Goal: Information Seeking & Learning: Learn about a topic

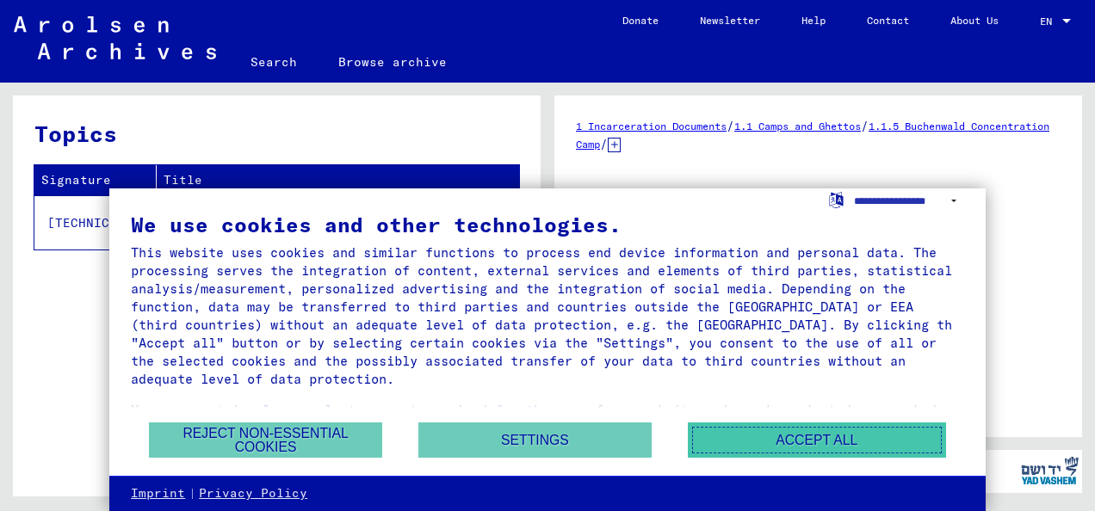
click at [781, 432] on button "Accept all" at bounding box center [817, 440] width 258 height 35
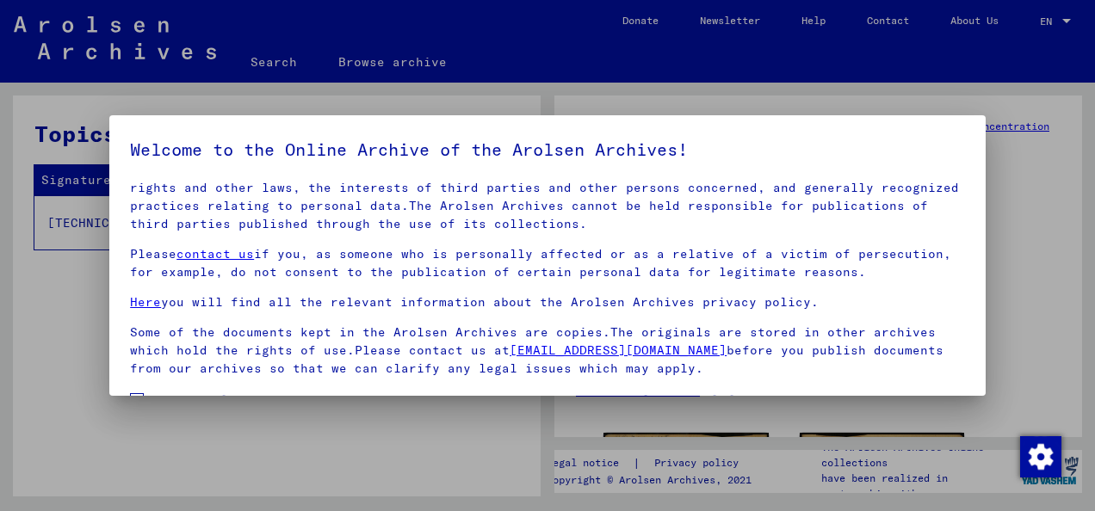
scroll to position [137, 0]
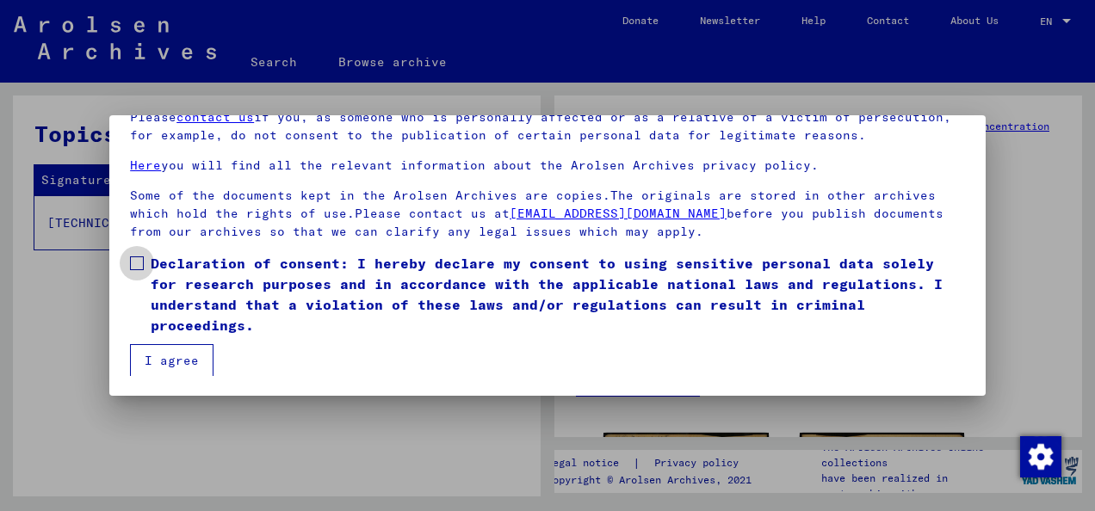
click at [141, 263] on span at bounding box center [137, 264] width 14 height 14
click at [184, 370] on button "I agree" at bounding box center [172, 360] width 84 height 33
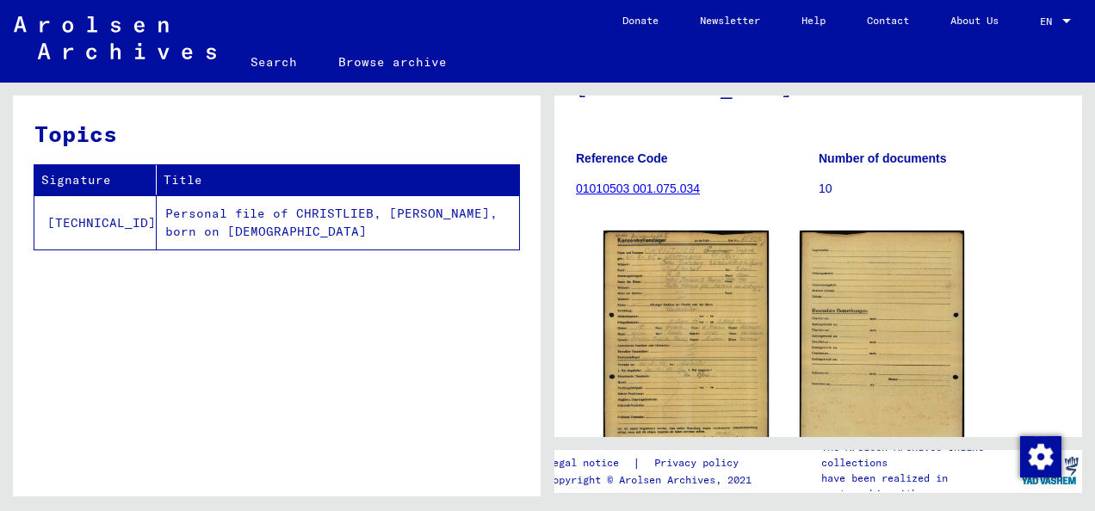
scroll to position [203, 0]
click at [683, 325] on img at bounding box center [685, 346] width 165 height 232
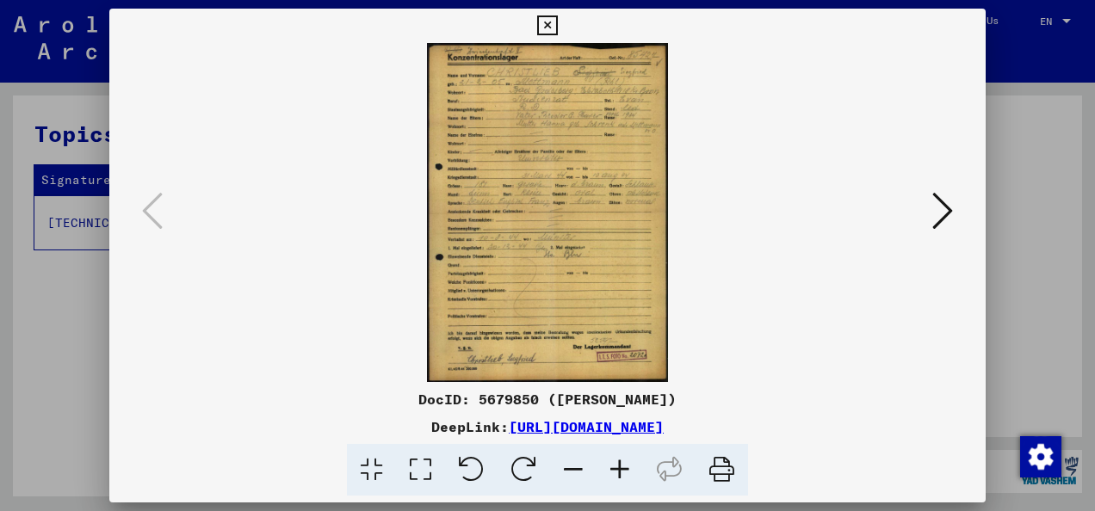
click at [861, 184] on img at bounding box center [547, 212] width 759 height 339
click at [935, 213] on icon at bounding box center [942, 210] width 21 height 41
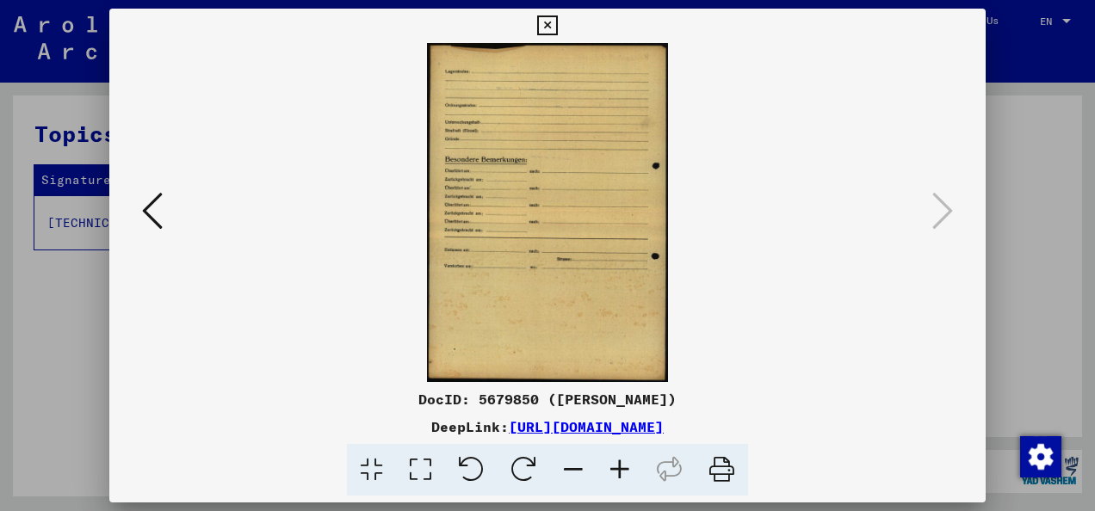
click at [544, 20] on icon at bounding box center [547, 25] width 20 height 21
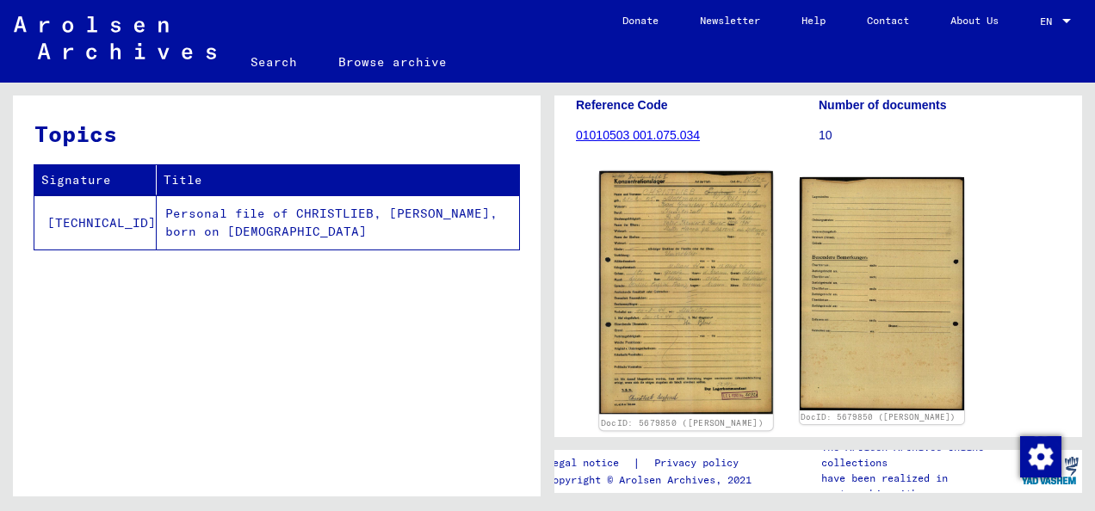
scroll to position [255, 0]
click at [691, 342] on img at bounding box center [685, 293] width 173 height 243
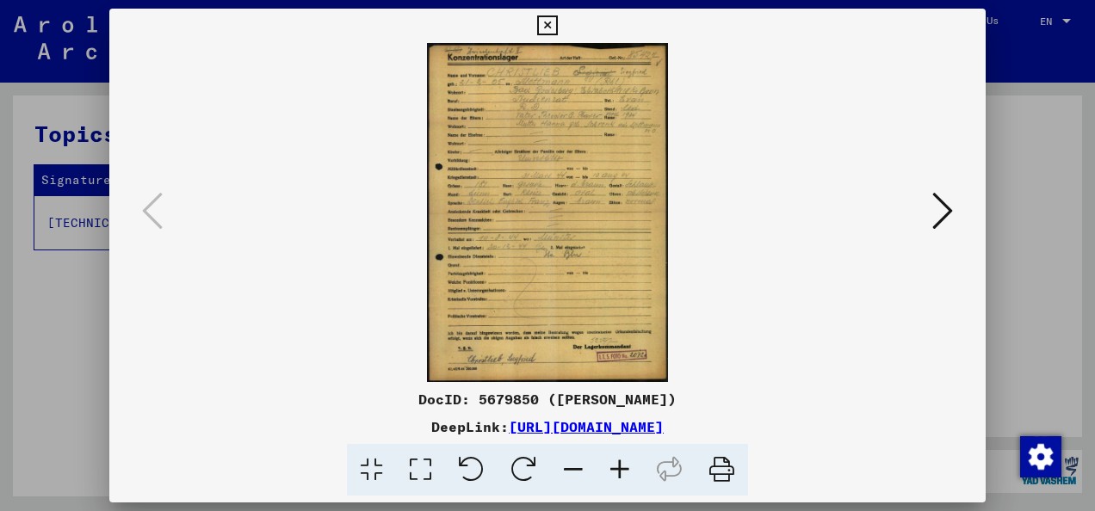
click at [548, 27] on icon at bounding box center [547, 25] width 20 height 21
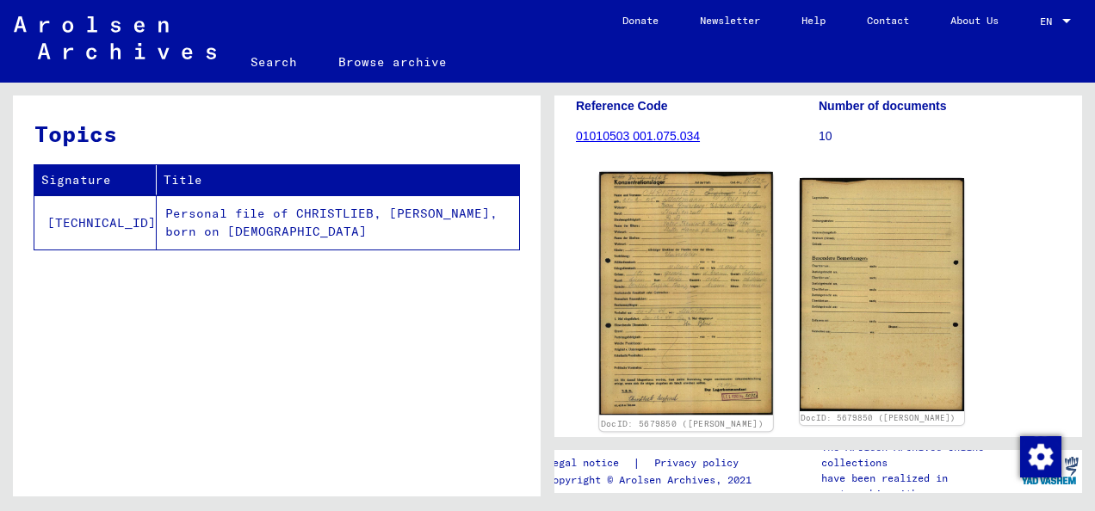
click at [663, 263] on img at bounding box center [685, 293] width 173 height 243
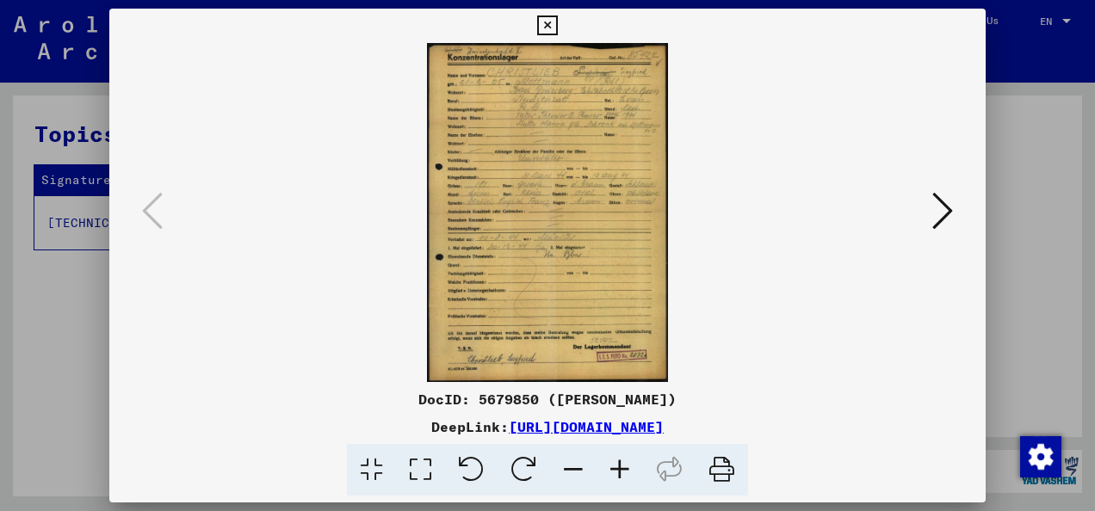
click at [580, 93] on img at bounding box center [547, 212] width 759 height 339
click at [546, 28] on icon at bounding box center [547, 25] width 20 height 21
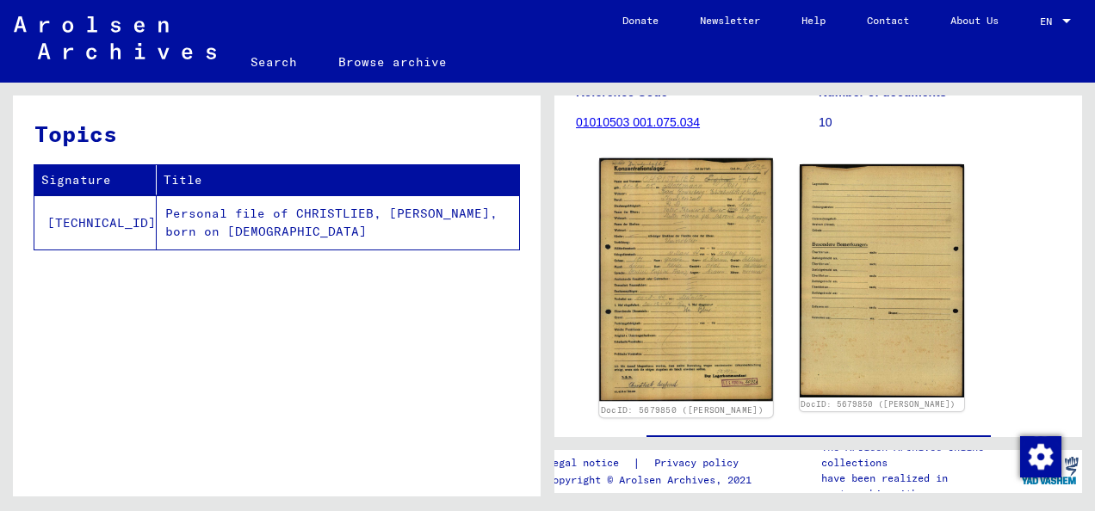
scroll to position [269, 0]
click at [735, 210] on img at bounding box center [685, 279] width 173 height 243
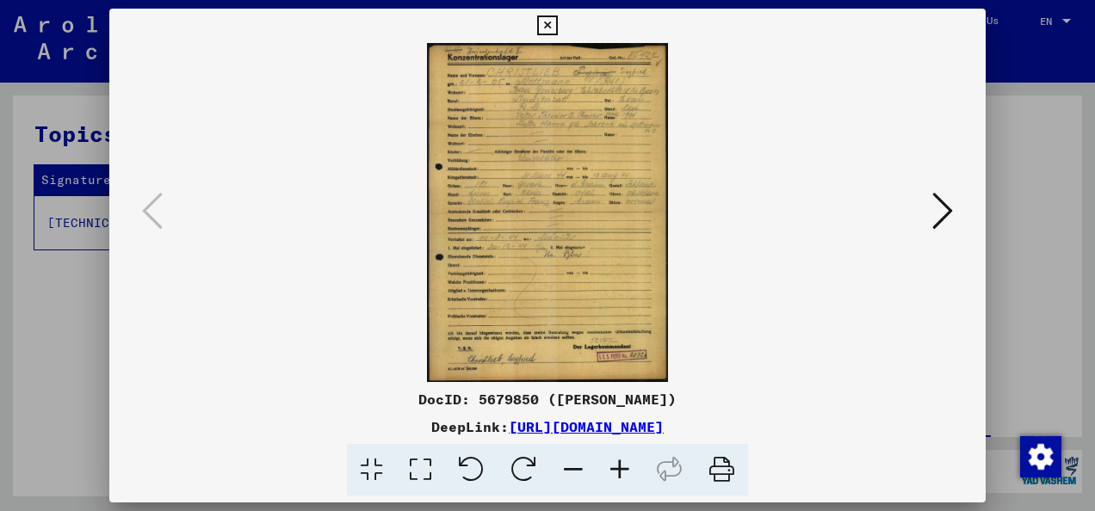
click at [620, 465] on icon at bounding box center [620, 470] width 46 height 53
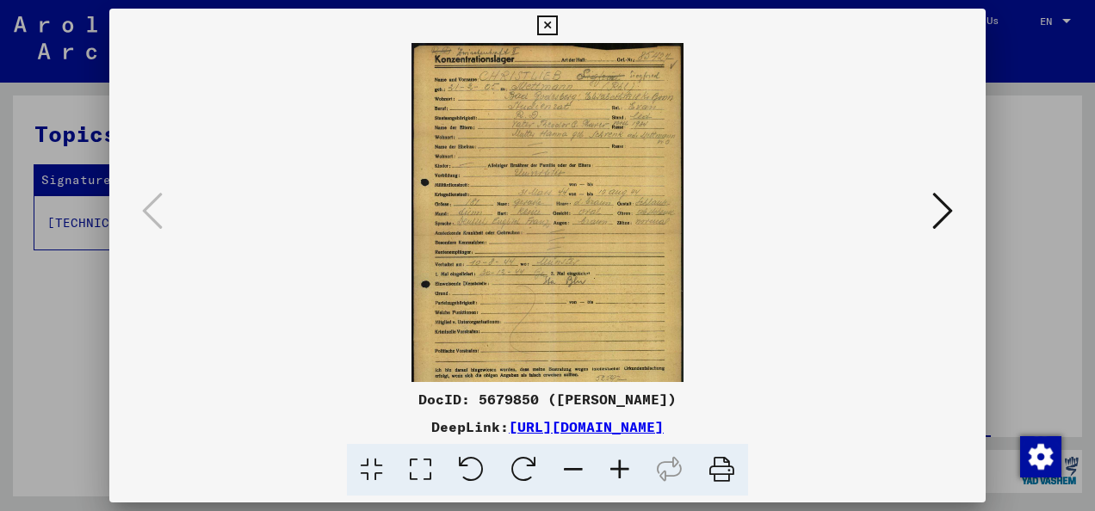
click at [620, 465] on icon at bounding box center [620, 470] width 46 height 53
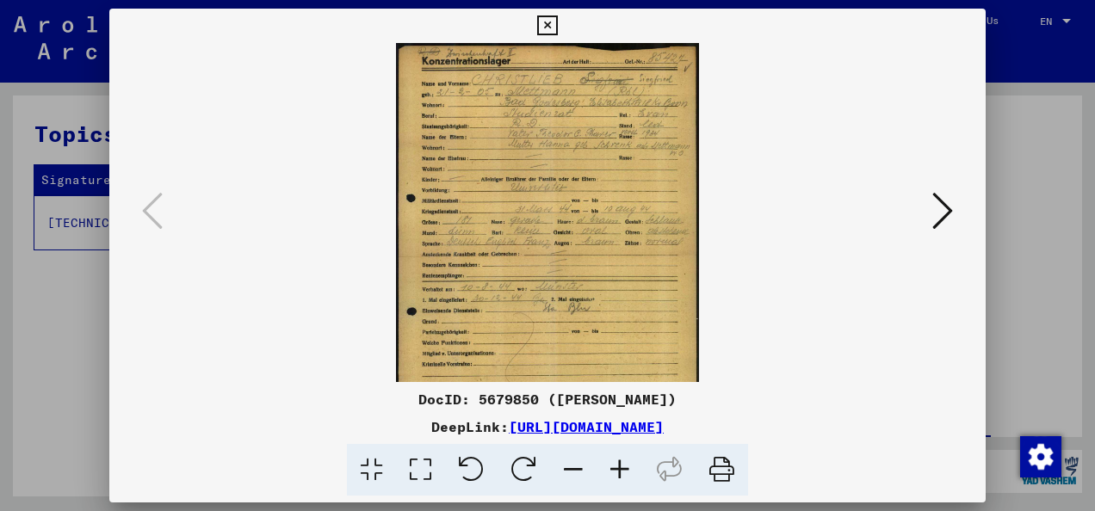
click at [620, 465] on icon at bounding box center [620, 470] width 46 height 53
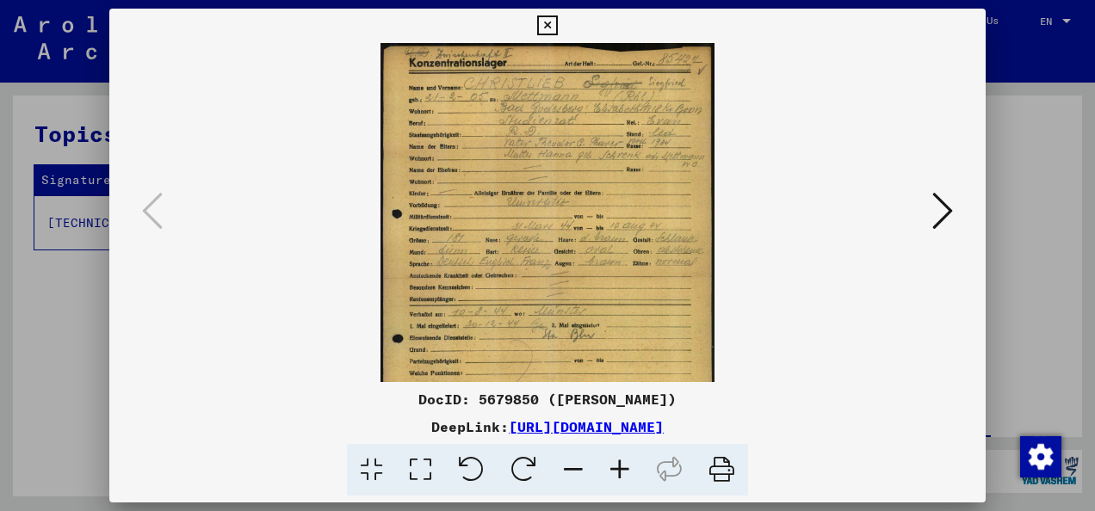
click at [620, 465] on icon at bounding box center [620, 470] width 46 height 53
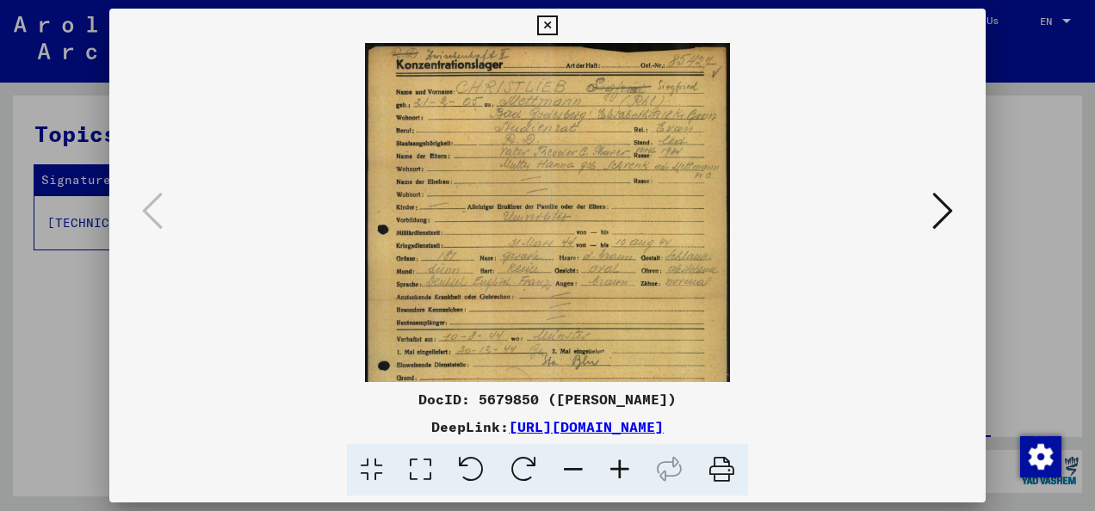
click at [620, 465] on icon at bounding box center [620, 470] width 46 height 53
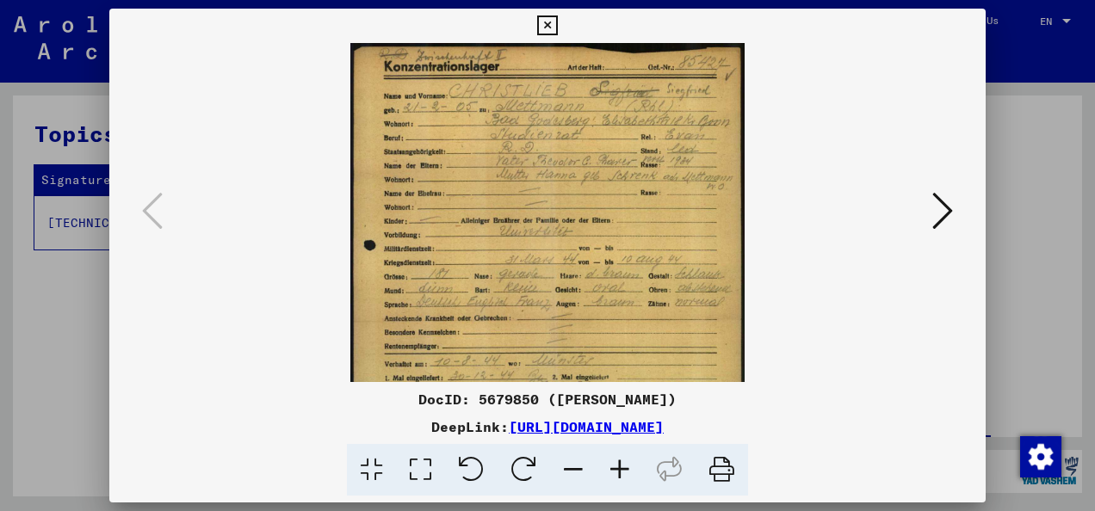
click at [620, 465] on icon at bounding box center [620, 470] width 46 height 53
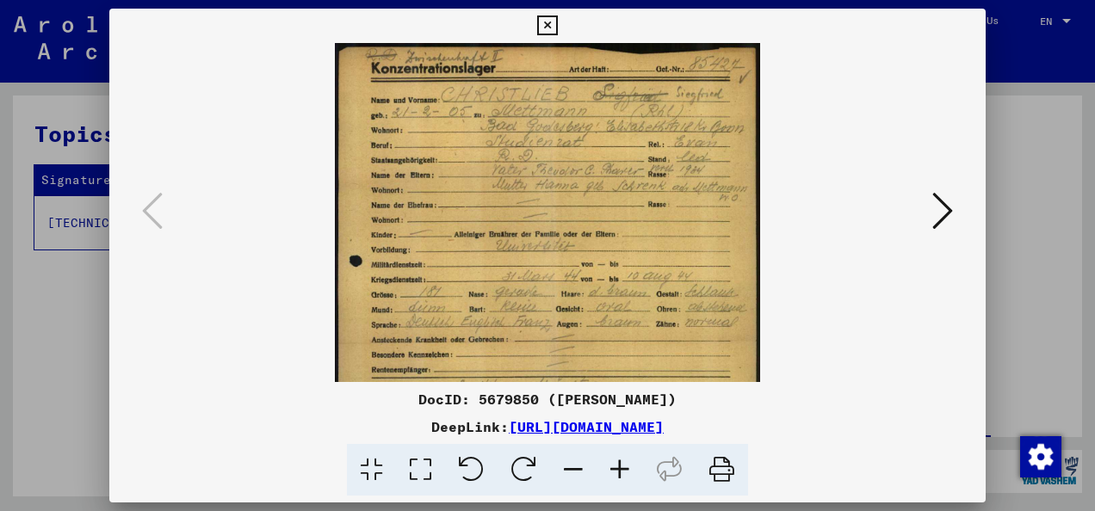
click at [620, 465] on icon at bounding box center [620, 470] width 46 height 53
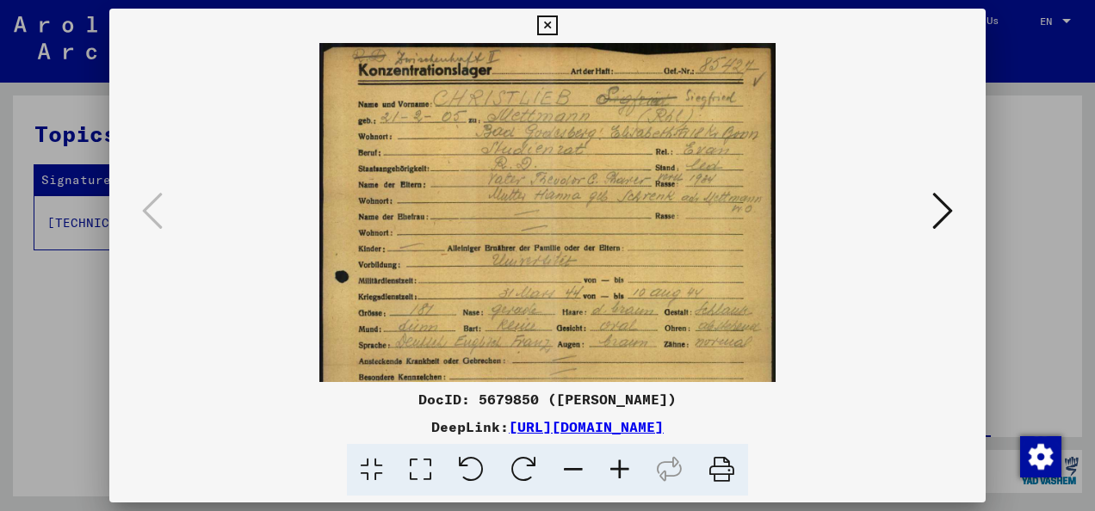
click at [620, 465] on icon at bounding box center [620, 470] width 46 height 53
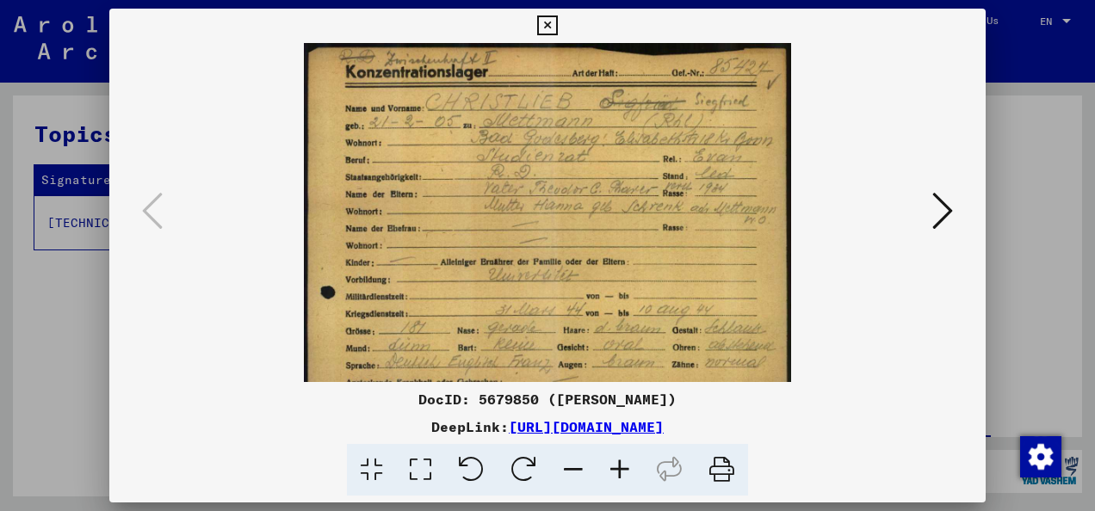
click at [620, 465] on icon at bounding box center [620, 470] width 46 height 53
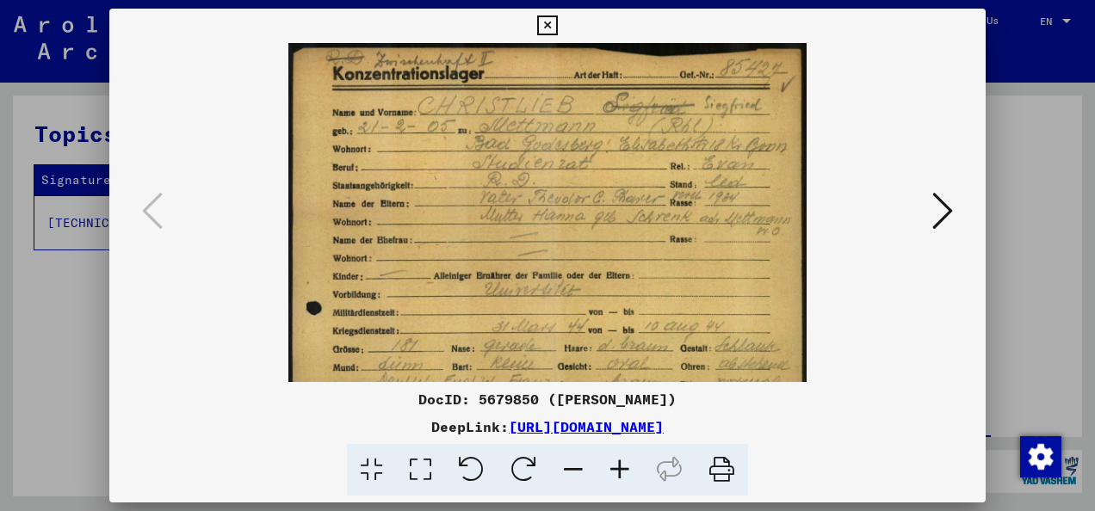
click at [620, 465] on icon at bounding box center [620, 470] width 46 height 53
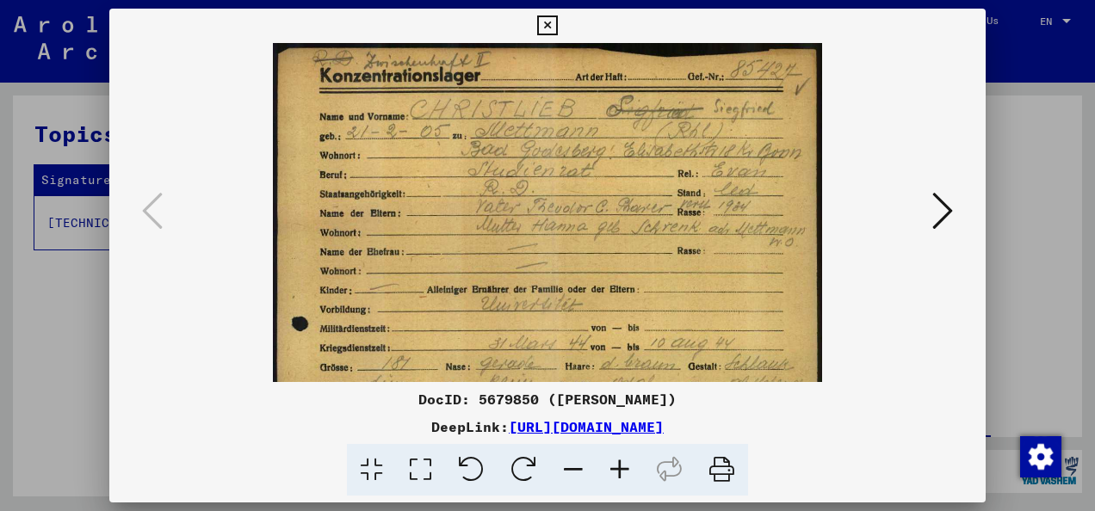
click at [620, 465] on icon at bounding box center [620, 470] width 46 height 53
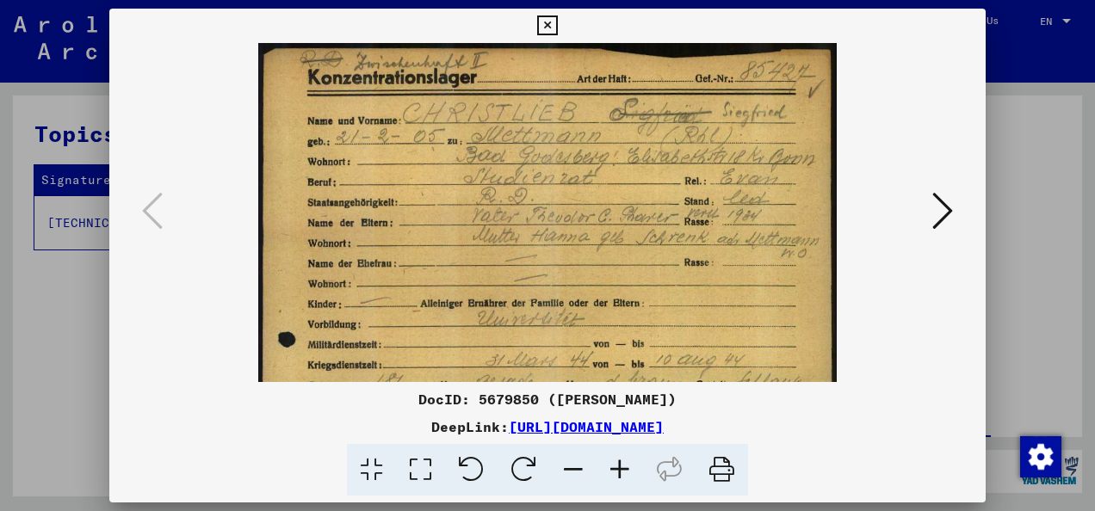
click at [620, 465] on icon at bounding box center [620, 470] width 46 height 53
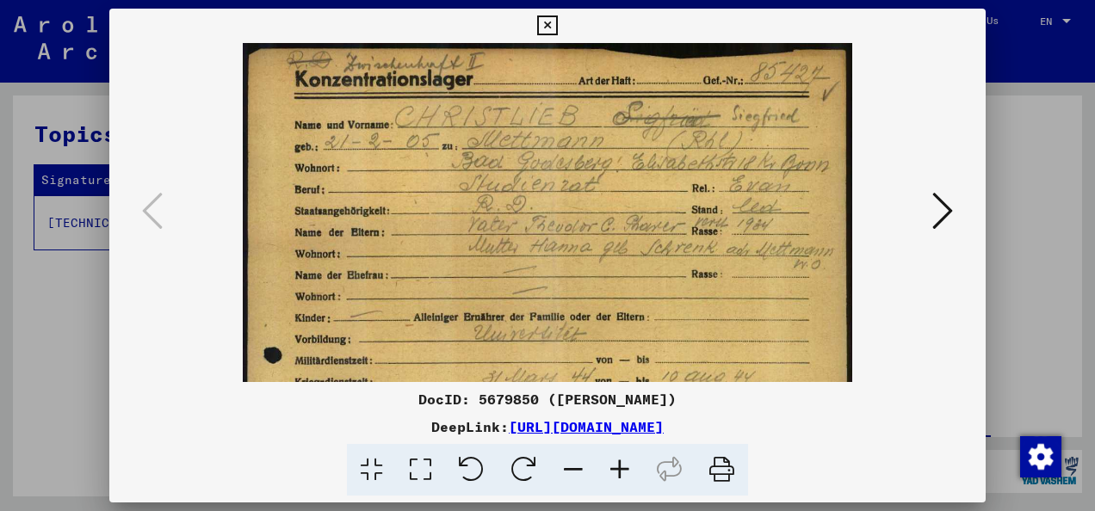
click at [620, 465] on icon at bounding box center [620, 470] width 46 height 53
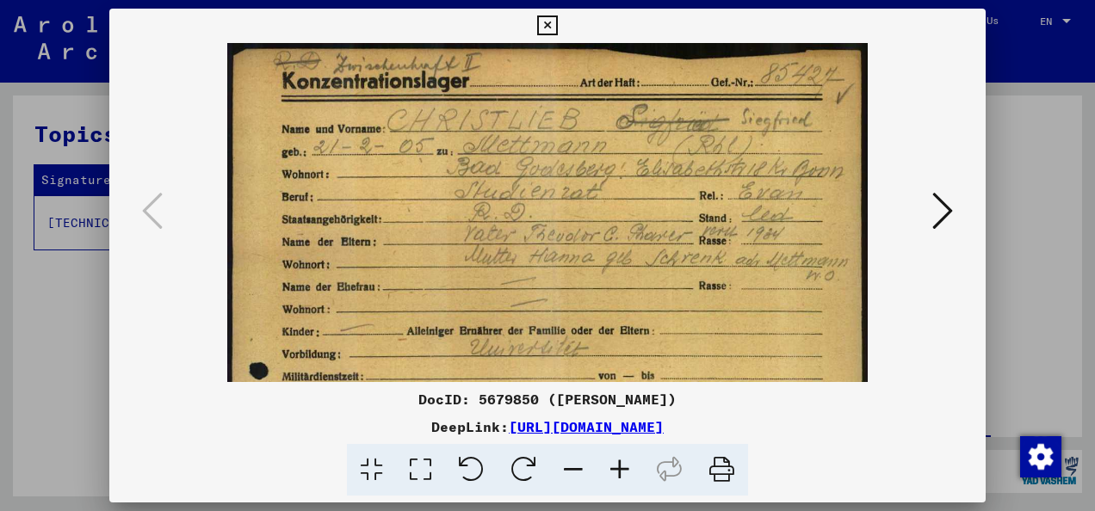
click at [620, 465] on icon at bounding box center [620, 470] width 46 height 53
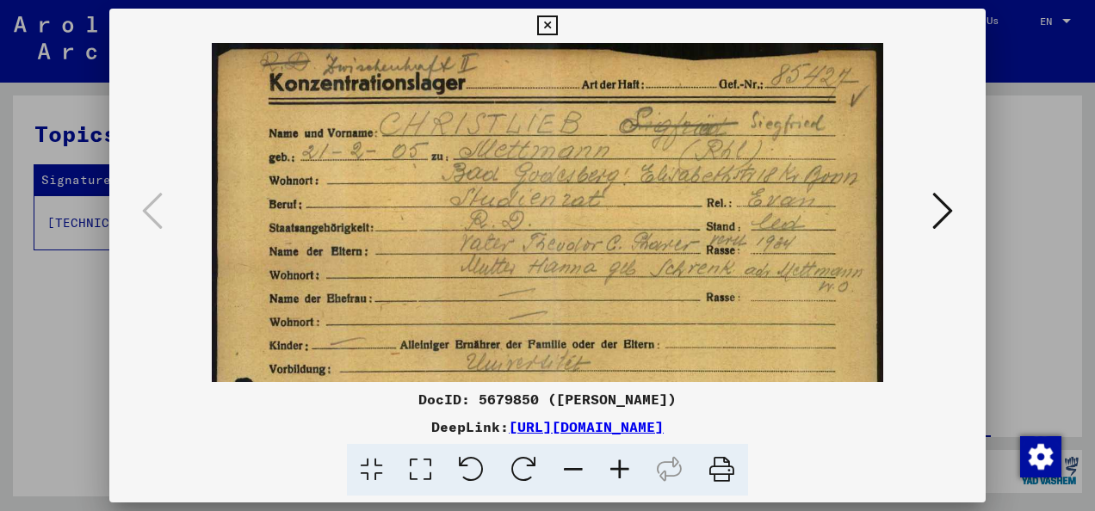
click at [620, 465] on icon at bounding box center [620, 470] width 46 height 53
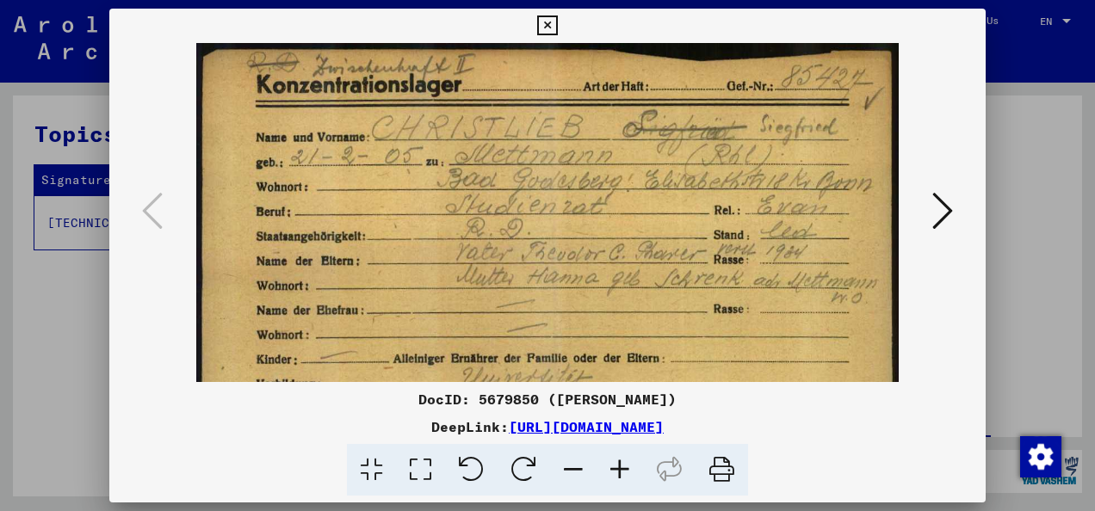
click at [620, 465] on icon at bounding box center [620, 470] width 46 height 53
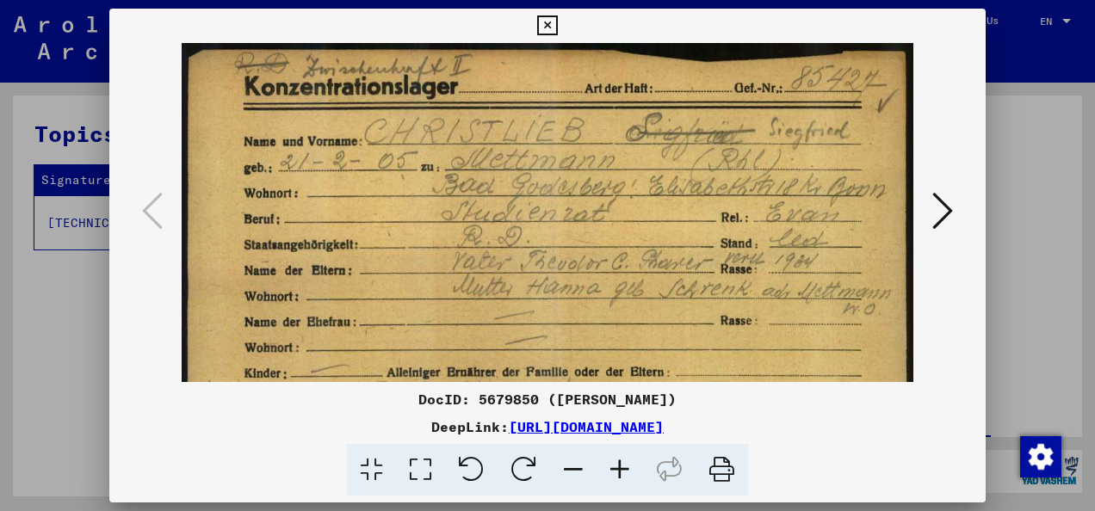
click at [1011, 184] on div at bounding box center [547, 255] width 1095 height 511
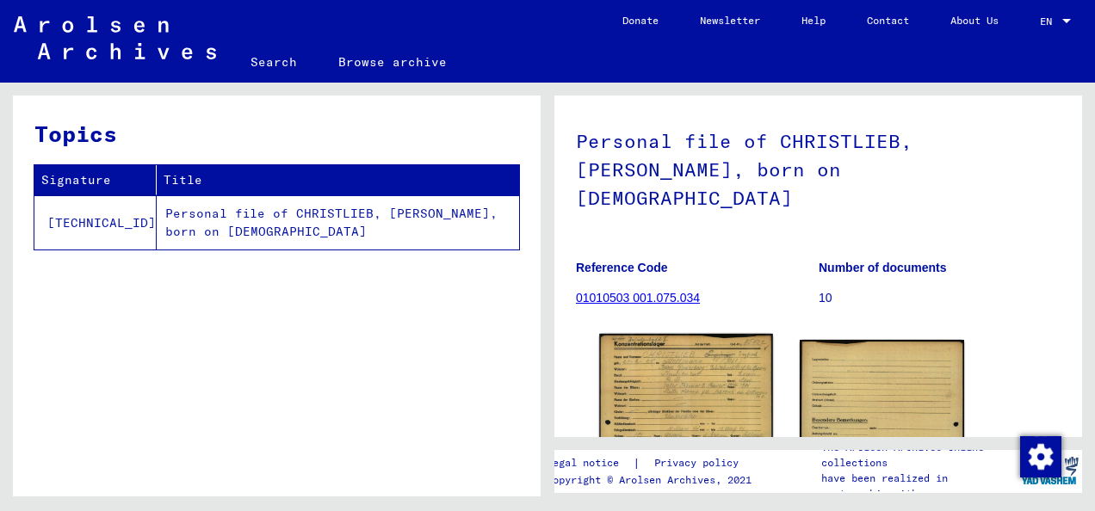
scroll to position [92, 0]
click at [665, 388] on img at bounding box center [685, 456] width 173 height 243
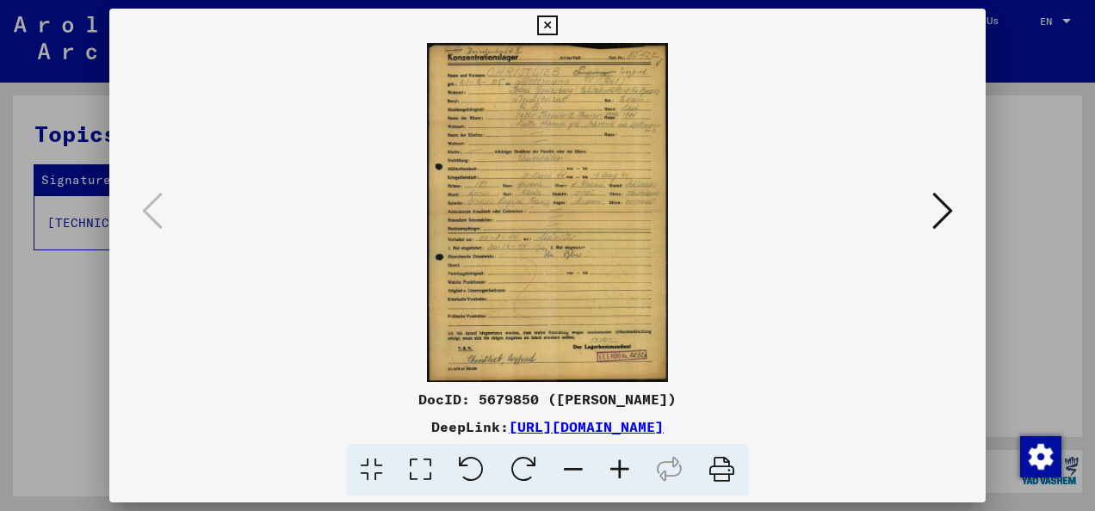
click at [527, 236] on img at bounding box center [547, 212] width 759 height 339
click at [623, 461] on icon at bounding box center [620, 470] width 46 height 53
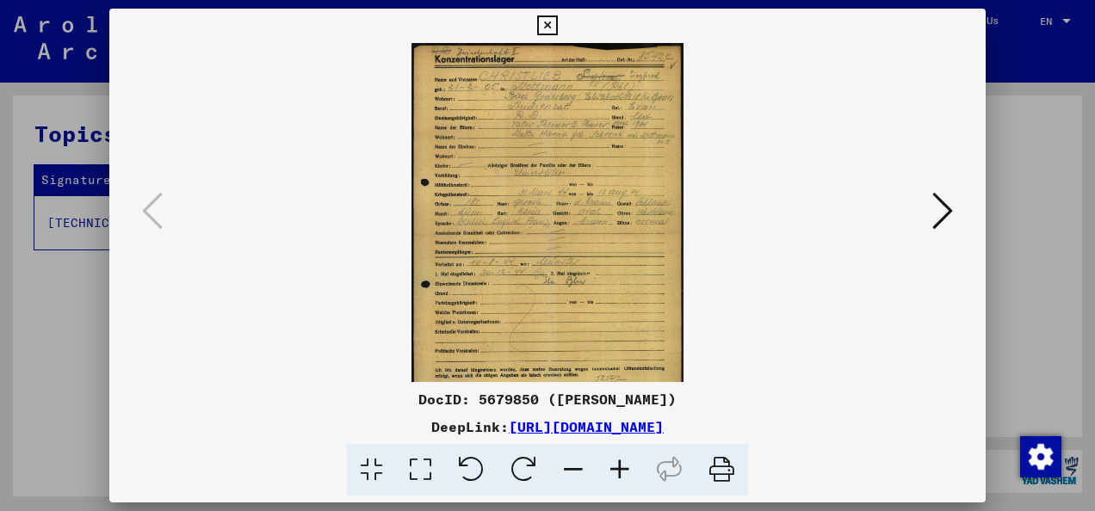
click at [623, 461] on icon at bounding box center [620, 470] width 46 height 53
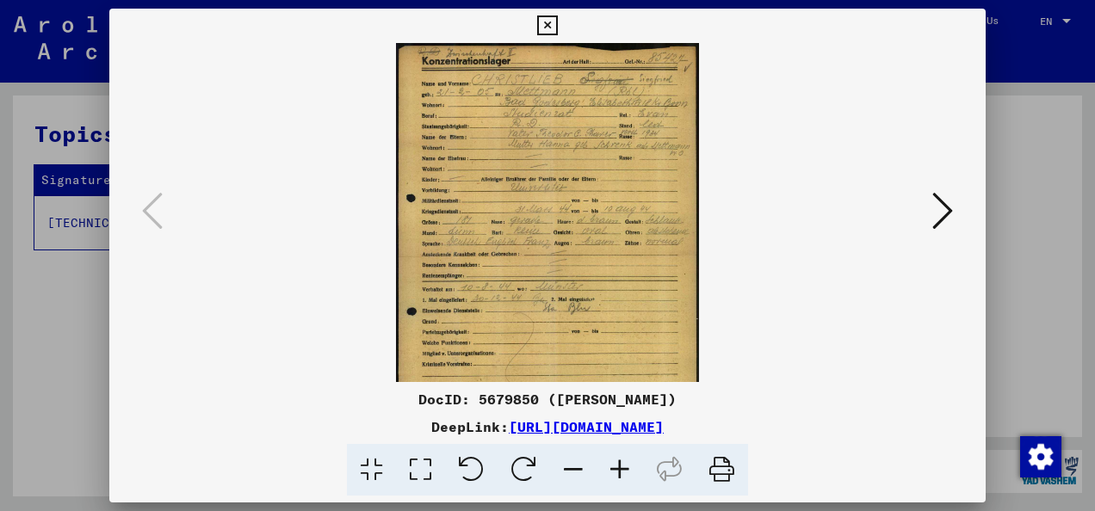
click at [623, 461] on icon at bounding box center [620, 470] width 46 height 53
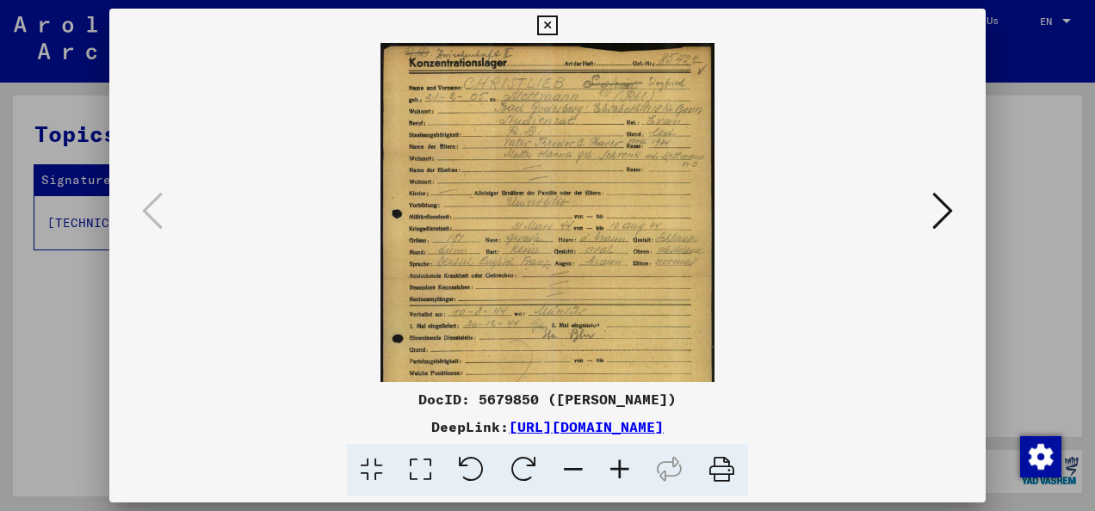
click at [623, 461] on icon at bounding box center [620, 470] width 46 height 53
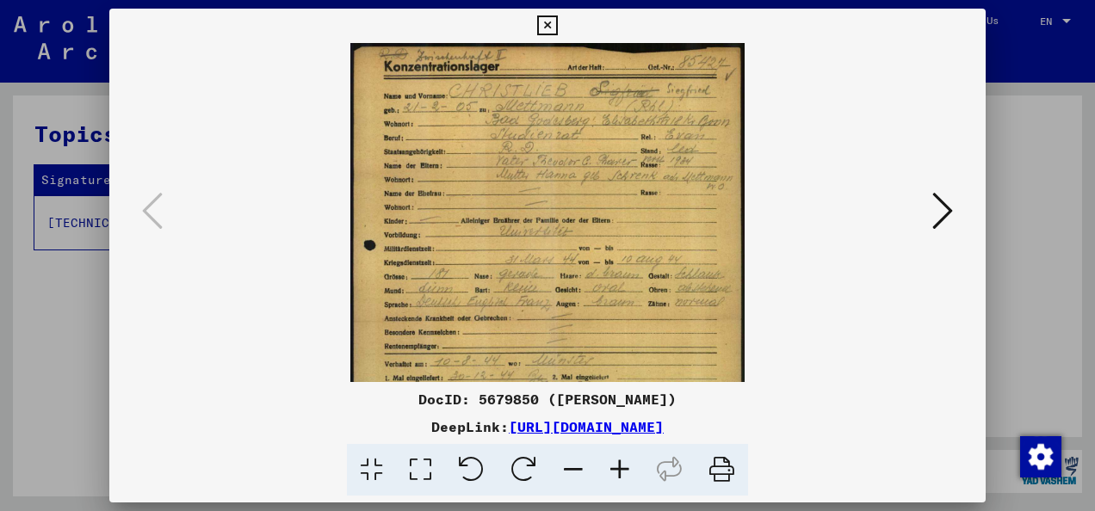
click at [623, 461] on icon at bounding box center [620, 470] width 46 height 53
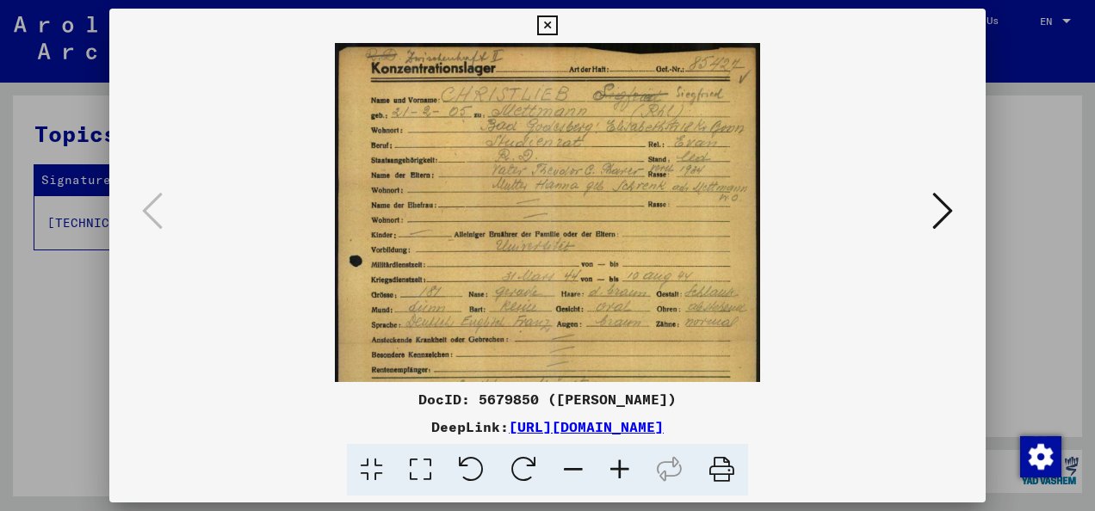
click at [623, 461] on icon at bounding box center [620, 470] width 46 height 53
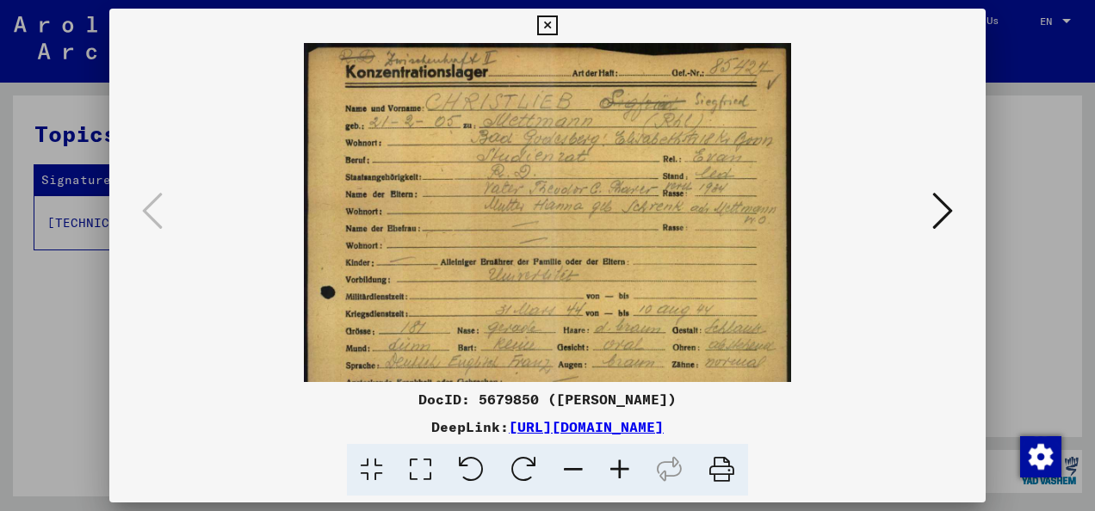
click at [623, 461] on icon at bounding box center [620, 470] width 46 height 53
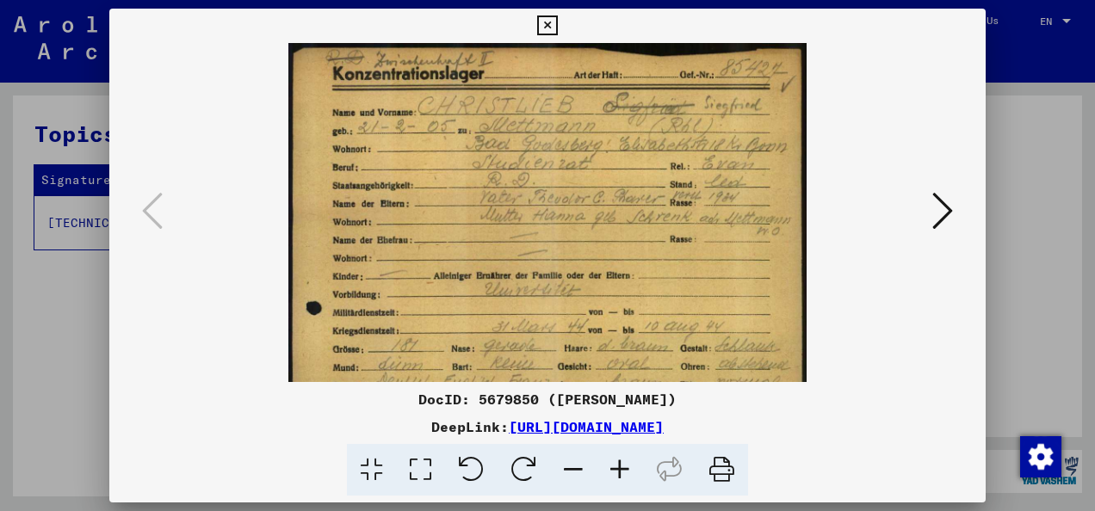
click at [623, 461] on icon at bounding box center [620, 470] width 46 height 53
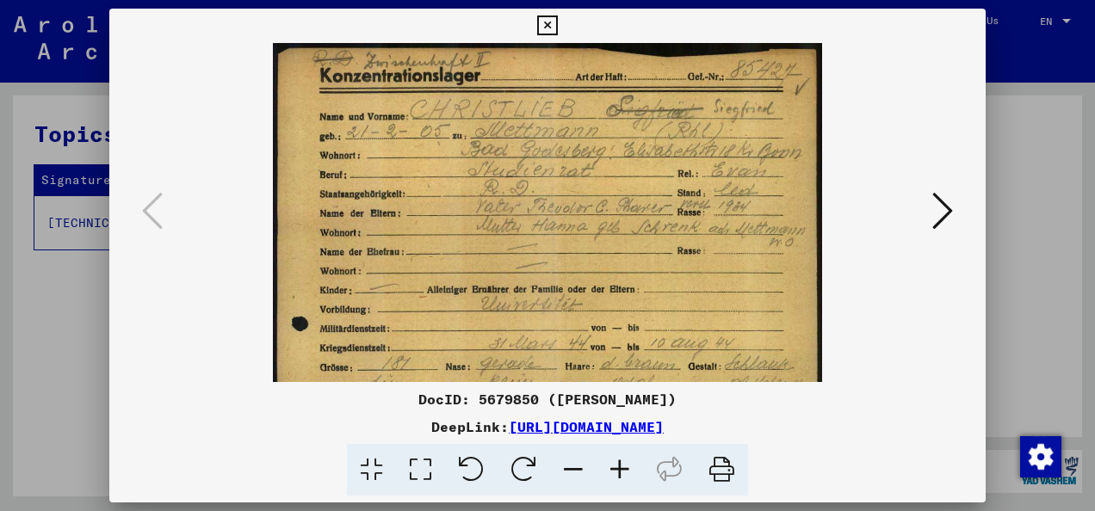
click at [623, 461] on icon at bounding box center [620, 470] width 46 height 53
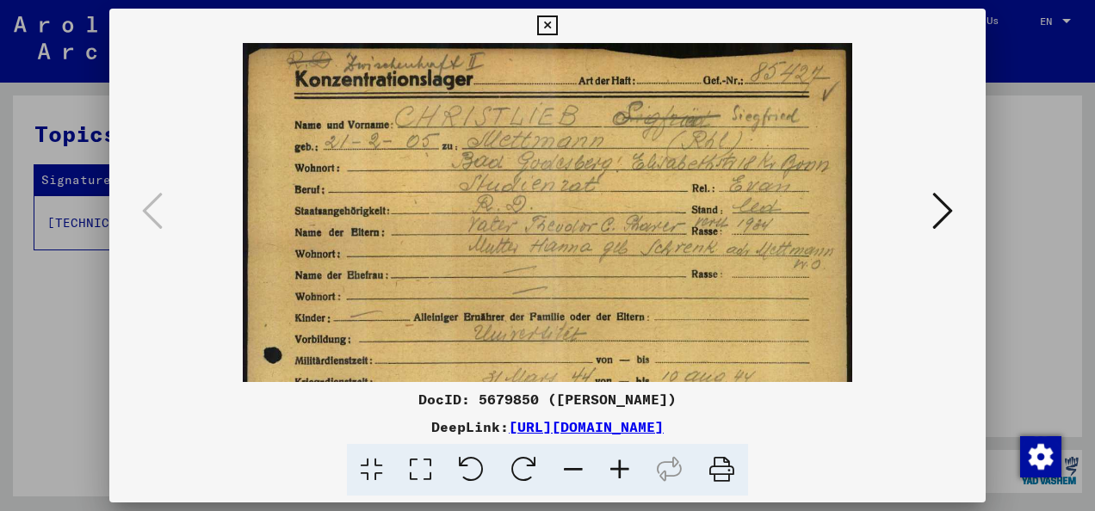
click at [623, 461] on icon at bounding box center [620, 470] width 46 height 53
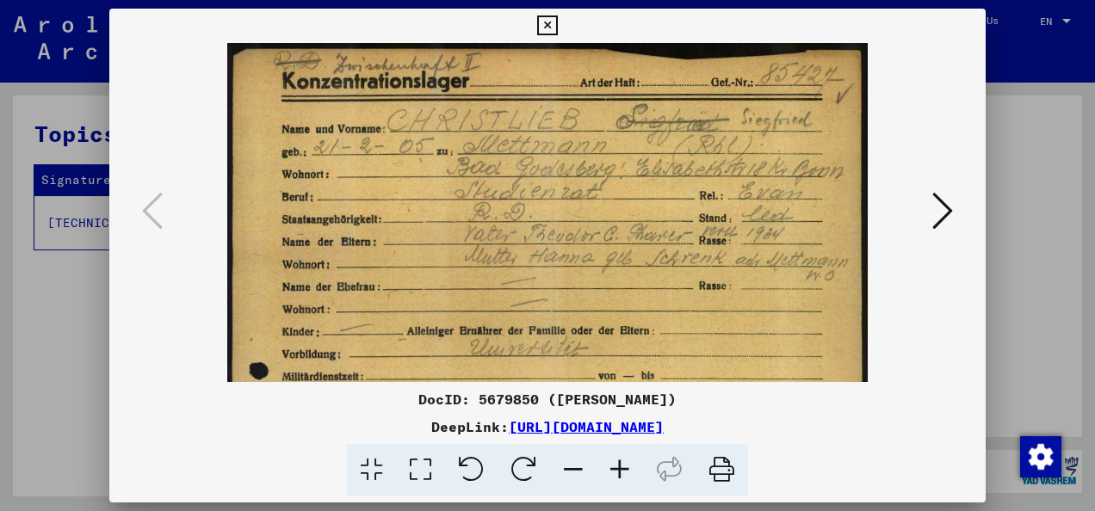
click at [623, 461] on icon at bounding box center [620, 470] width 46 height 53
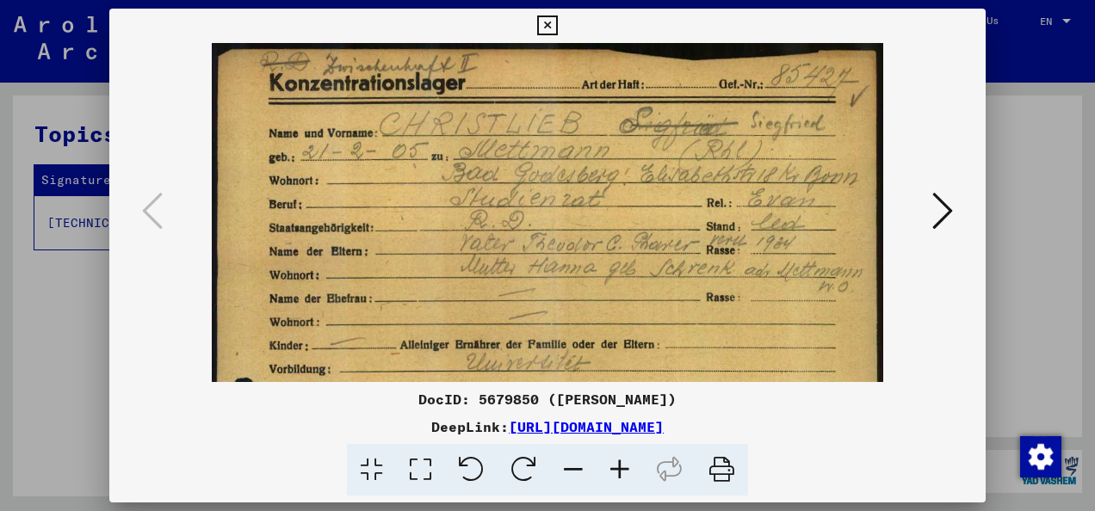
click at [623, 461] on icon at bounding box center [620, 470] width 46 height 53
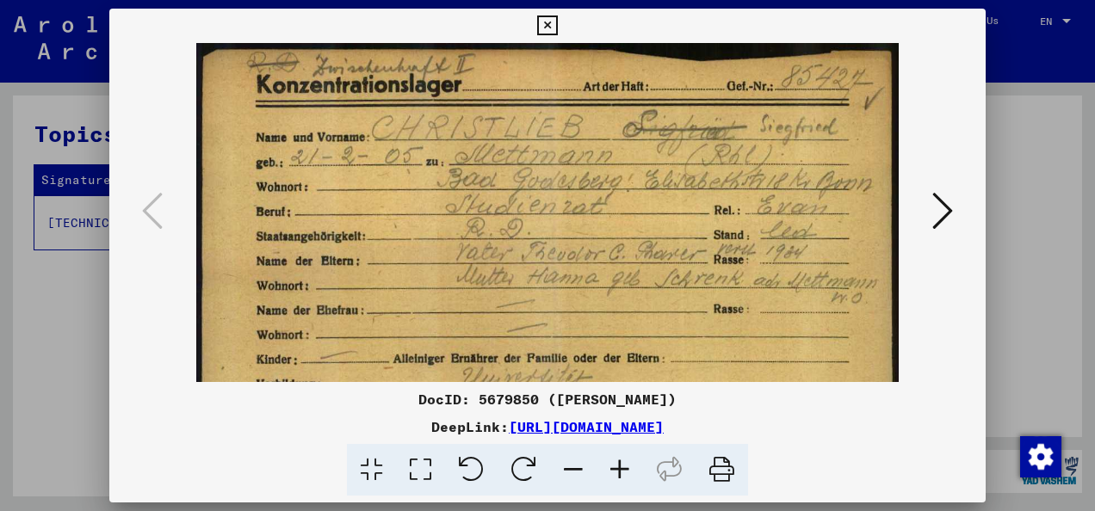
click at [623, 461] on icon at bounding box center [620, 470] width 46 height 53
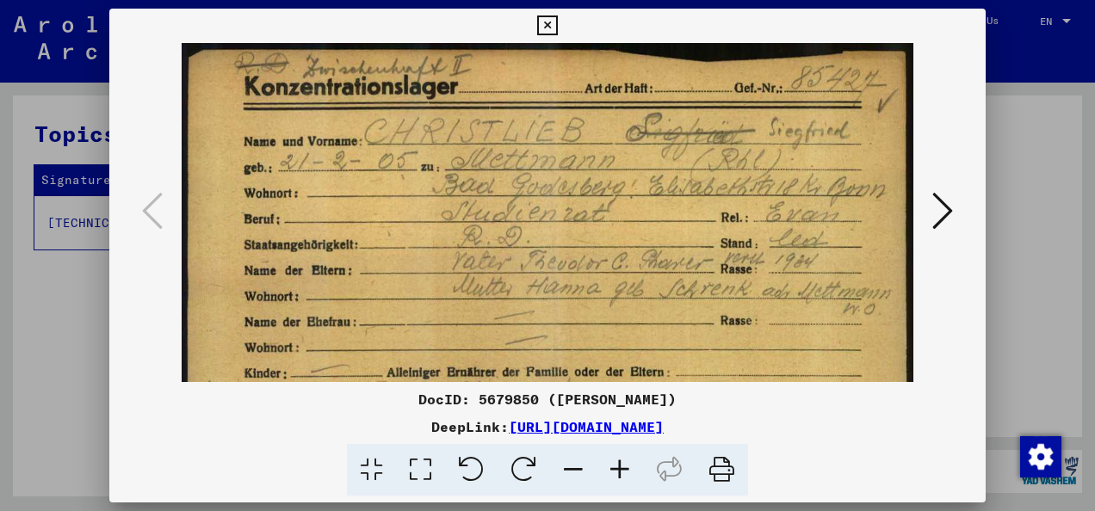
click at [623, 461] on icon at bounding box center [620, 470] width 46 height 53
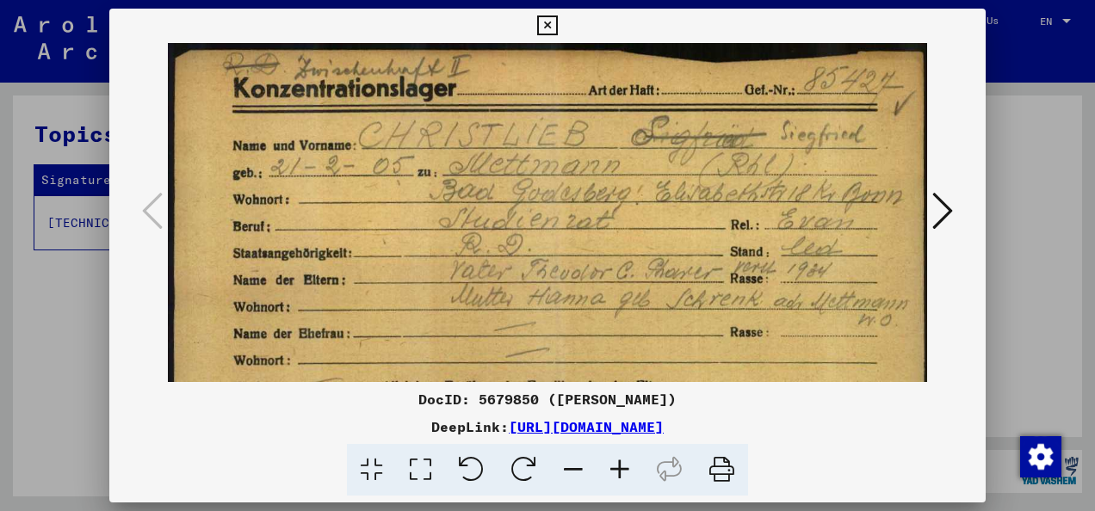
click at [623, 461] on icon at bounding box center [620, 470] width 46 height 53
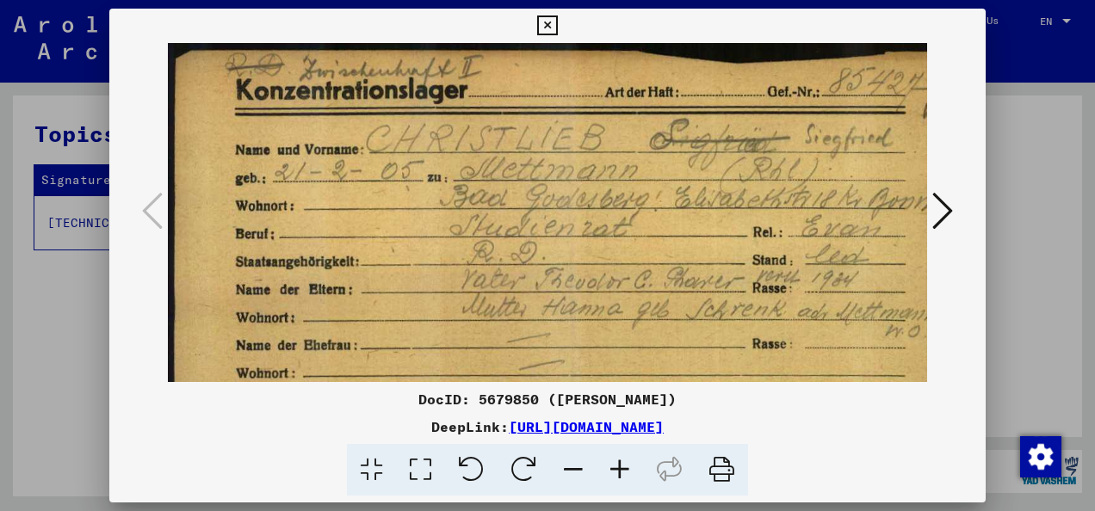
click at [623, 461] on icon at bounding box center [620, 470] width 46 height 53
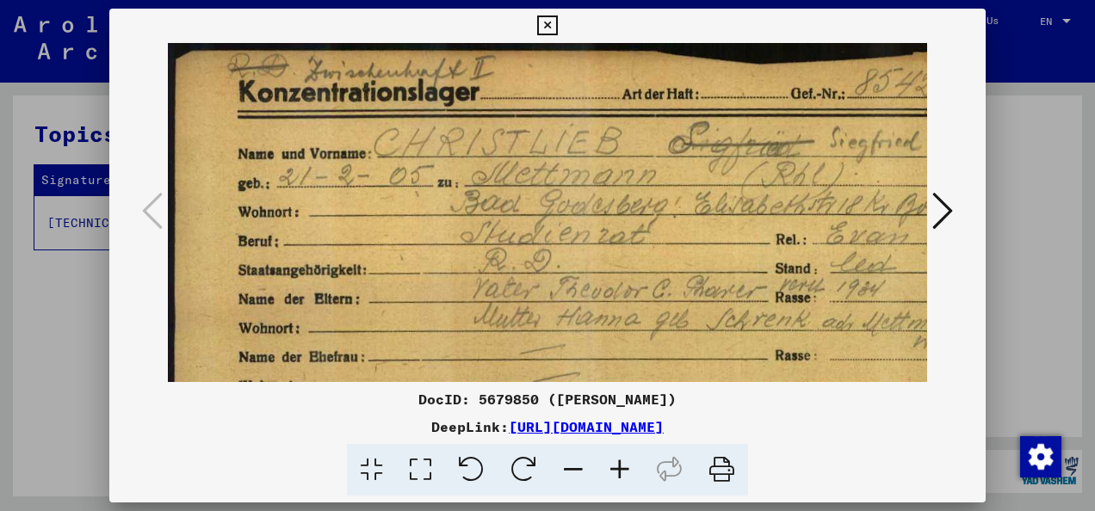
click at [582, 473] on icon at bounding box center [573, 470] width 46 height 53
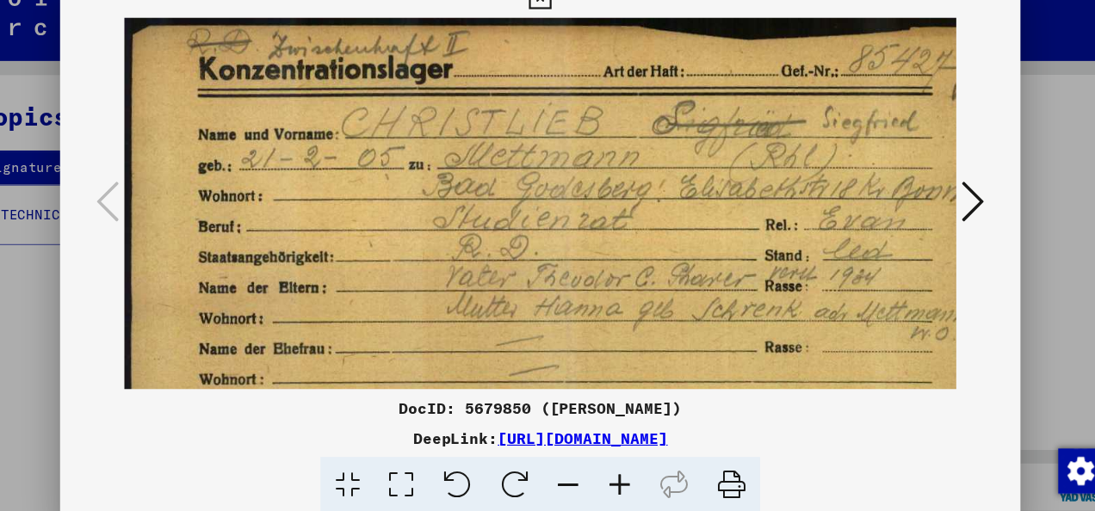
click at [569, 460] on icon at bounding box center [573, 470] width 46 height 53
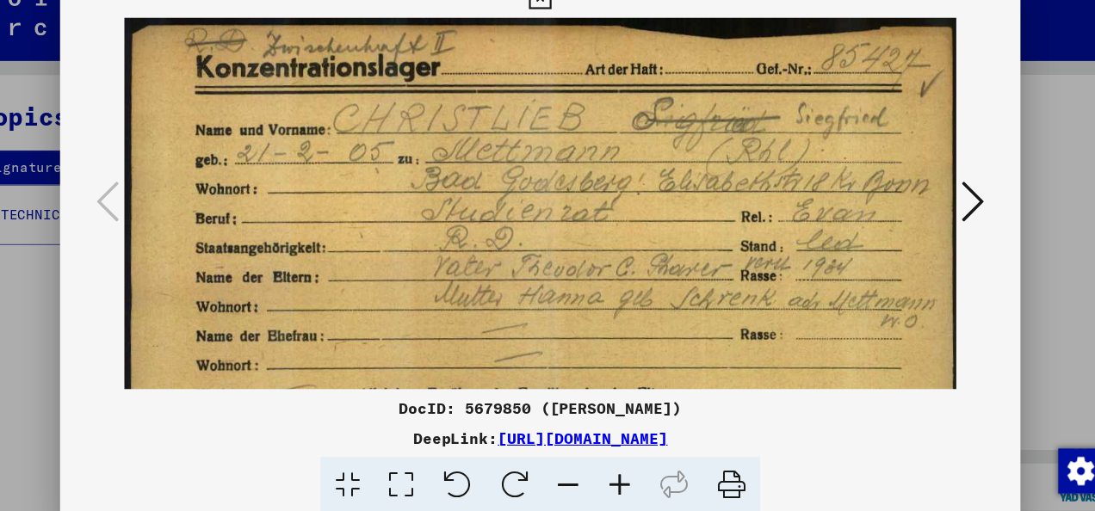
click at [569, 460] on icon at bounding box center [573, 470] width 46 height 53
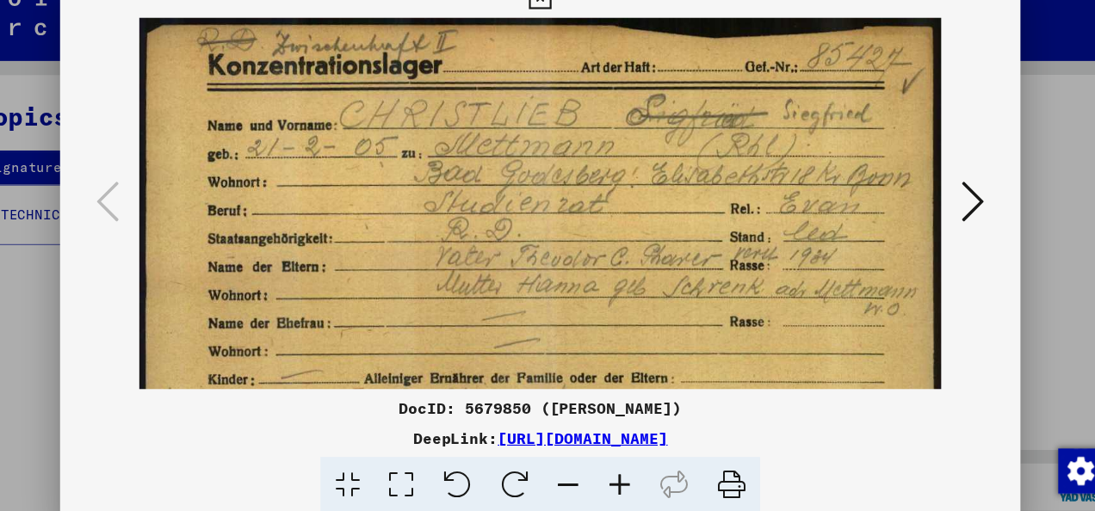
click at [569, 460] on icon at bounding box center [573, 470] width 46 height 53
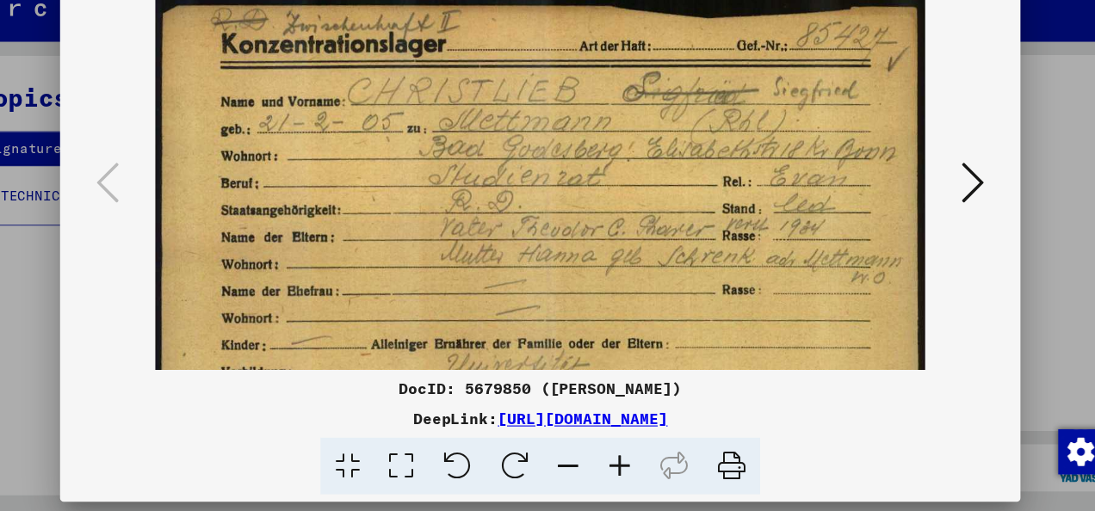
scroll to position [0, 0]
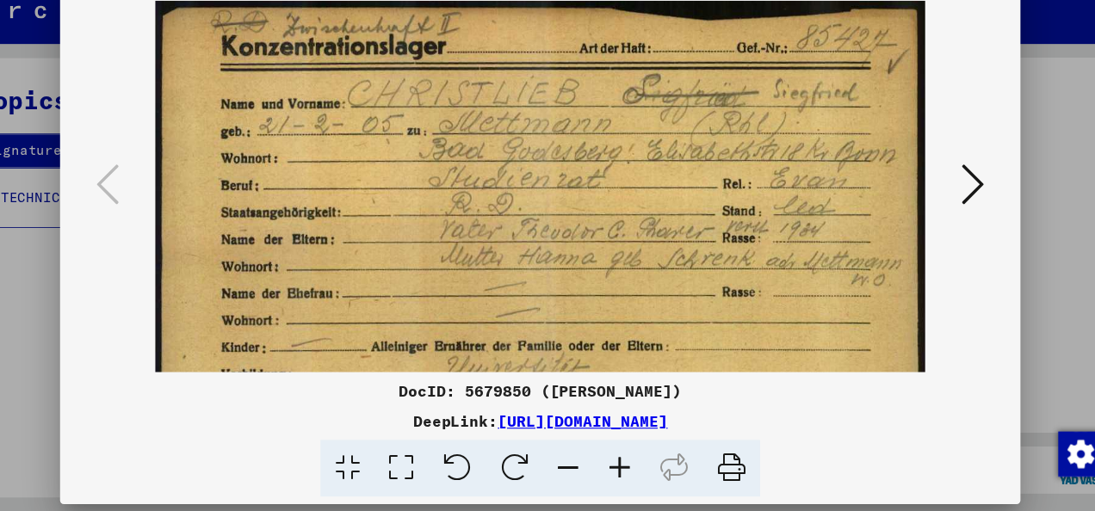
click at [577, 465] on icon at bounding box center [573, 470] width 46 height 53
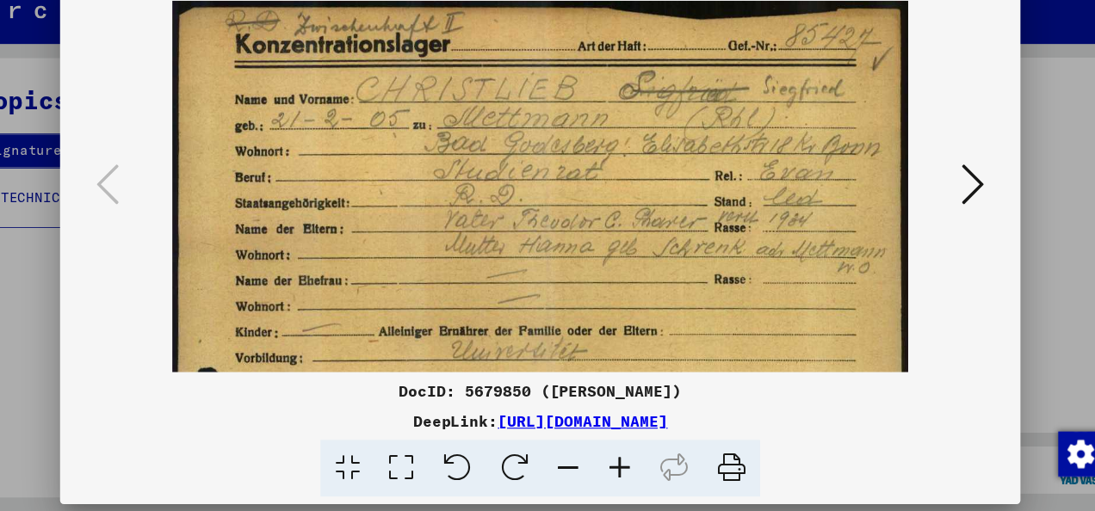
click at [577, 465] on icon at bounding box center [573, 470] width 46 height 53
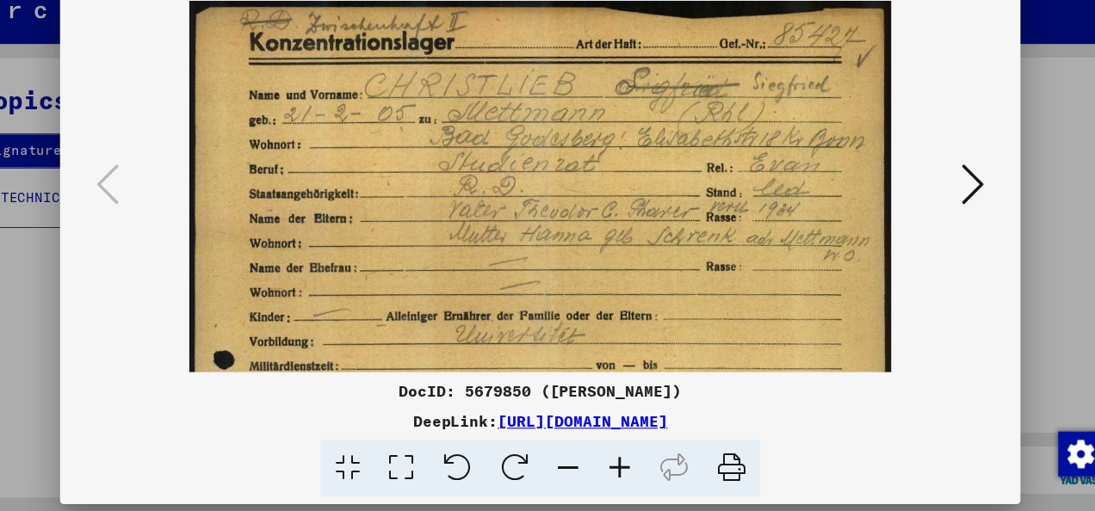
click at [577, 465] on icon at bounding box center [573, 470] width 46 height 53
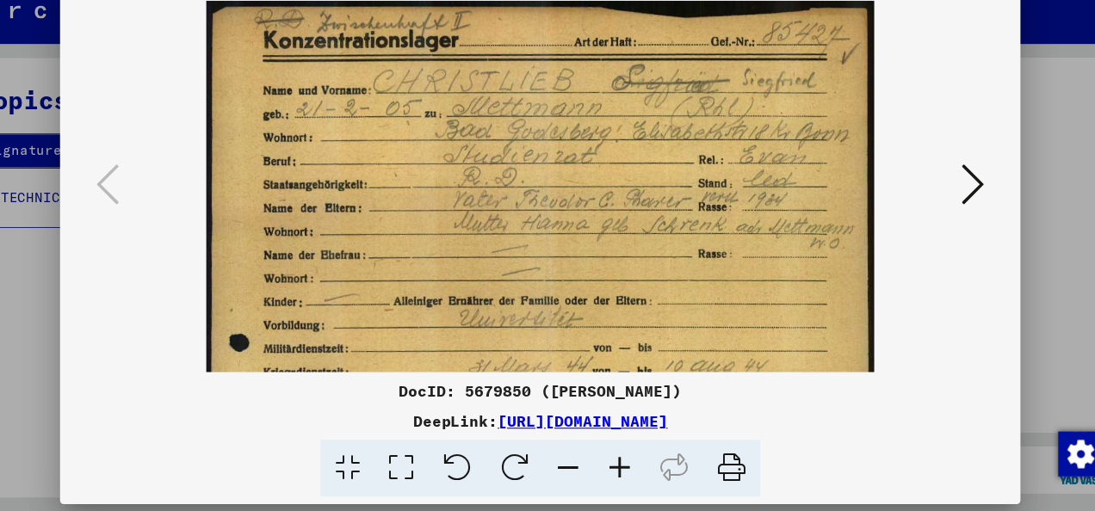
click at [577, 465] on icon at bounding box center [573, 470] width 46 height 53
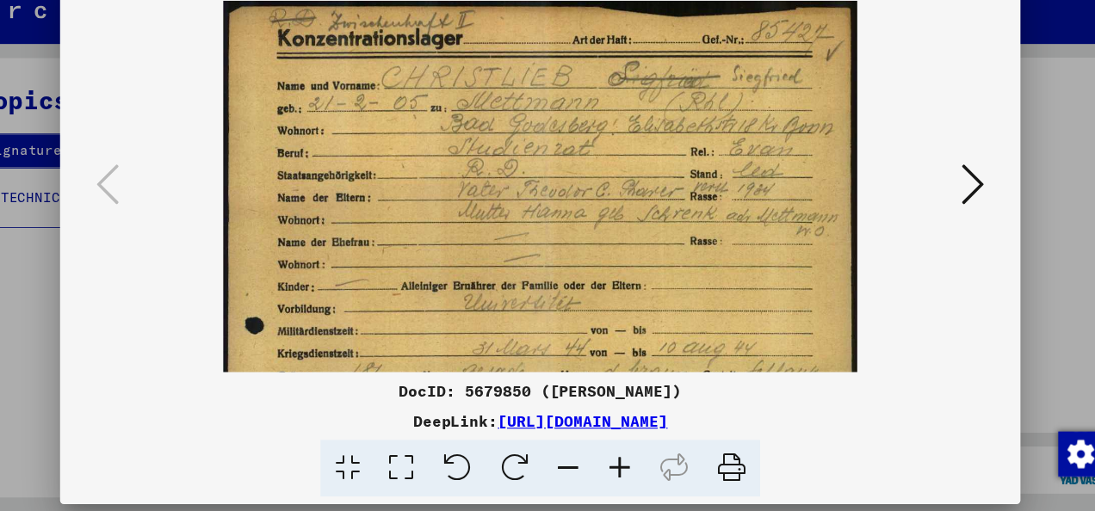
click at [577, 465] on icon at bounding box center [573, 470] width 46 height 53
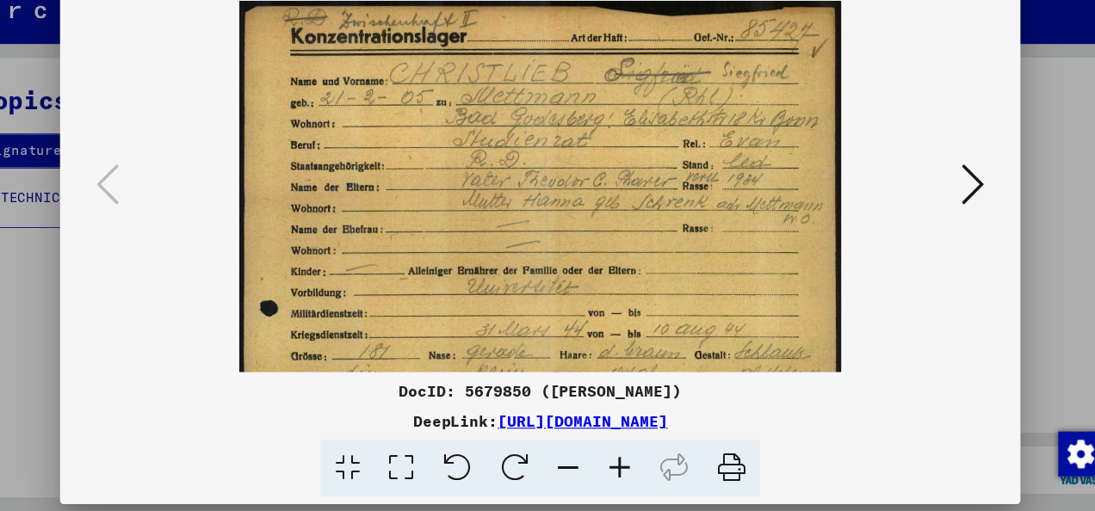
click at [577, 465] on icon at bounding box center [573, 470] width 46 height 53
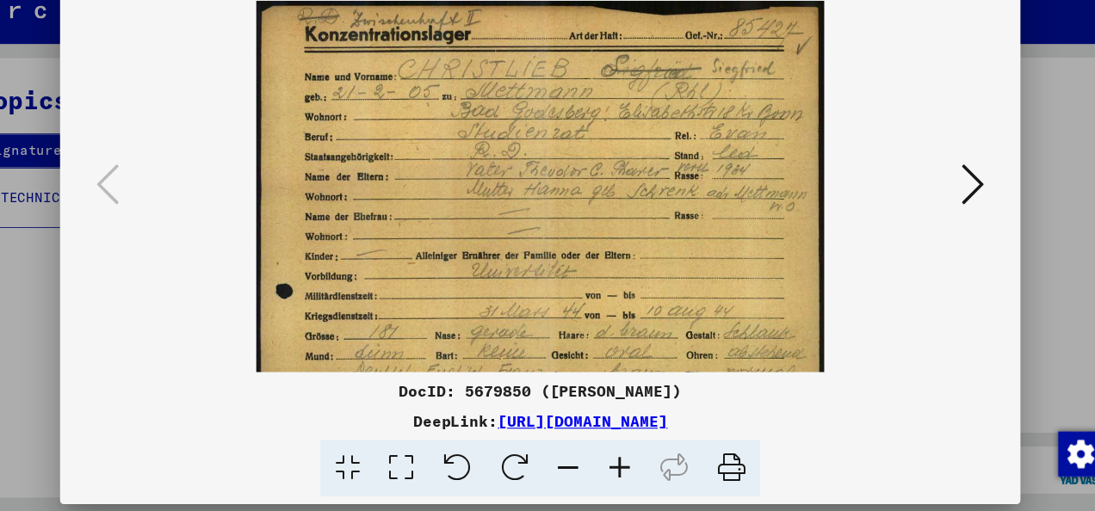
click at [577, 465] on icon at bounding box center [573, 470] width 46 height 53
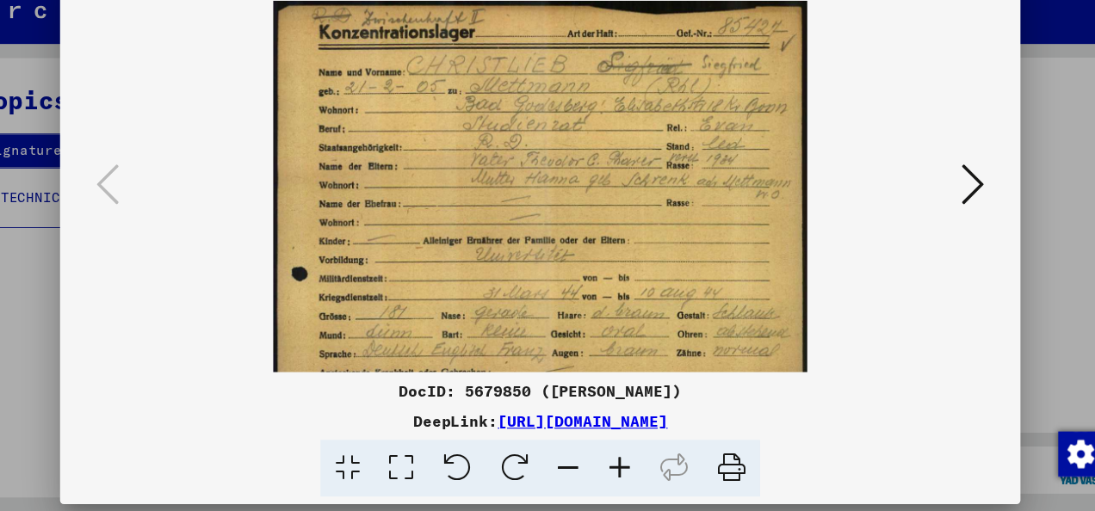
click at [577, 465] on icon at bounding box center [573, 470] width 46 height 53
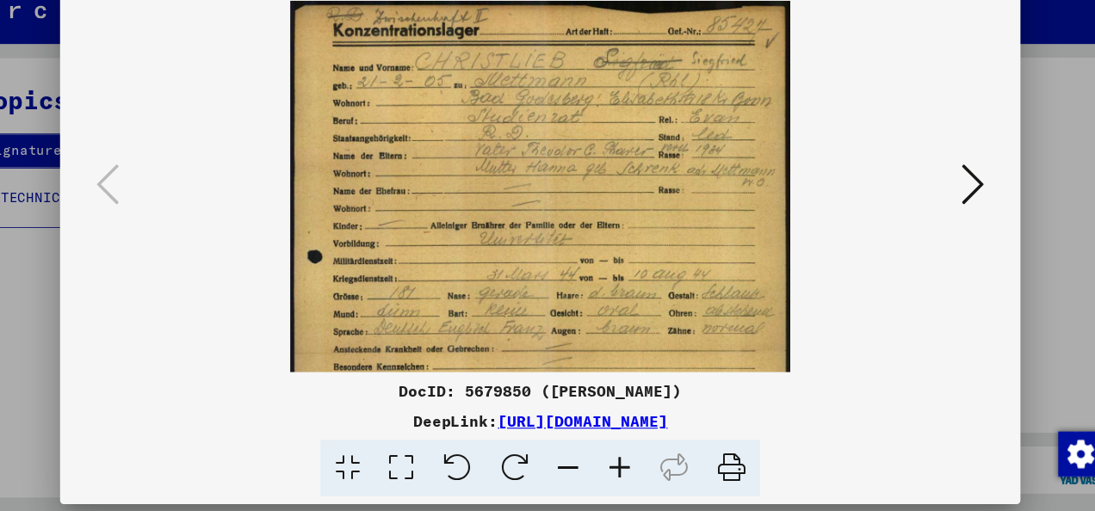
click at [577, 465] on icon at bounding box center [573, 470] width 46 height 53
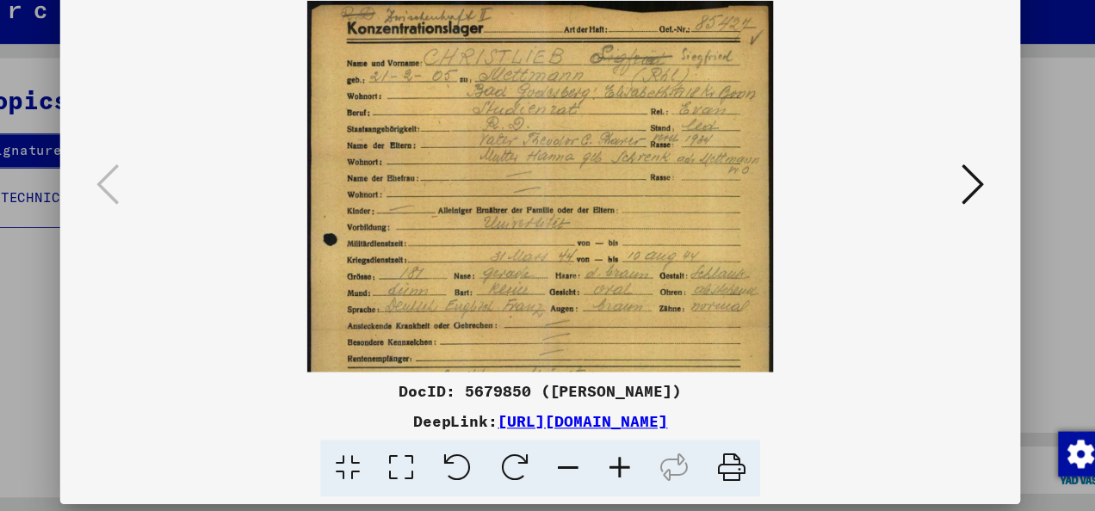
click at [577, 465] on icon at bounding box center [573, 470] width 46 height 53
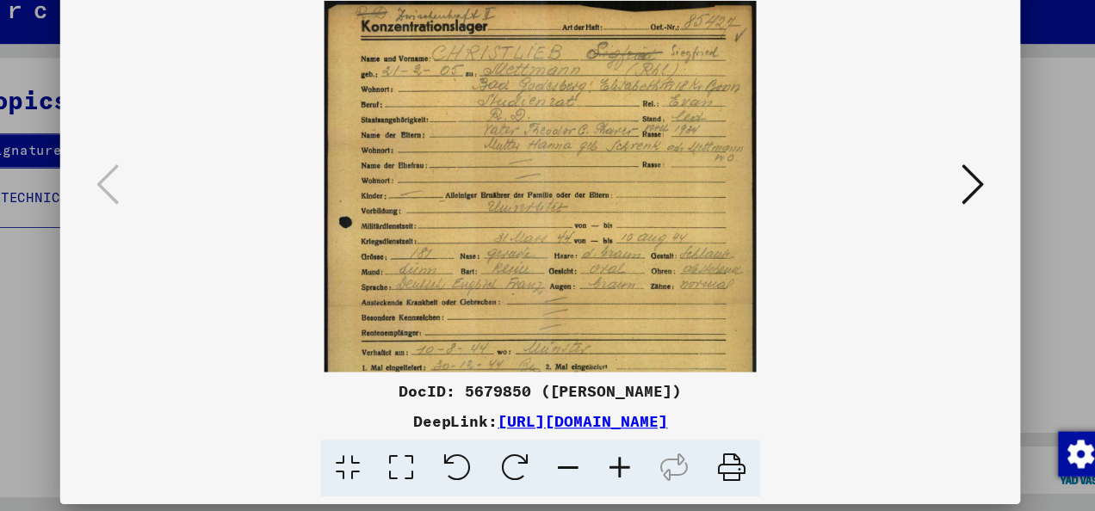
click at [577, 465] on icon at bounding box center [573, 470] width 46 height 53
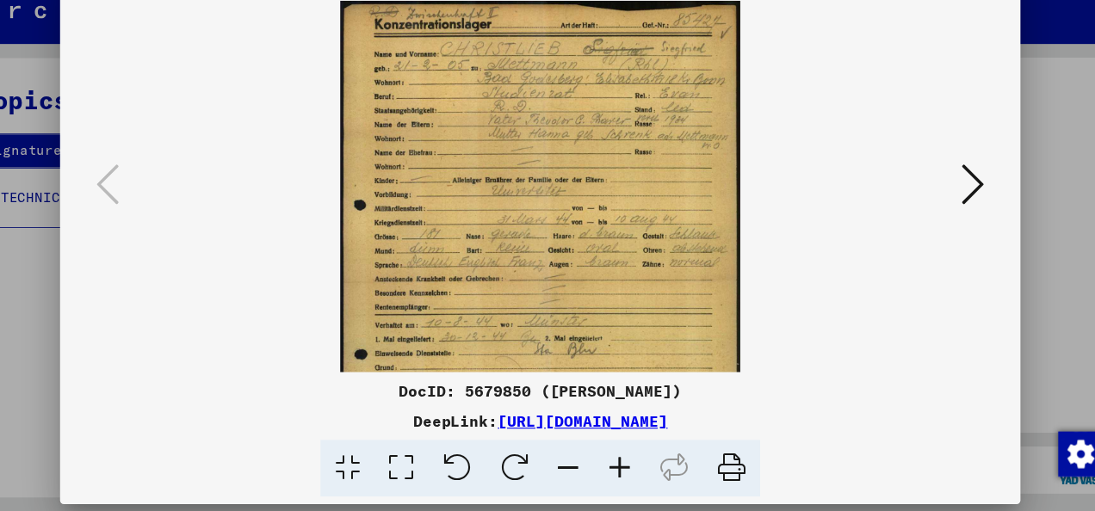
click at [621, 470] on icon at bounding box center [620, 470] width 46 height 53
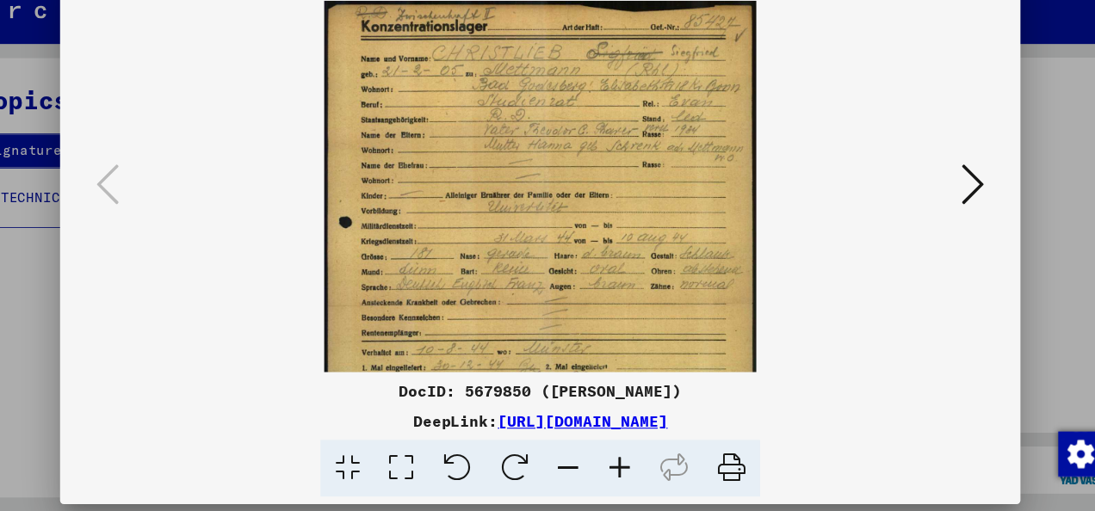
click at [621, 470] on icon at bounding box center [620, 470] width 46 height 53
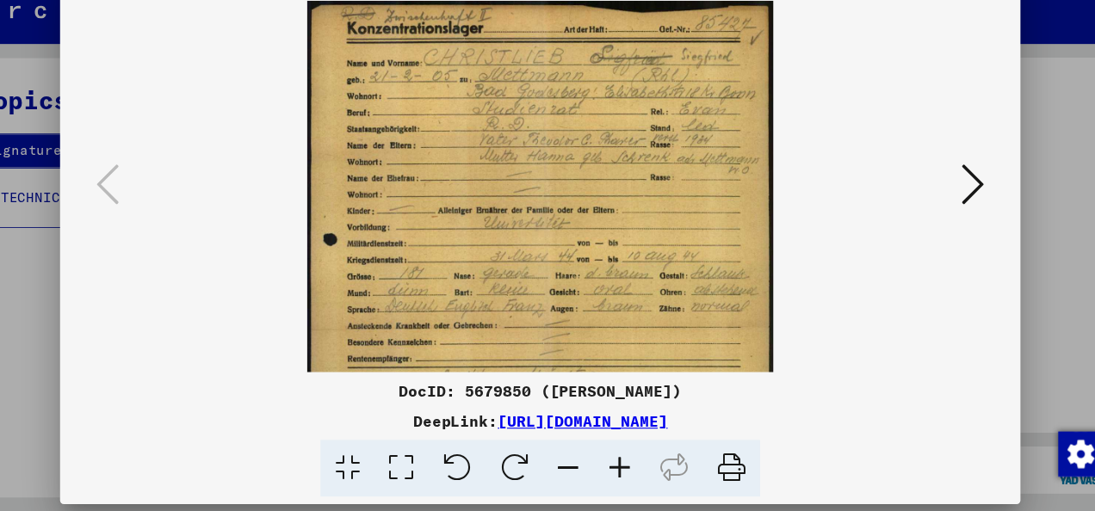
click at [621, 470] on icon at bounding box center [620, 470] width 46 height 53
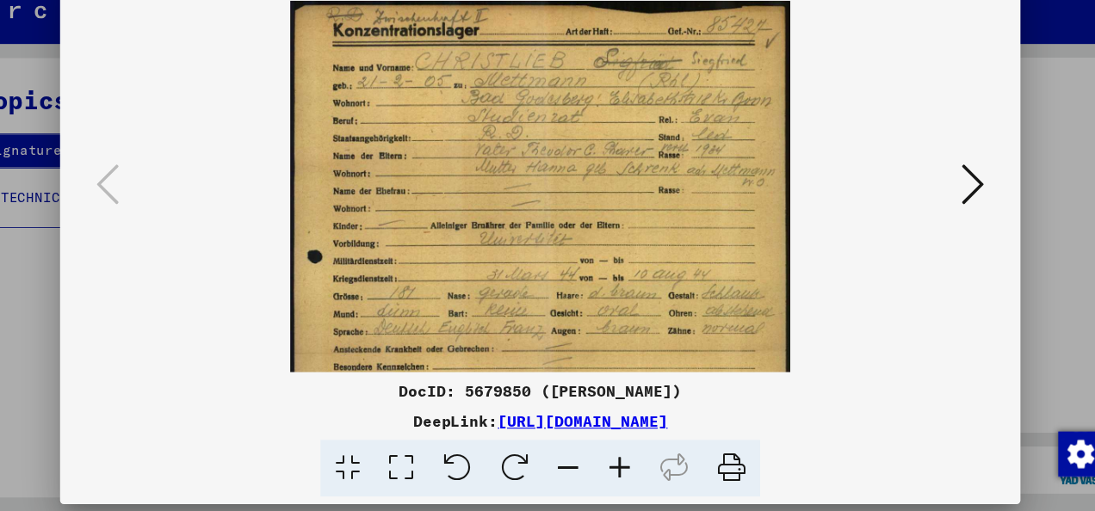
click at [621, 469] on icon at bounding box center [620, 470] width 46 height 53
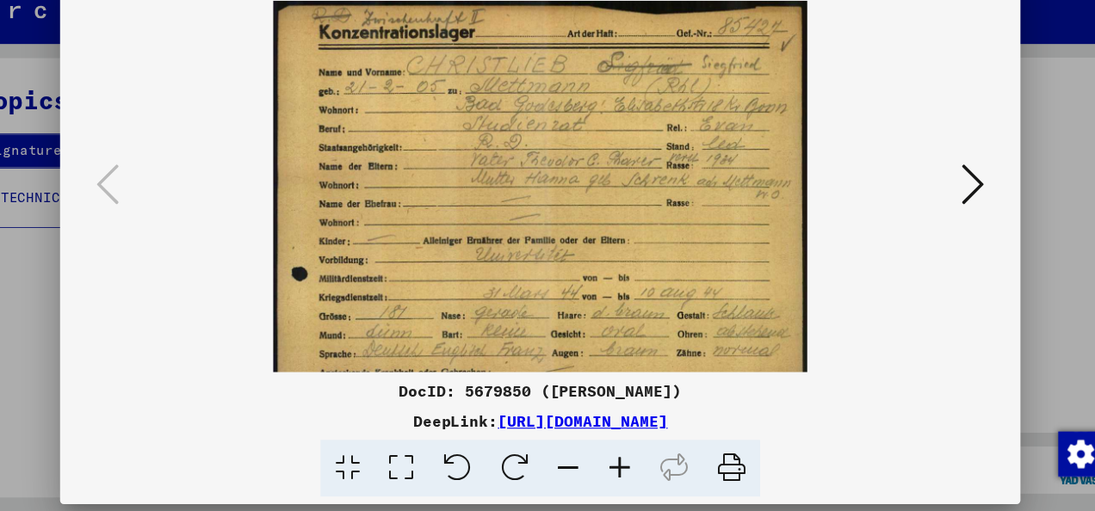
click at [622, 470] on icon at bounding box center [620, 470] width 46 height 53
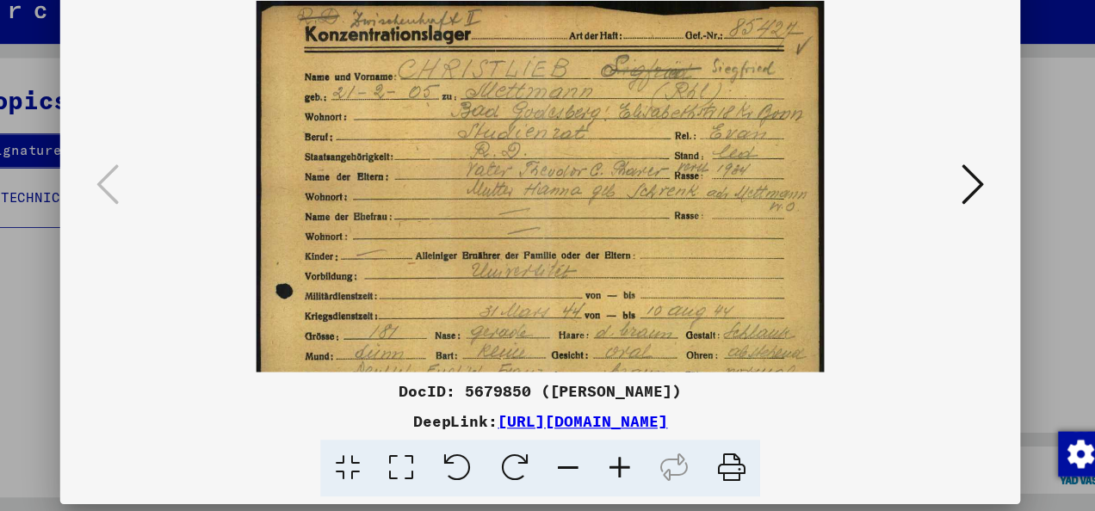
click at [622, 470] on icon at bounding box center [620, 470] width 46 height 53
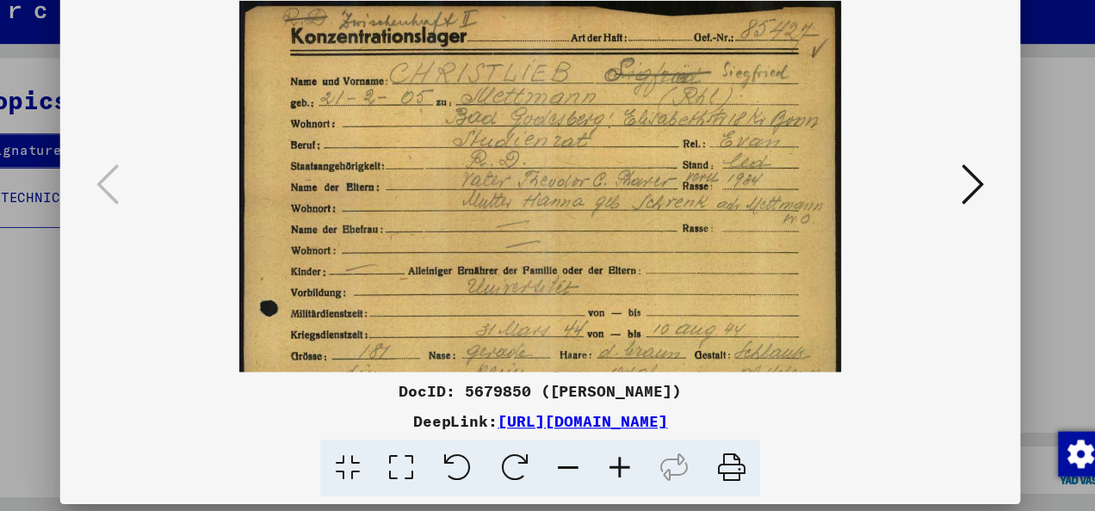
click at [622, 470] on icon at bounding box center [620, 470] width 46 height 53
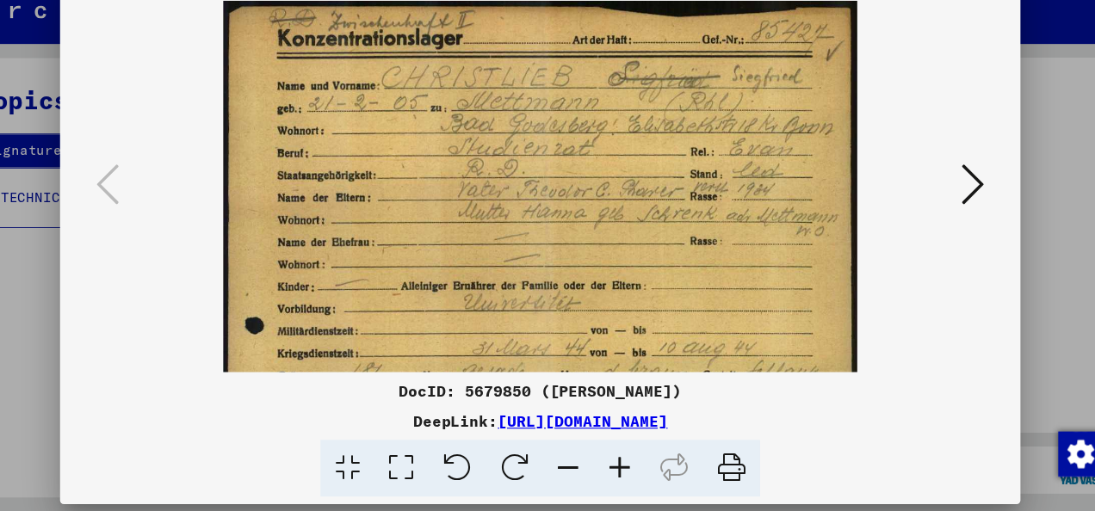
click at [622, 470] on icon at bounding box center [620, 470] width 46 height 53
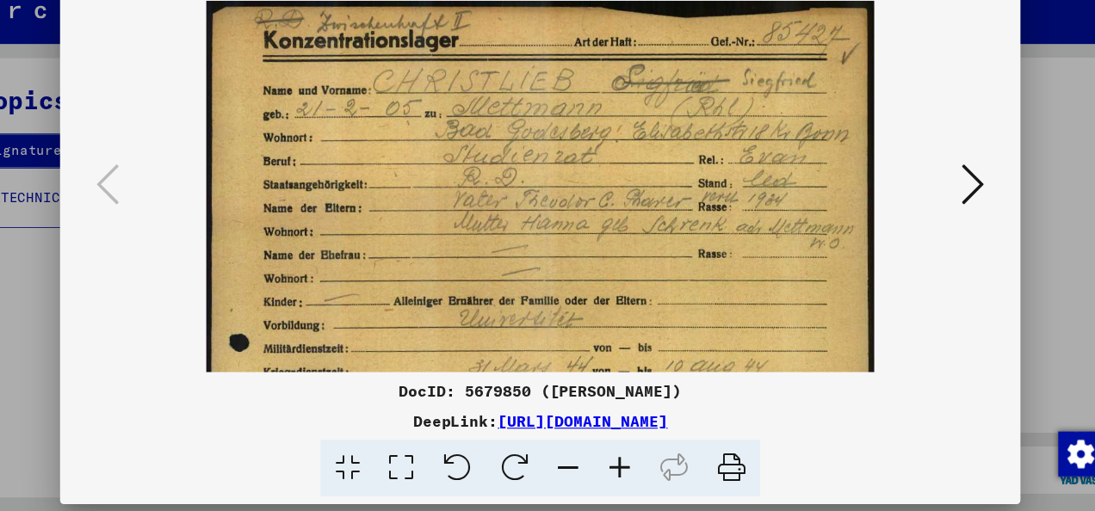
click at [622, 470] on icon at bounding box center [620, 470] width 46 height 53
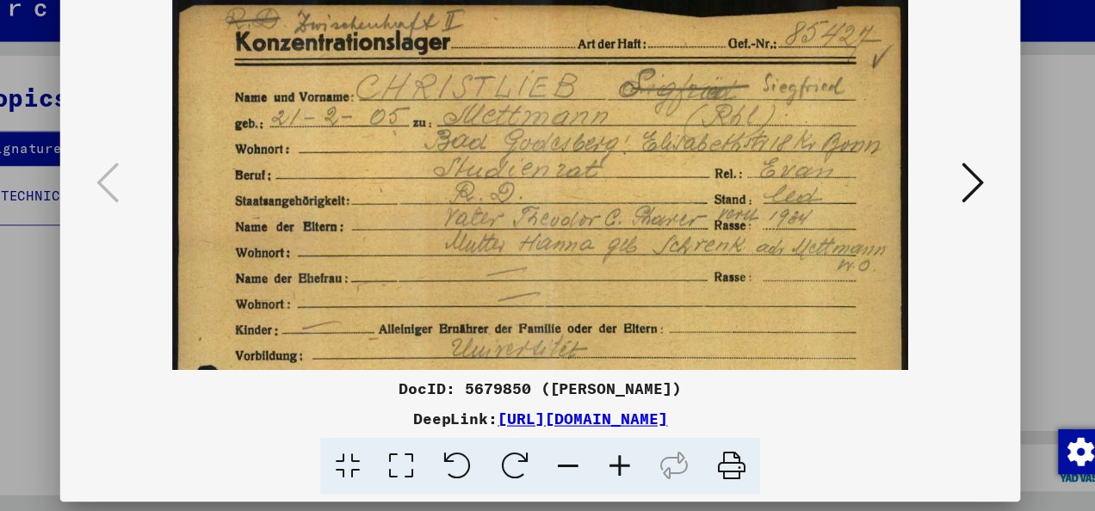
click at [946, 220] on icon at bounding box center [942, 210] width 21 height 41
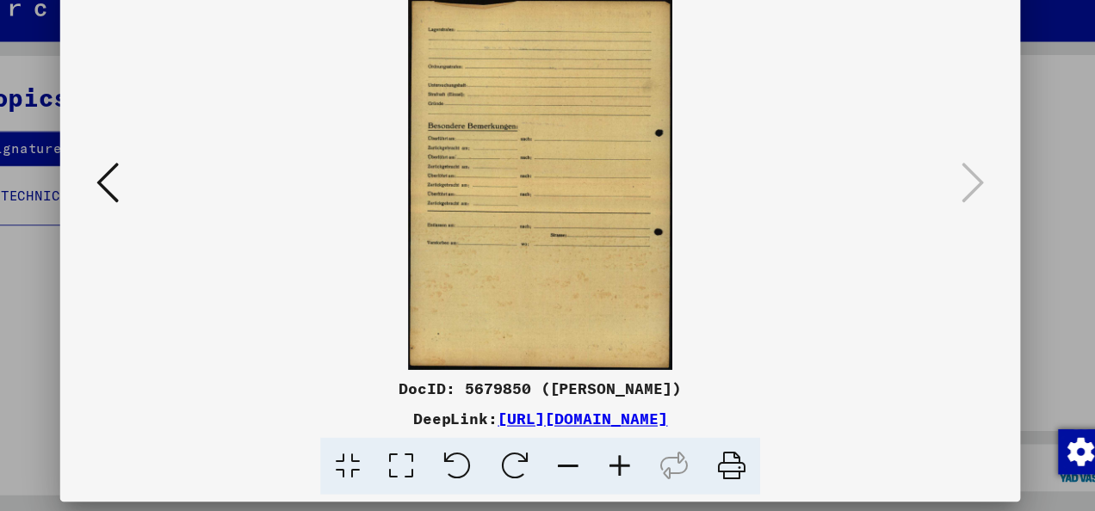
click at [170, 206] on viewer-one-image at bounding box center [547, 212] width 759 height 339
click at [148, 207] on icon at bounding box center [152, 210] width 21 height 41
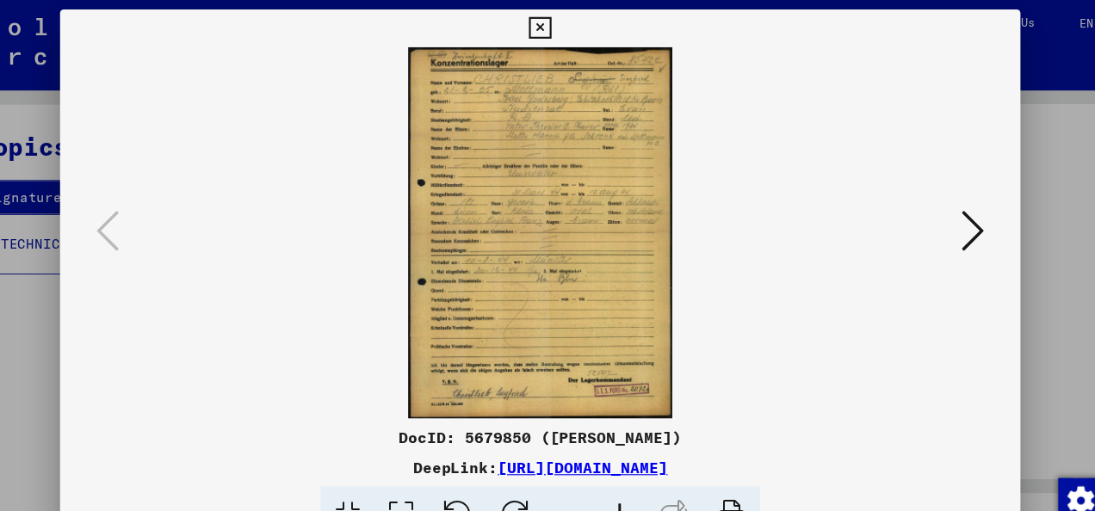
click at [547, 22] on icon at bounding box center [547, 25] width 20 height 21
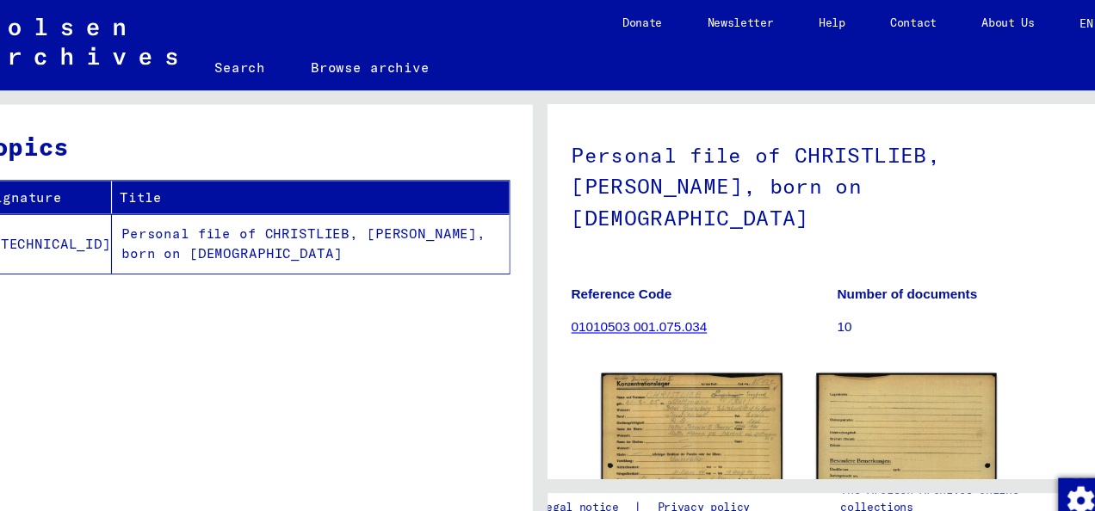
click at [682, 292] on link "01010503 001.075.034" at bounding box center [638, 299] width 124 height 14
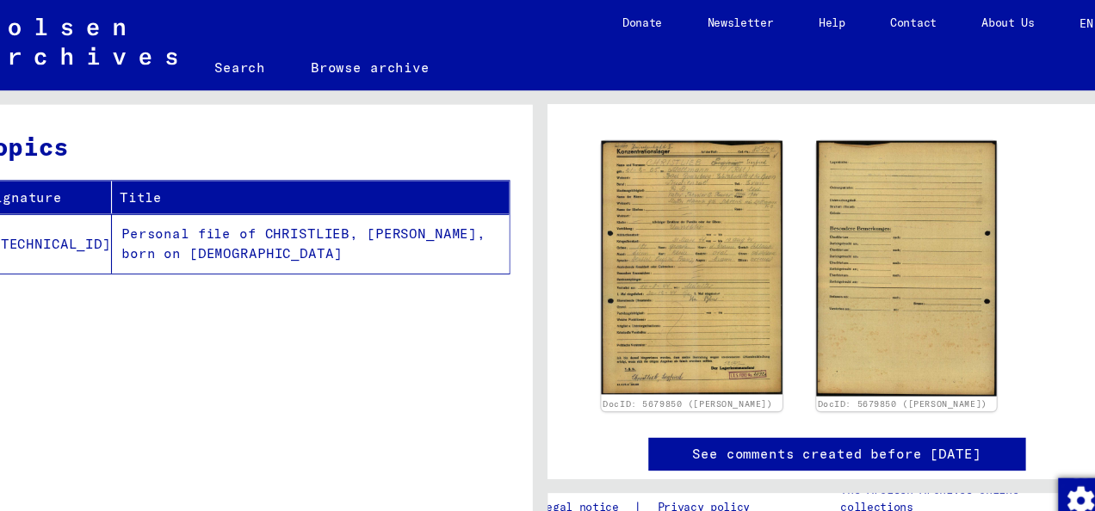
scroll to position [327, 0]
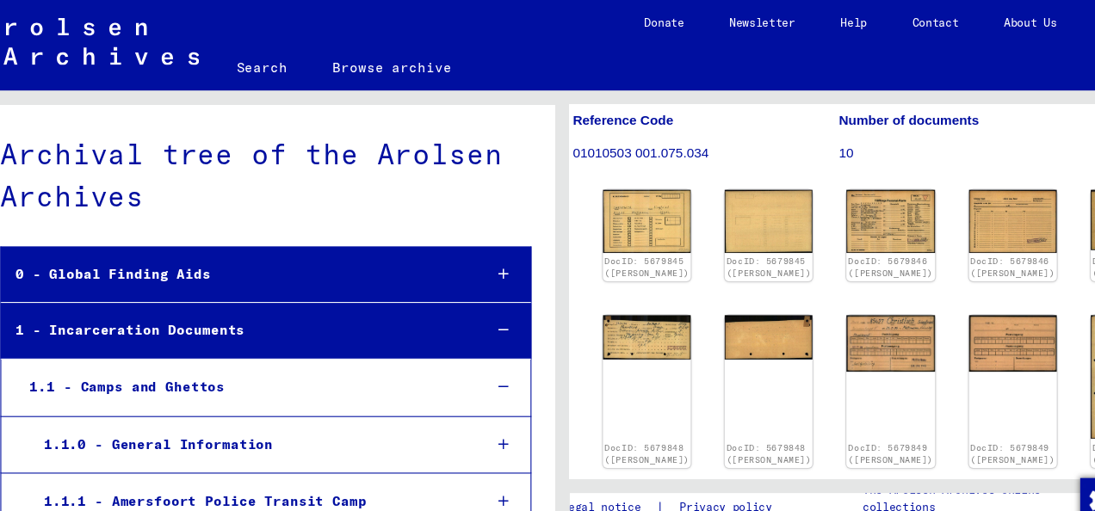
scroll to position [8648, 0]
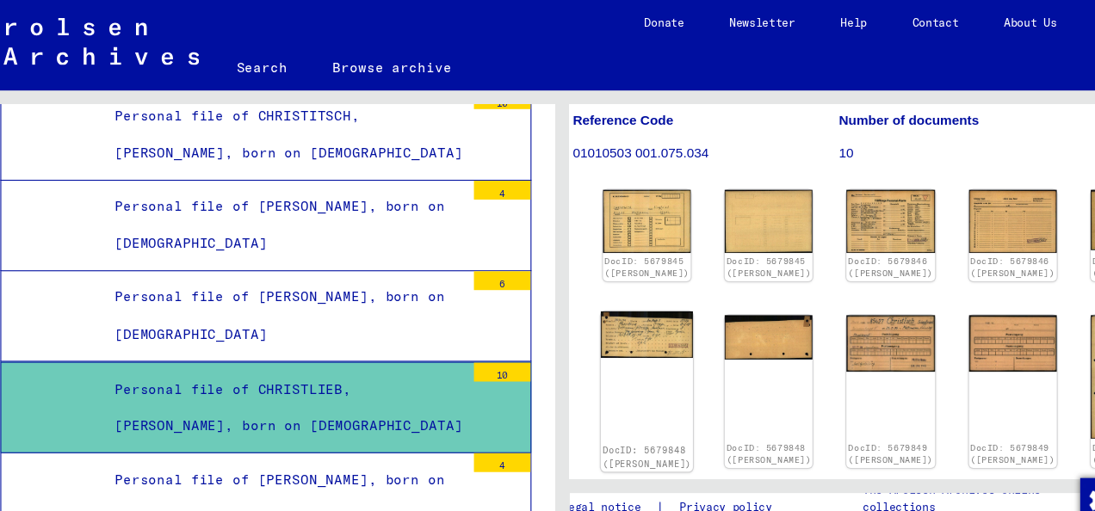
click at [614, 284] on img at bounding box center [625, 305] width 84 height 42
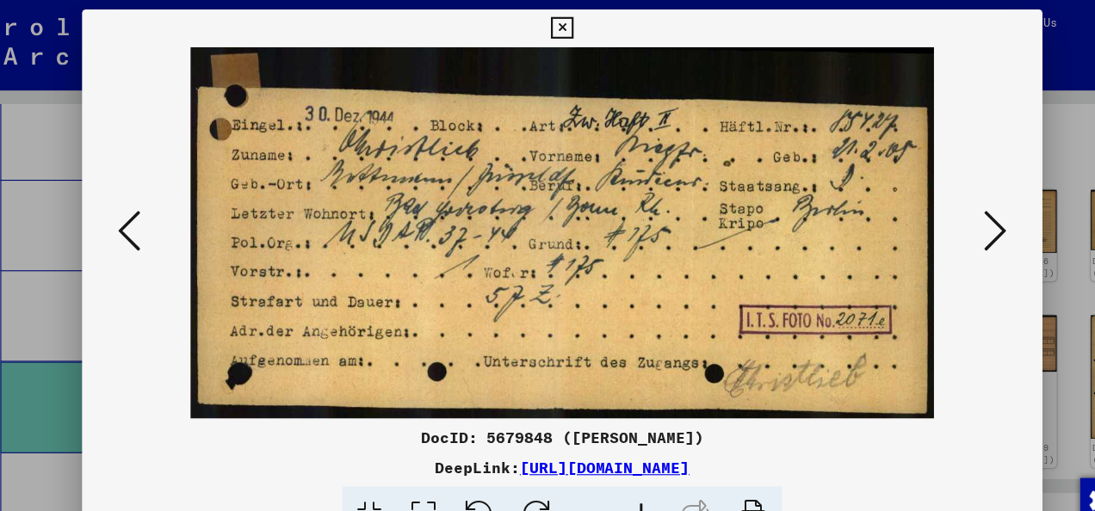
click at [939, 209] on icon at bounding box center [942, 210] width 21 height 41
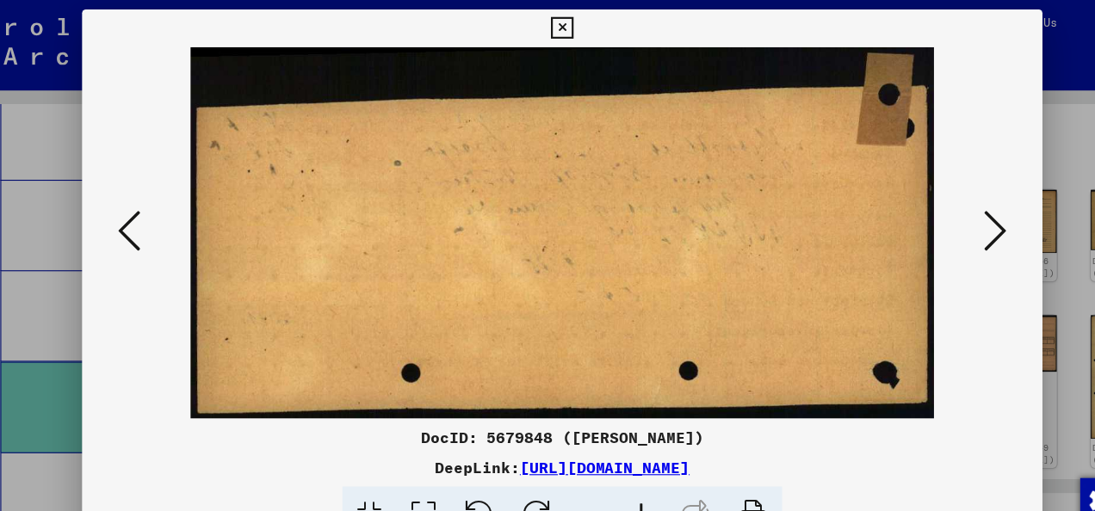
click at [939, 209] on icon at bounding box center [942, 210] width 21 height 41
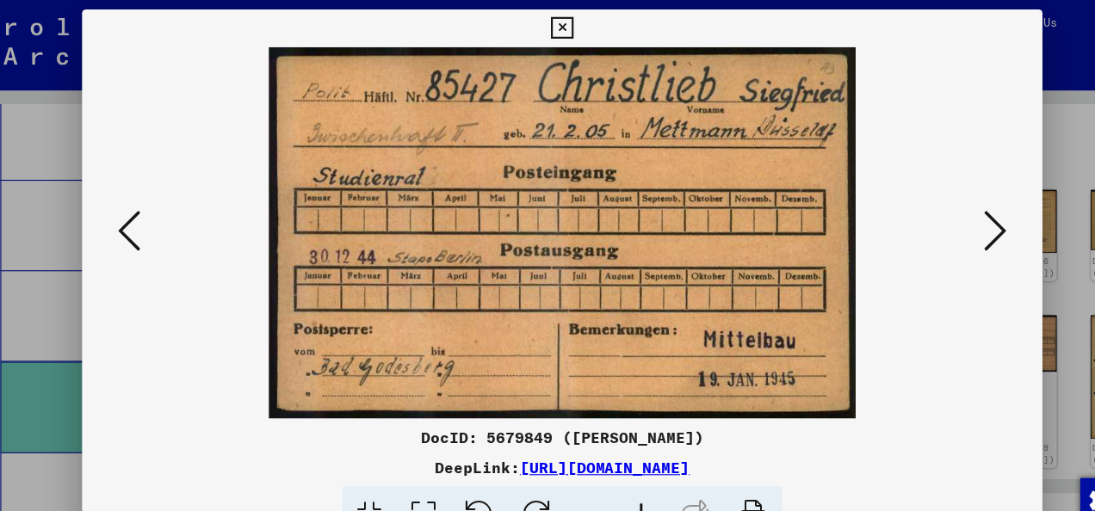
click at [947, 209] on icon at bounding box center [942, 210] width 21 height 41
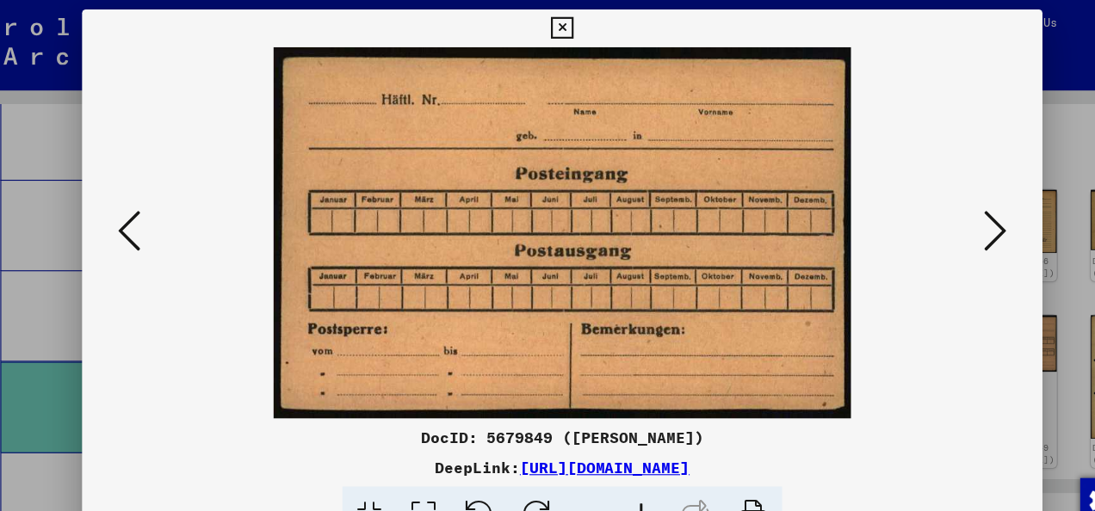
click at [940, 216] on icon at bounding box center [942, 210] width 21 height 41
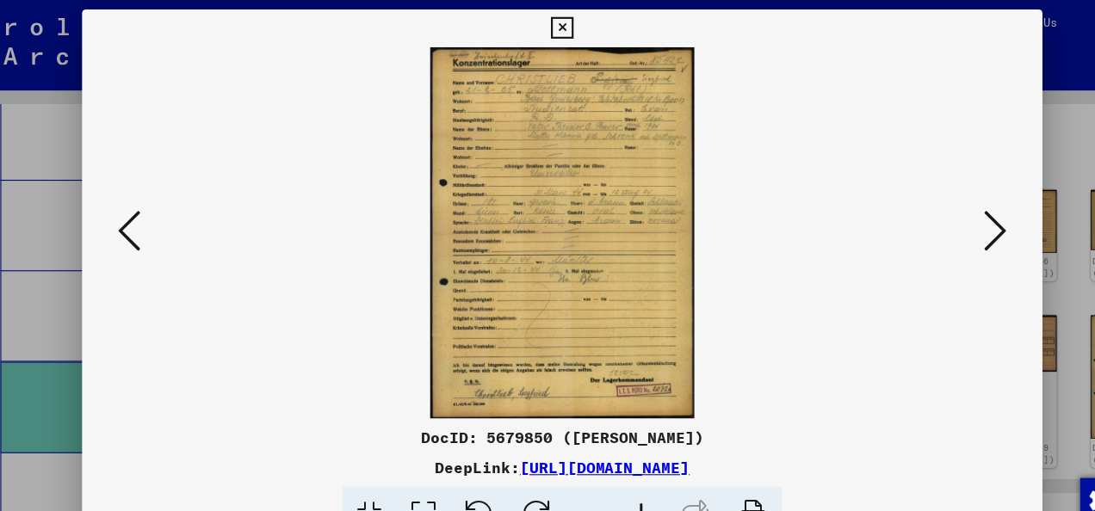
click at [940, 216] on icon at bounding box center [942, 210] width 21 height 41
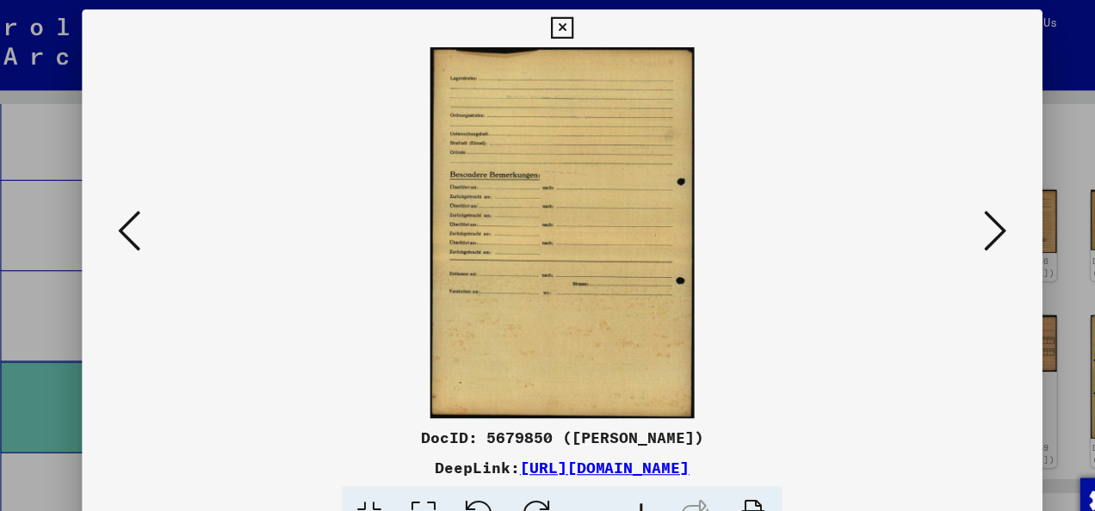
click at [940, 216] on icon at bounding box center [942, 210] width 21 height 41
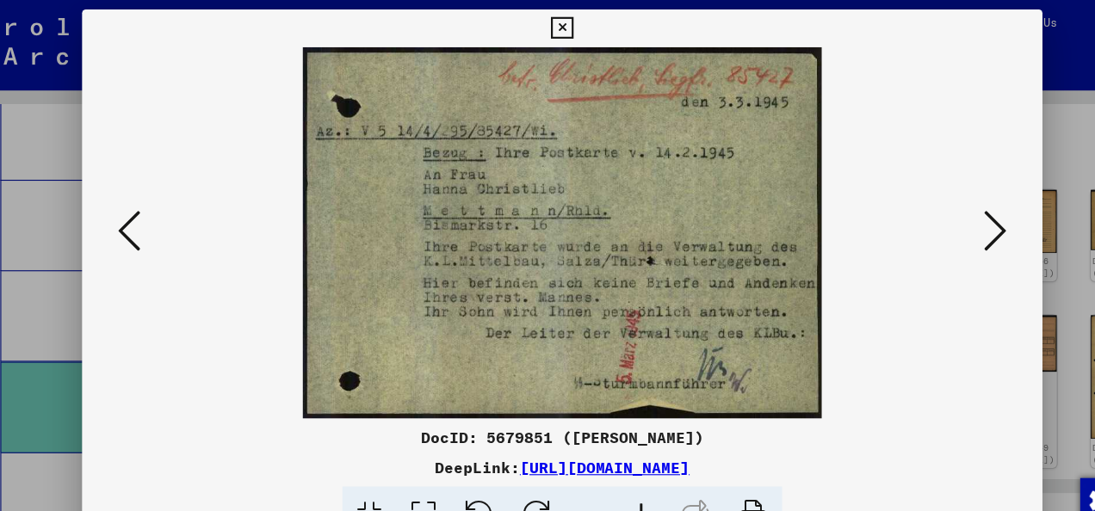
click at [949, 205] on icon at bounding box center [942, 210] width 21 height 41
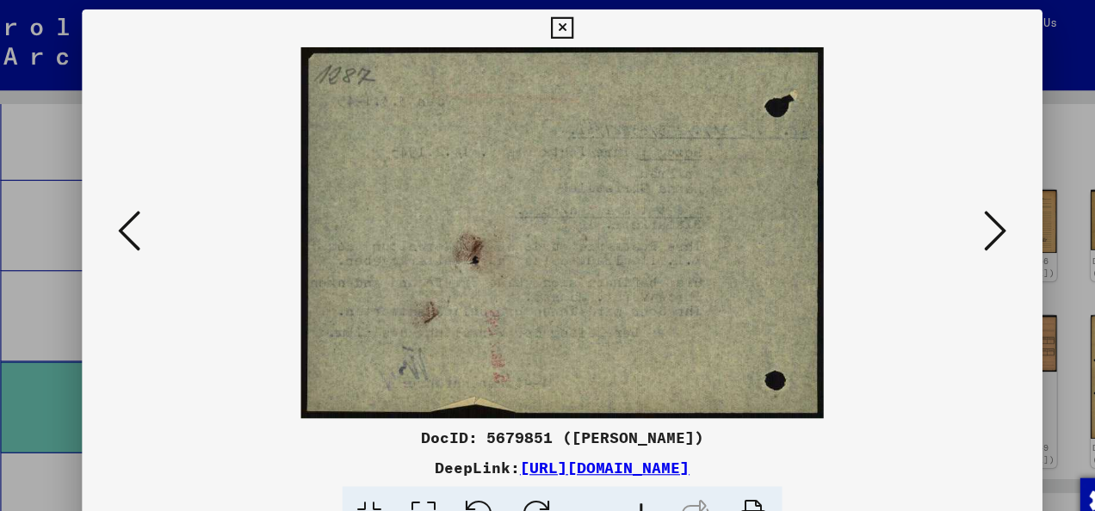
click at [944, 213] on icon at bounding box center [942, 210] width 21 height 41
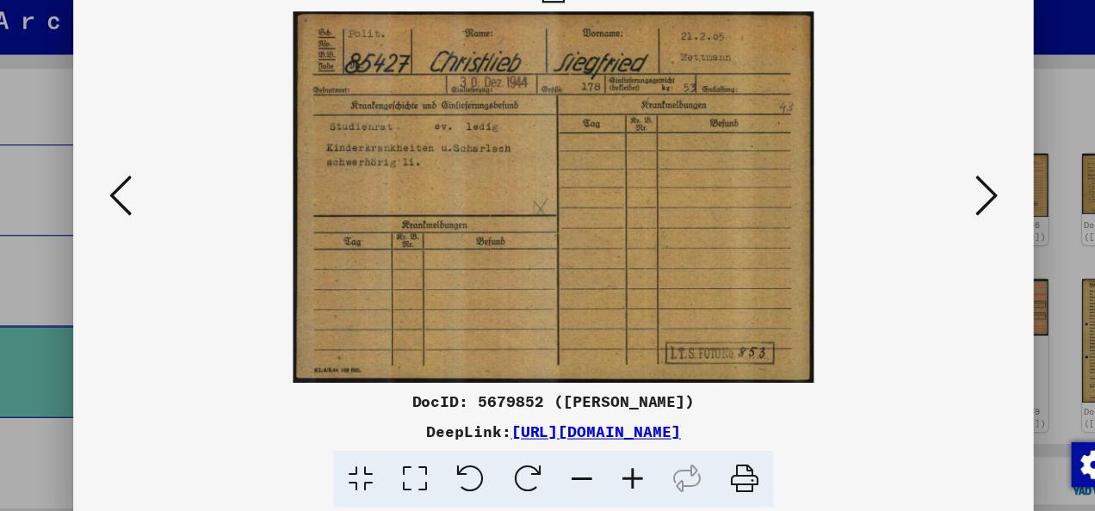
click at [619, 472] on icon at bounding box center [620, 470] width 46 height 53
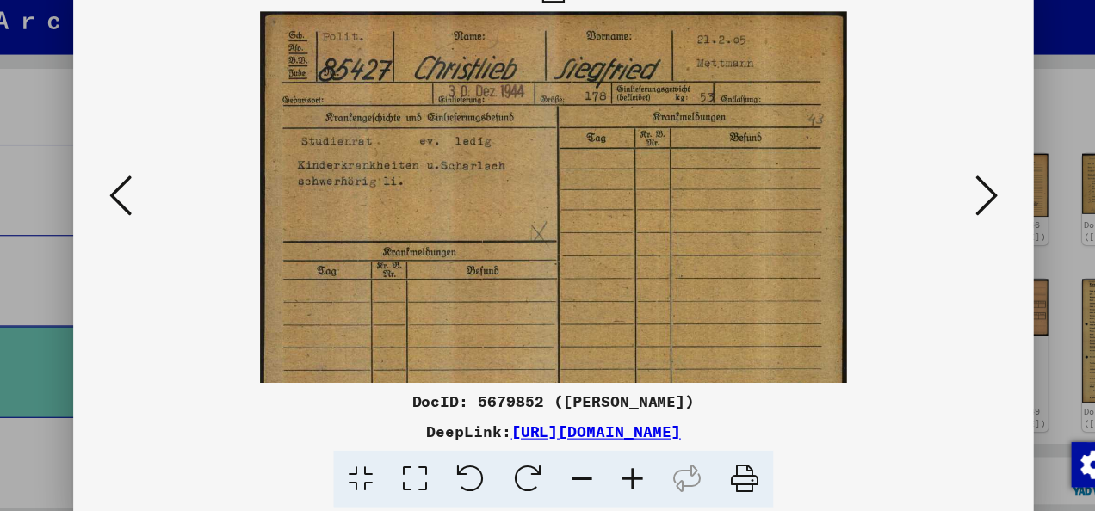
click at [619, 472] on icon at bounding box center [620, 470] width 46 height 53
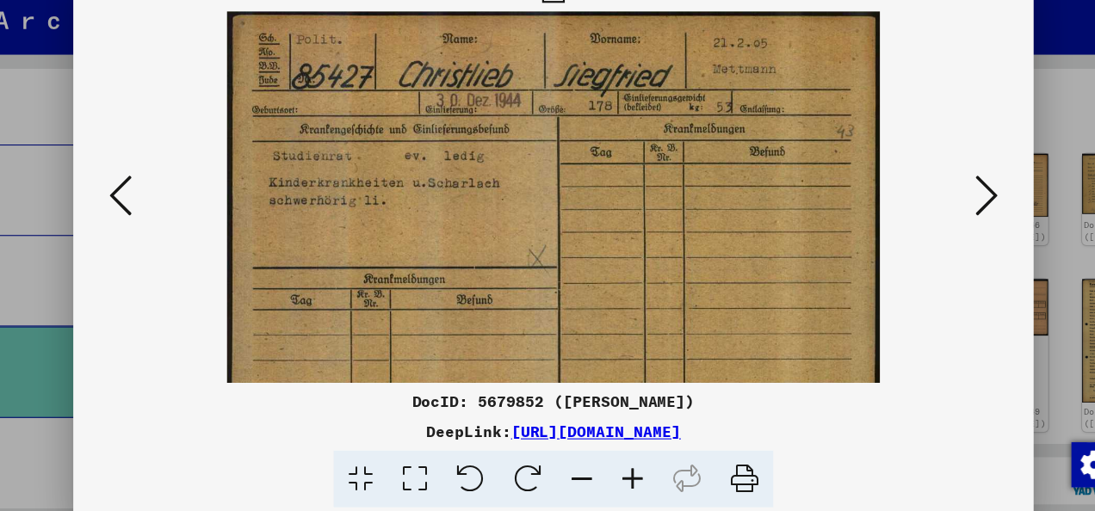
click at [619, 472] on icon at bounding box center [620, 470] width 46 height 53
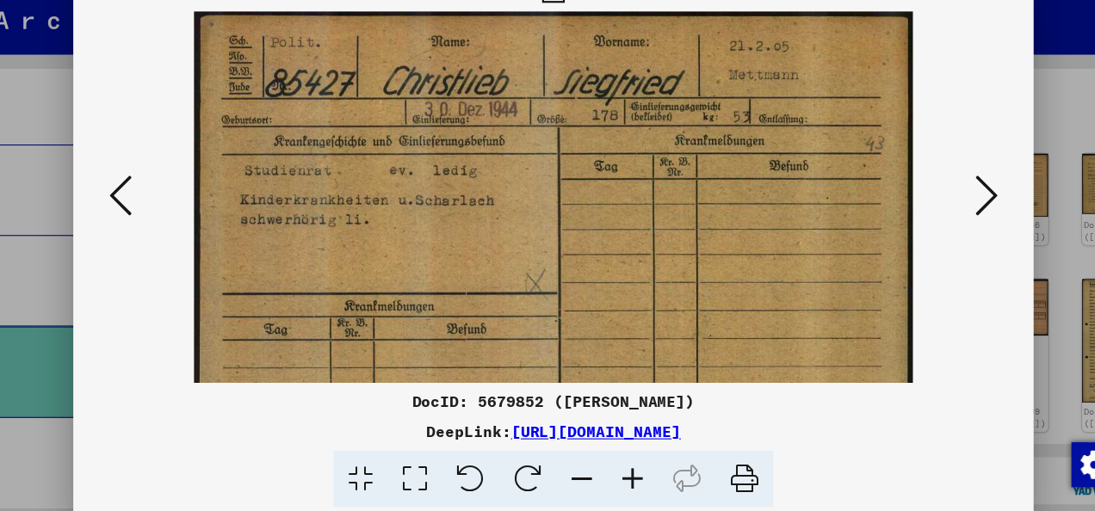
click at [619, 472] on icon at bounding box center [620, 470] width 46 height 53
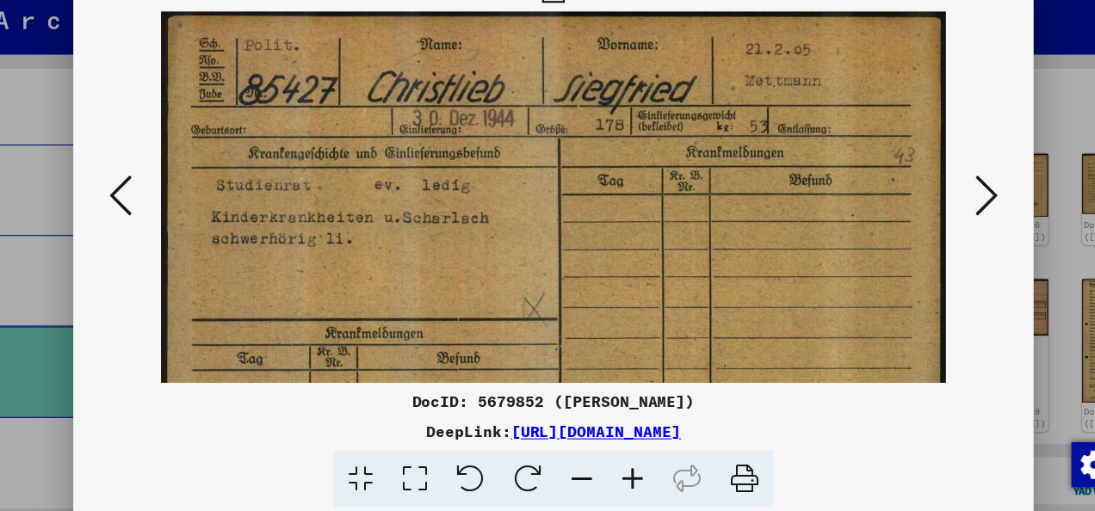
click at [619, 472] on icon at bounding box center [620, 470] width 46 height 53
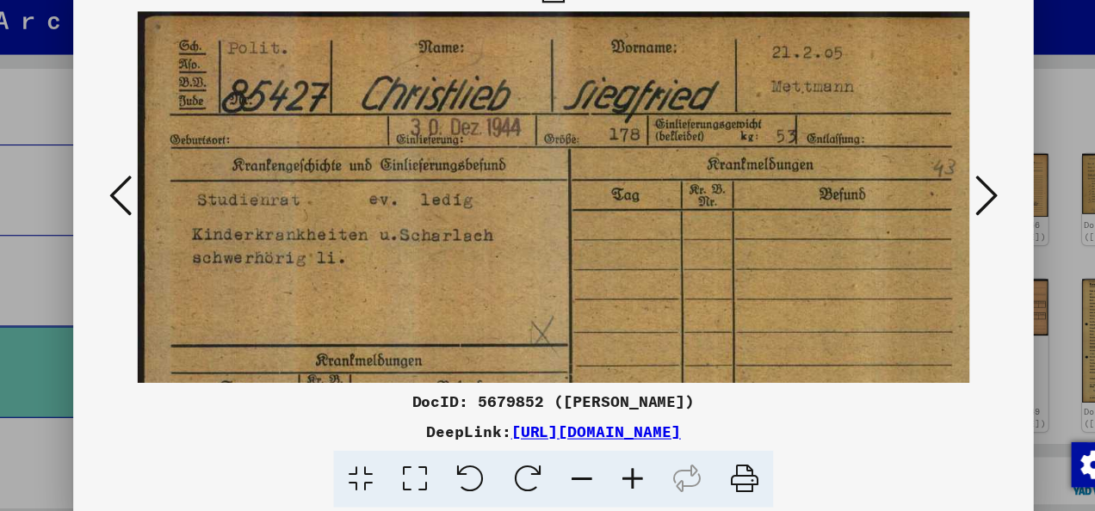
click at [619, 472] on icon at bounding box center [620, 470] width 46 height 53
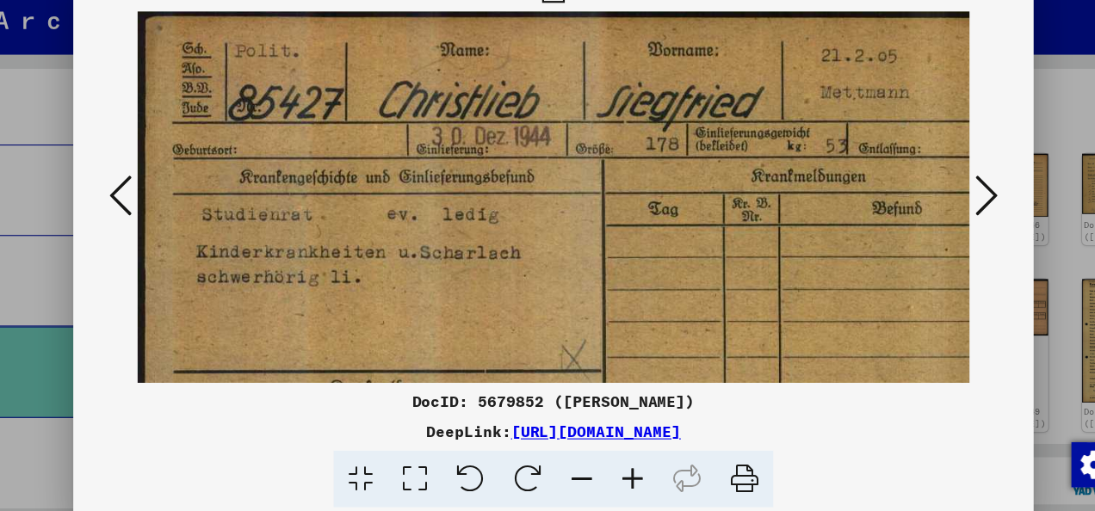
click at [619, 472] on icon at bounding box center [620, 470] width 46 height 53
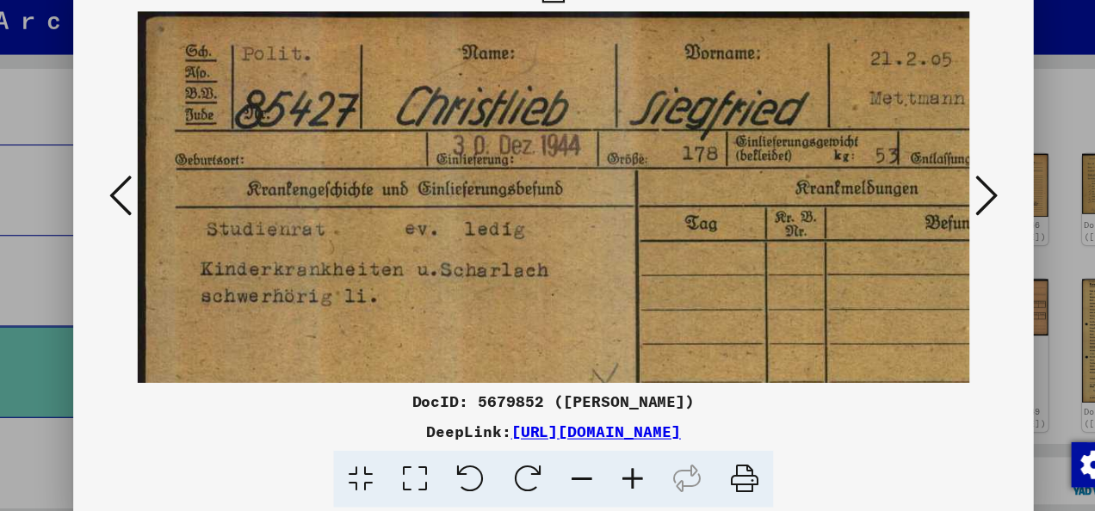
click at [571, 466] on icon at bounding box center [573, 470] width 46 height 53
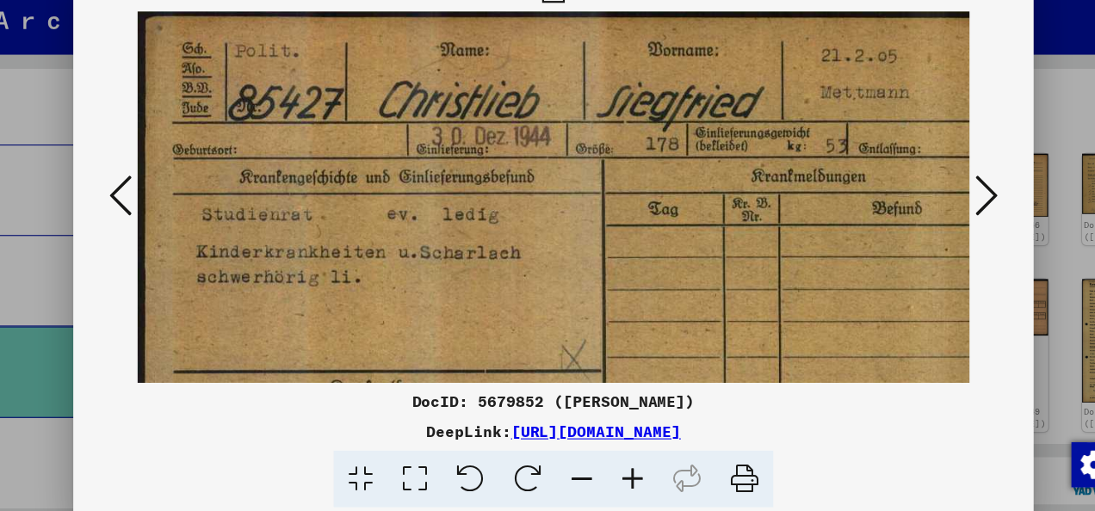
click at [571, 466] on icon at bounding box center [573, 470] width 46 height 53
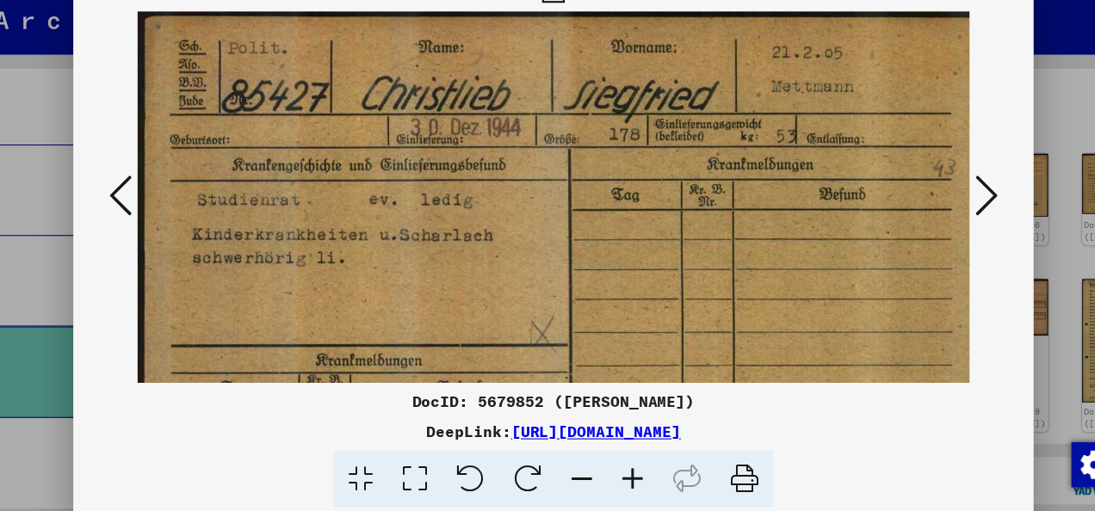
click at [571, 466] on icon at bounding box center [573, 470] width 46 height 53
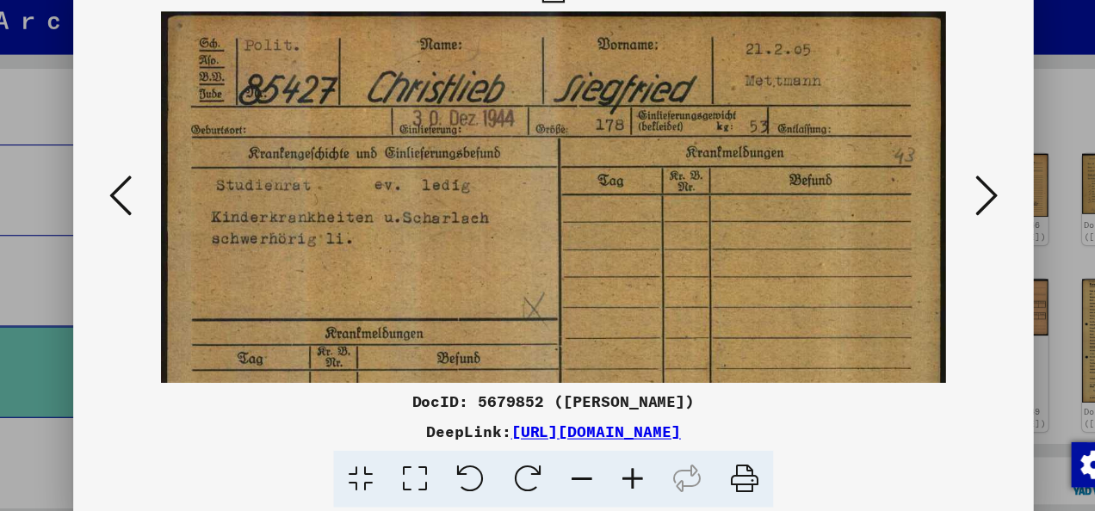
click at [571, 466] on icon at bounding box center [573, 470] width 46 height 53
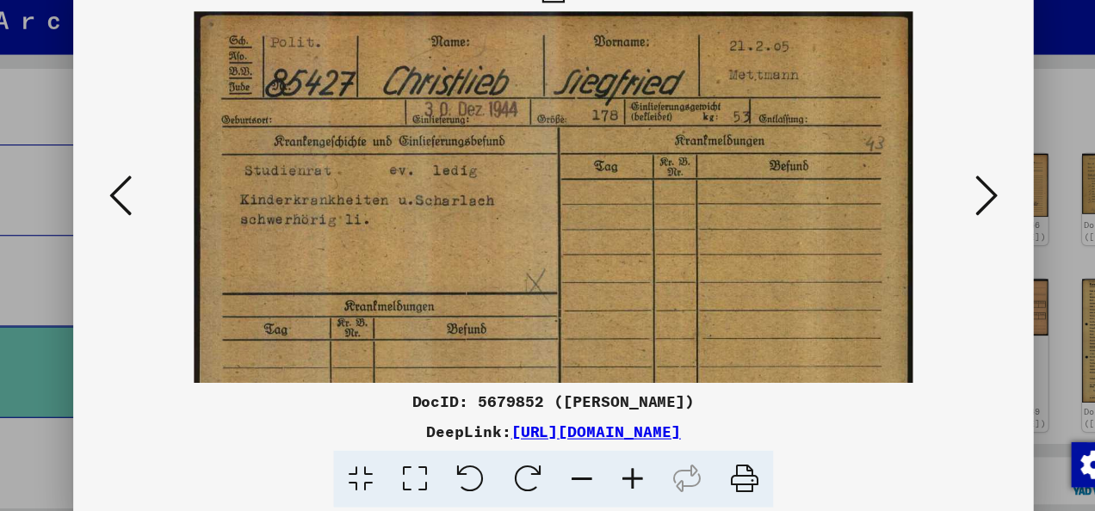
click at [571, 466] on icon at bounding box center [573, 470] width 46 height 53
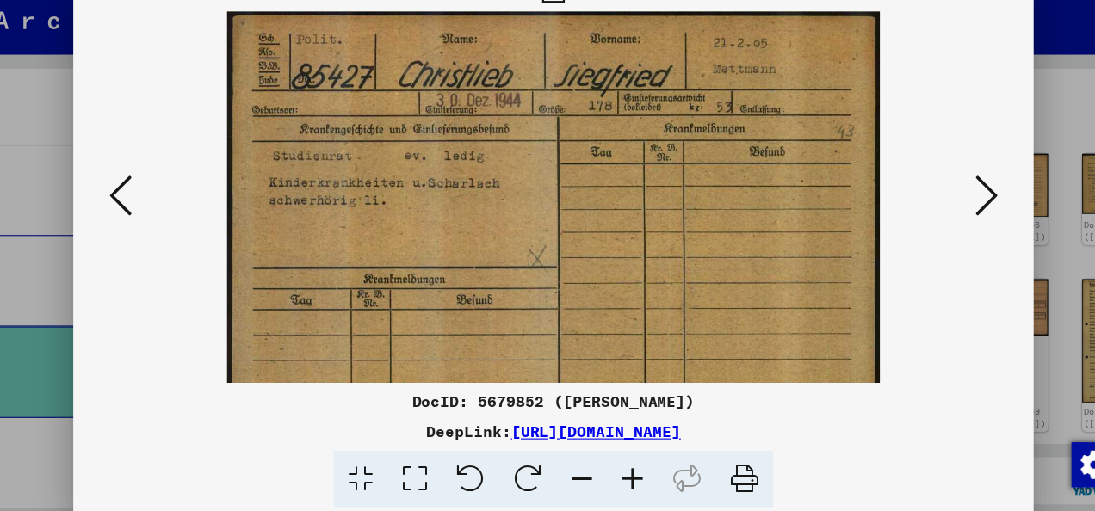
click at [952, 215] on icon at bounding box center [942, 210] width 21 height 41
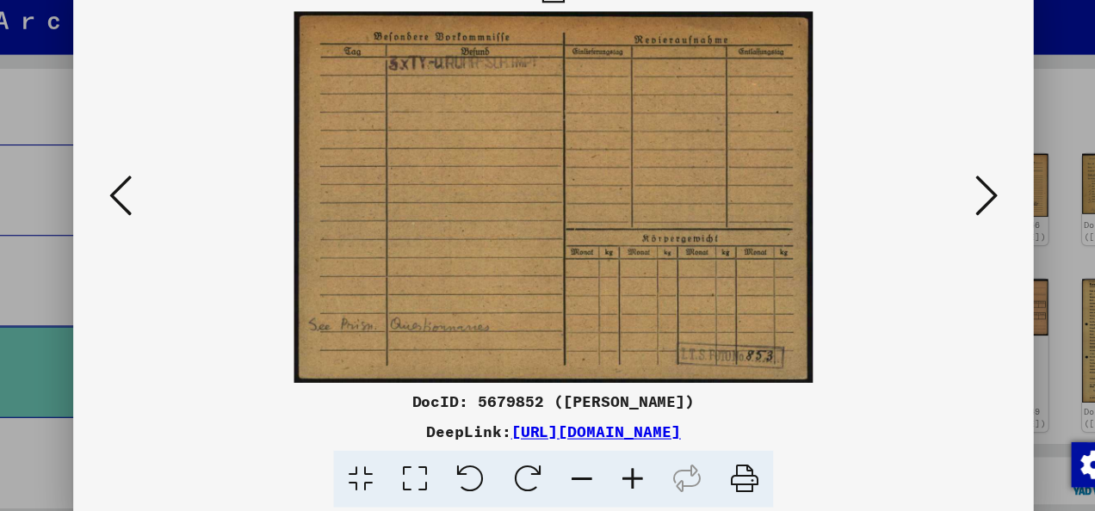
click at [948, 212] on icon at bounding box center [942, 210] width 21 height 41
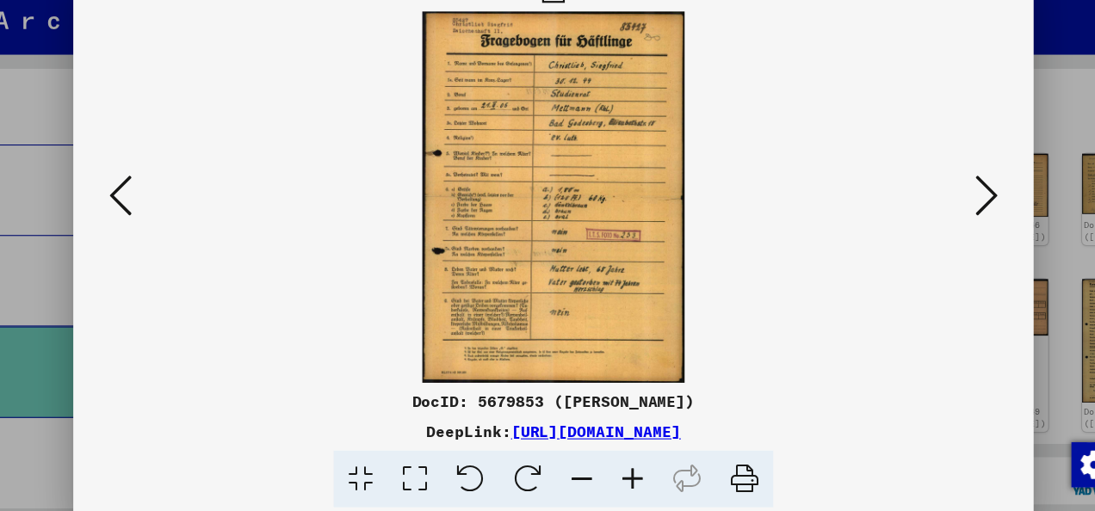
click at [617, 457] on icon at bounding box center [620, 470] width 46 height 53
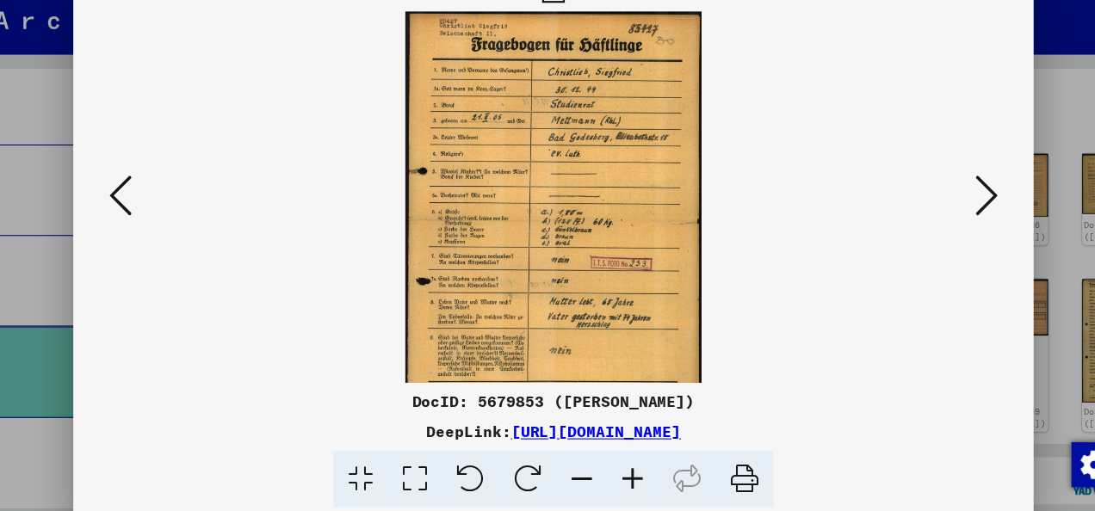
click at [617, 457] on icon at bounding box center [620, 470] width 46 height 53
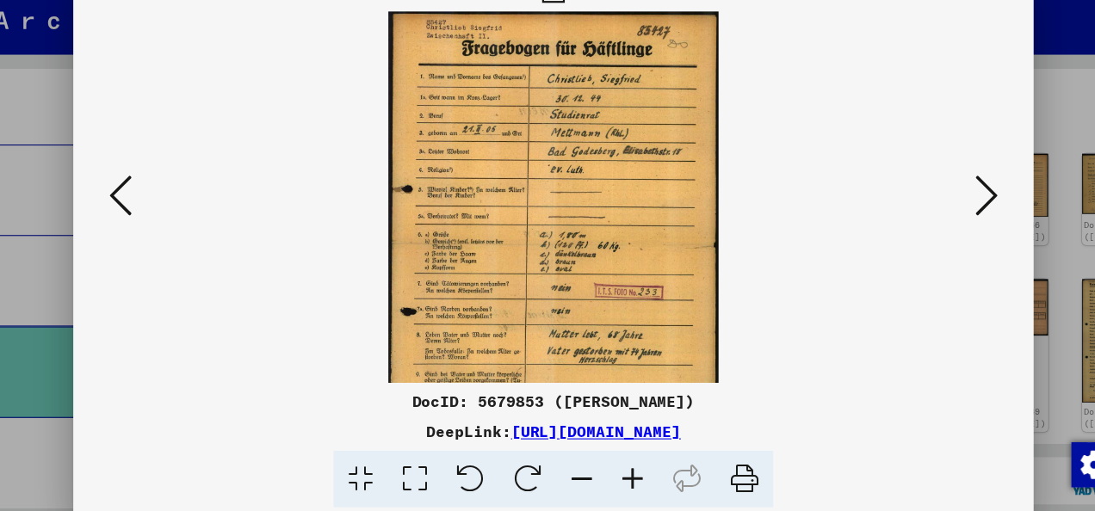
click at [617, 457] on icon at bounding box center [620, 470] width 46 height 53
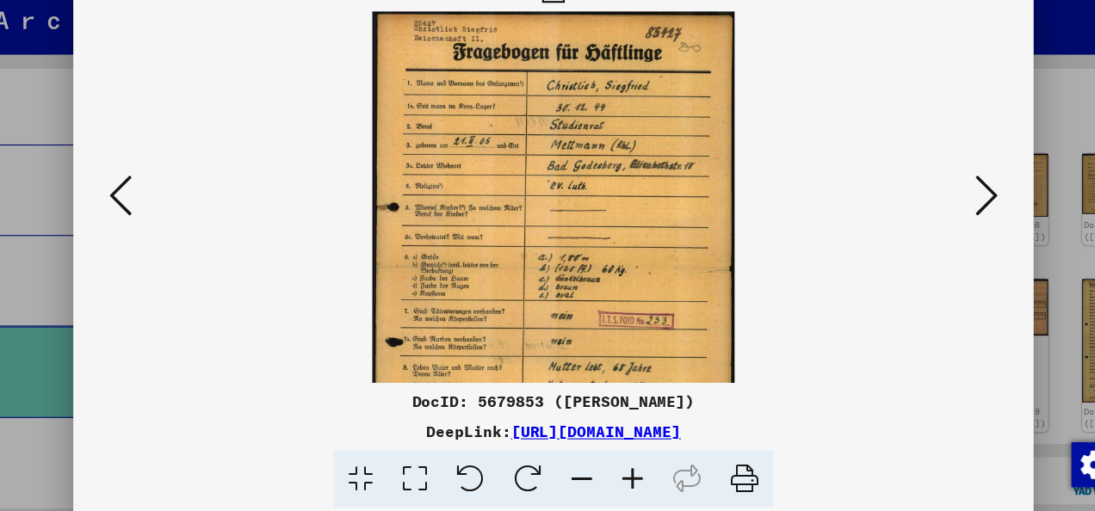
click at [617, 457] on icon at bounding box center [620, 470] width 46 height 53
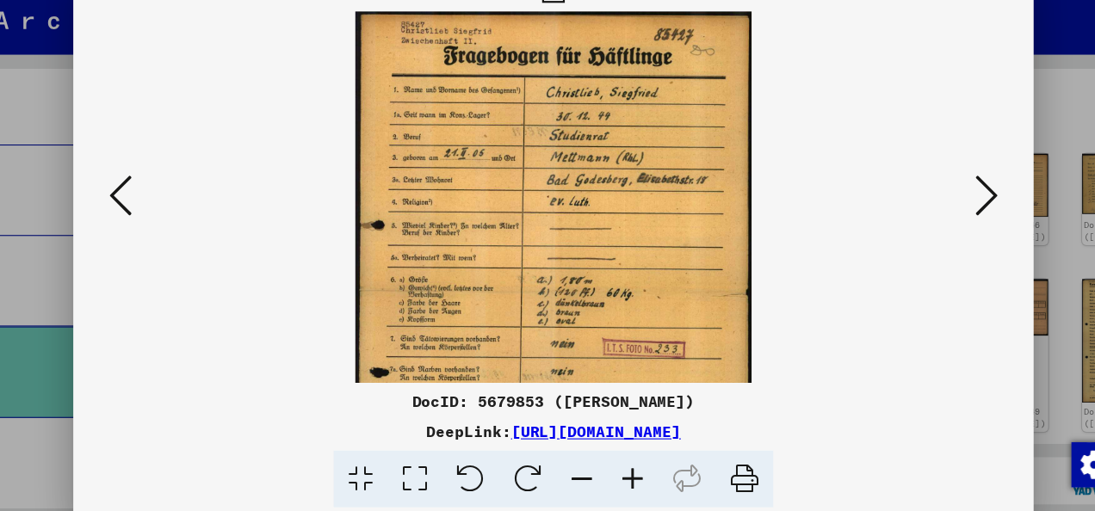
click at [617, 457] on icon at bounding box center [620, 470] width 46 height 53
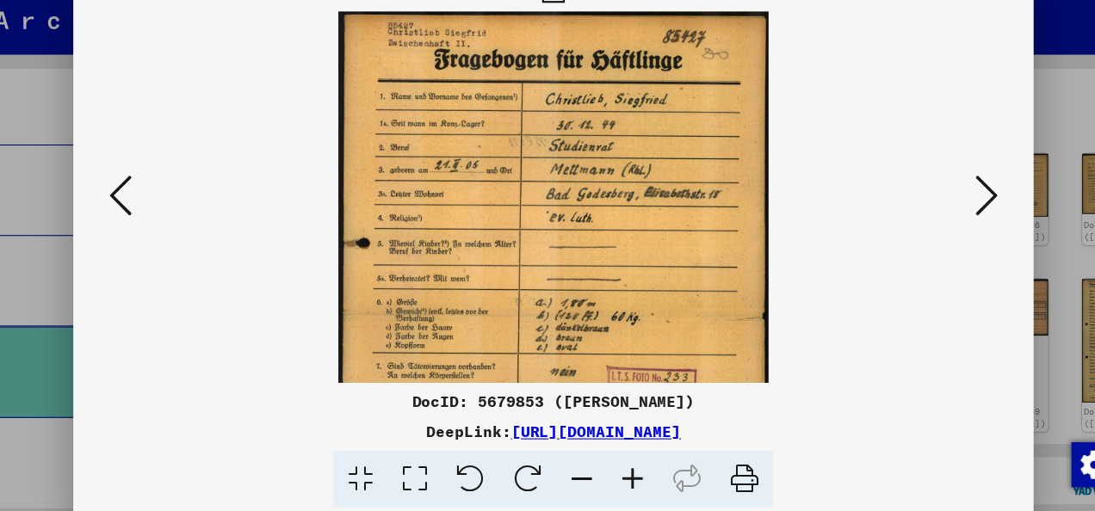
click at [617, 457] on icon at bounding box center [620, 470] width 46 height 53
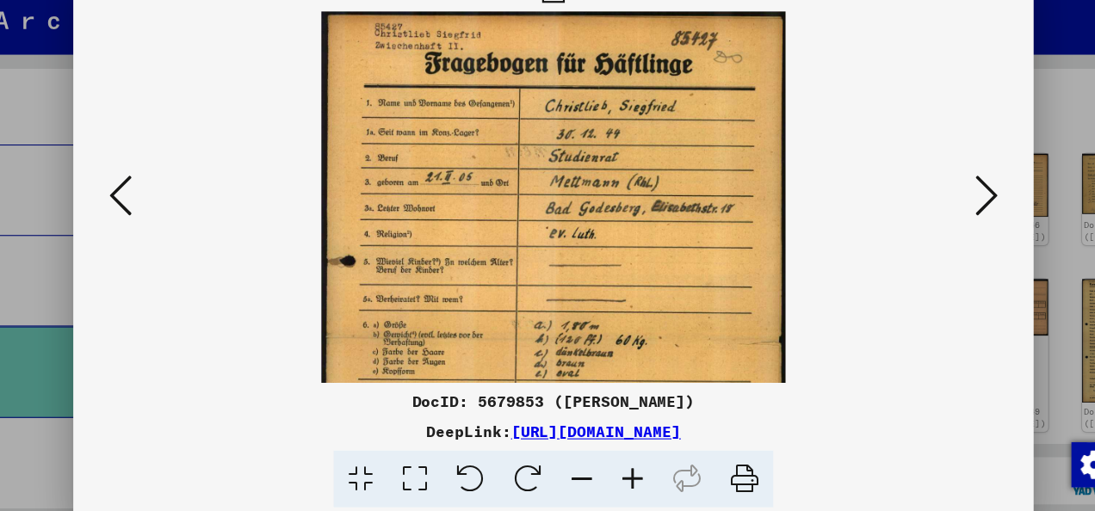
click at [617, 457] on icon at bounding box center [620, 470] width 46 height 53
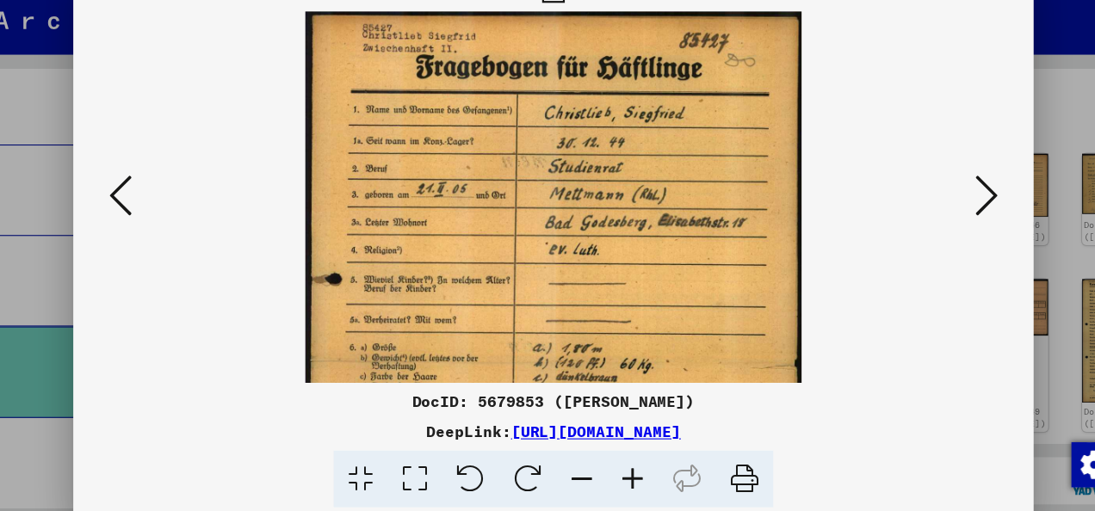
click at [617, 457] on icon at bounding box center [620, 470] width 46 height 53
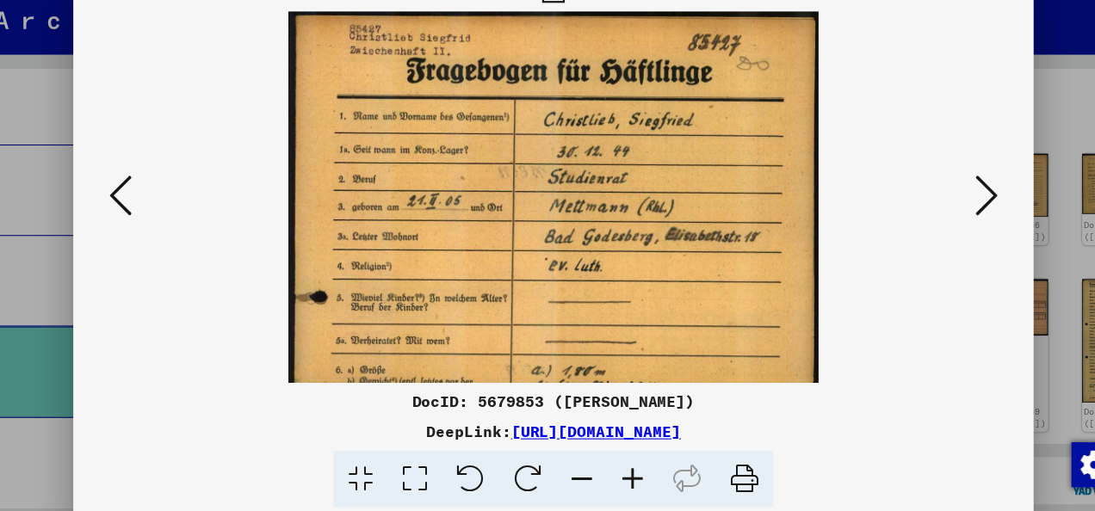
click at [617, 457] on icon at bounding box center [620, 470] width 46 height 53
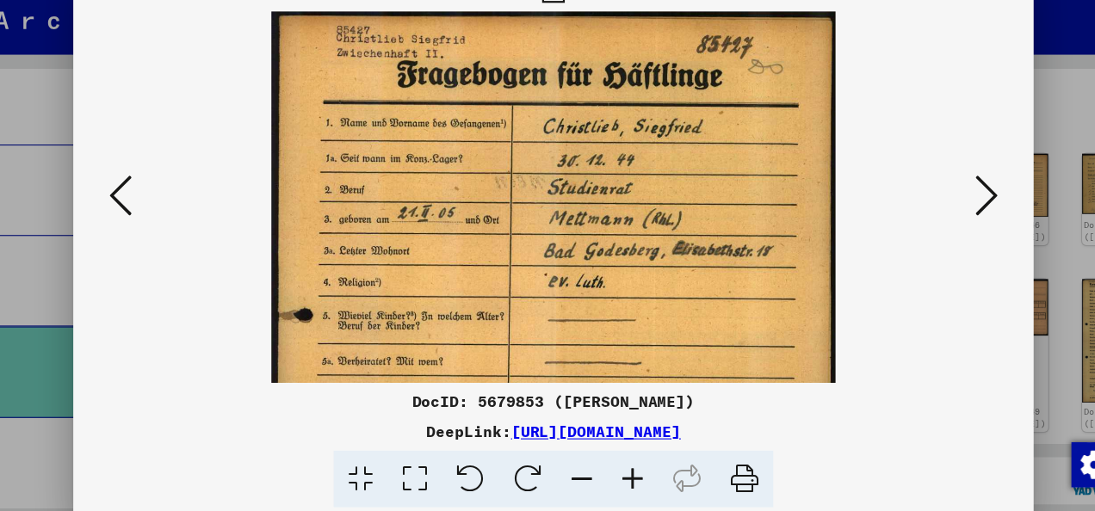
click at [569, 470] on icon at bounding box center [573, 470] width 46 height 53
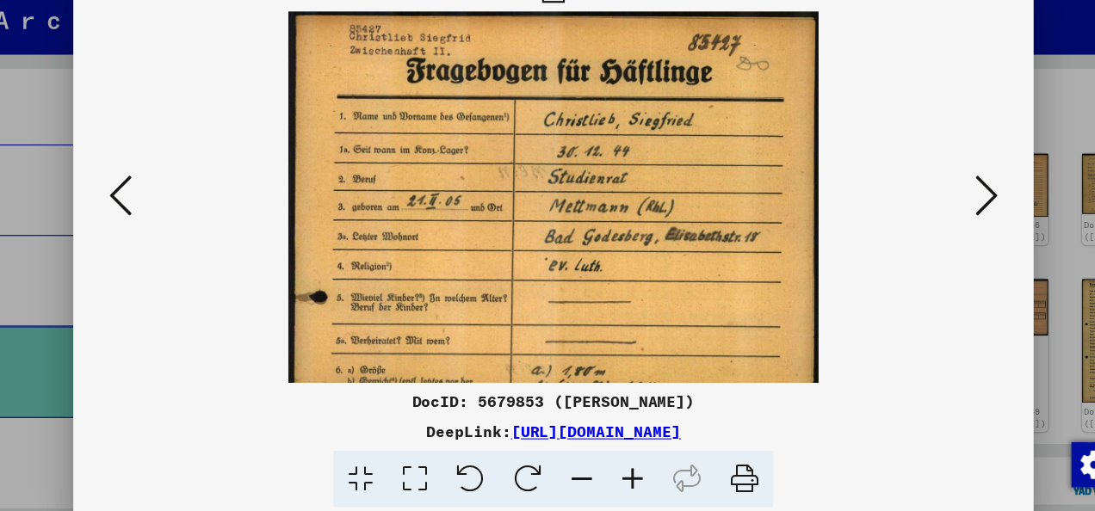
click at [569, 470] on icon at bounding box center [573, 470] width 46 height 53
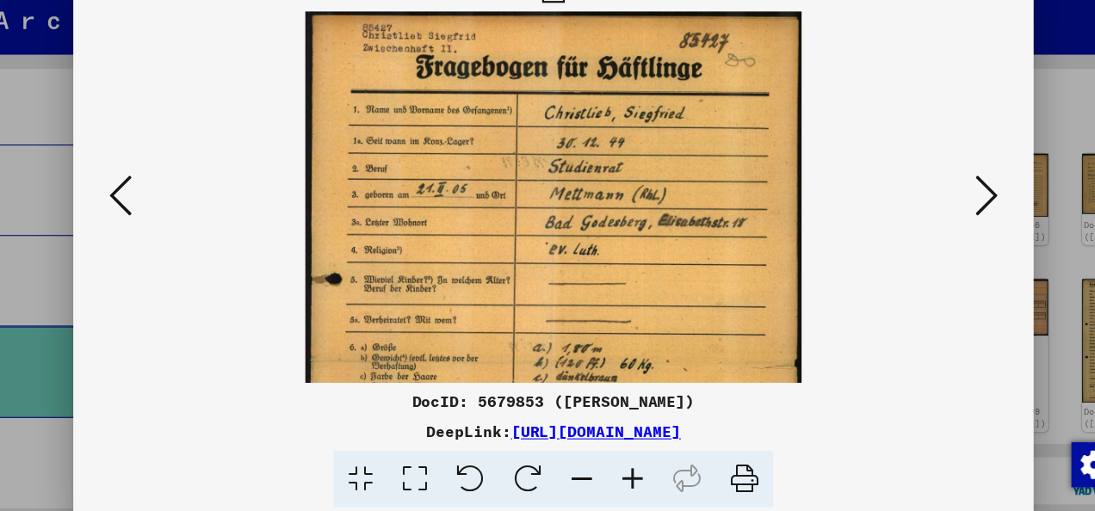
click at [569, 470] on icon at bounding box center [573, 470] width 46 height 53
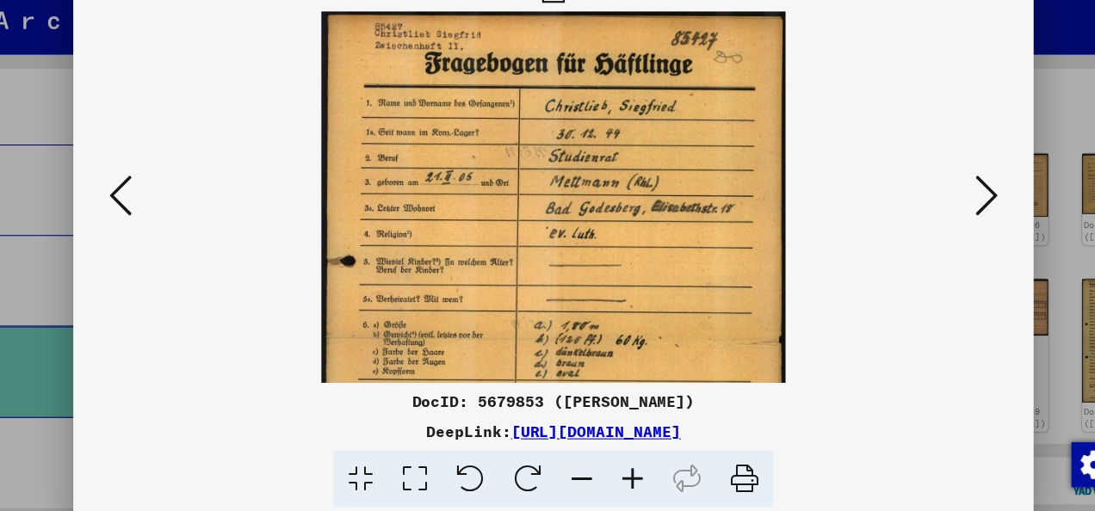
click at [569, 470] on icon at bounding box center [573, 470] width 46 height 53
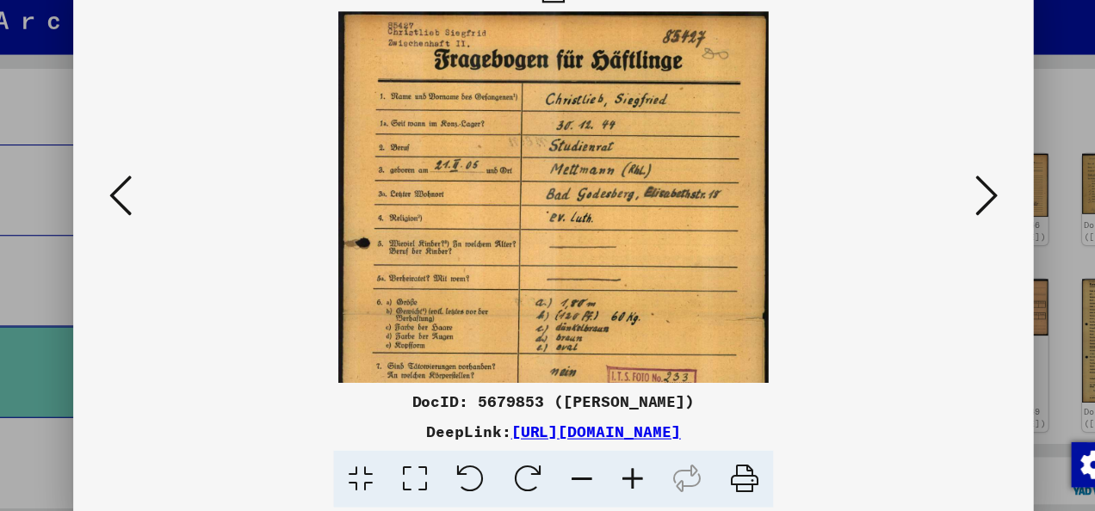
click at [569, 470] on icon at bounding box center [573, 470] width 46 height 53
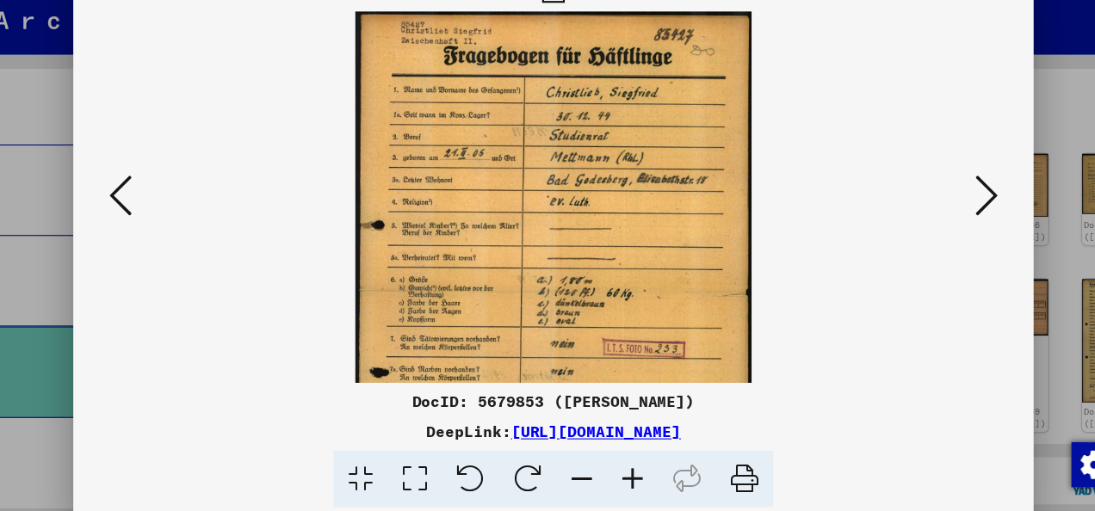
click at [572, 461] on icon at bounding box center [573, 470] width 46 height 53
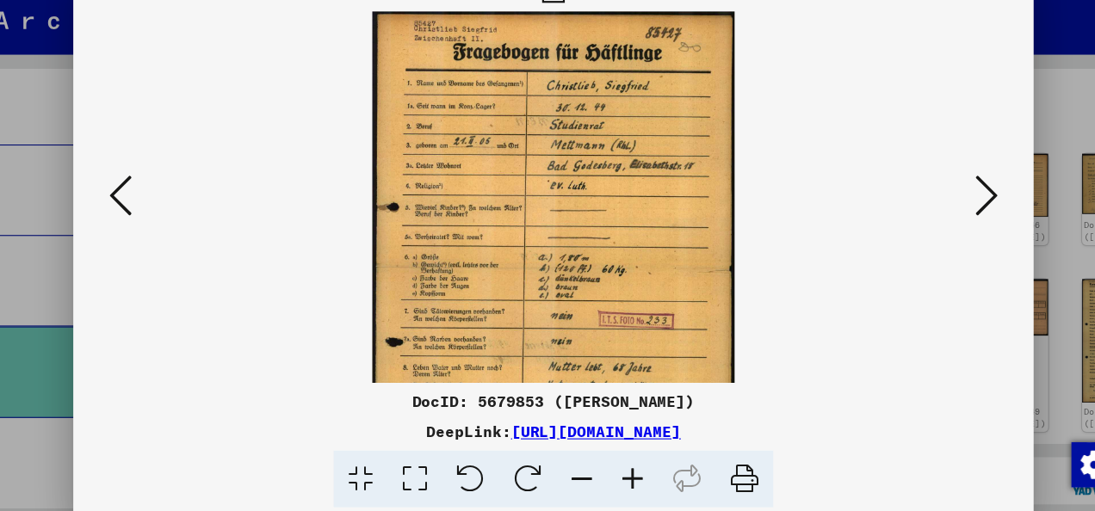
click at [572, 461] on icon at bounding box center [573, 470] width 46 height 53
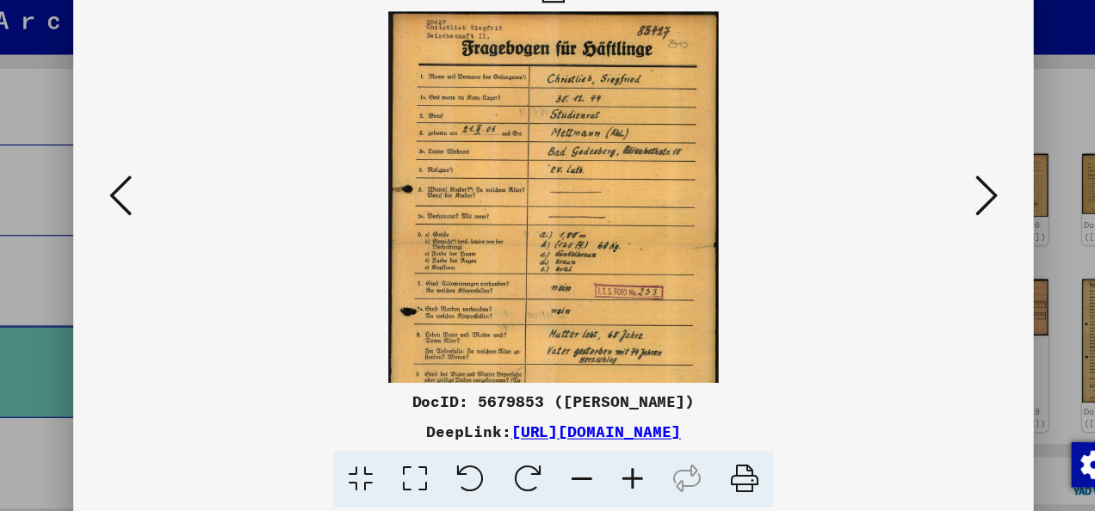
click at [572, 461] on icon at bounding box center [573, 470] width 46 height 53
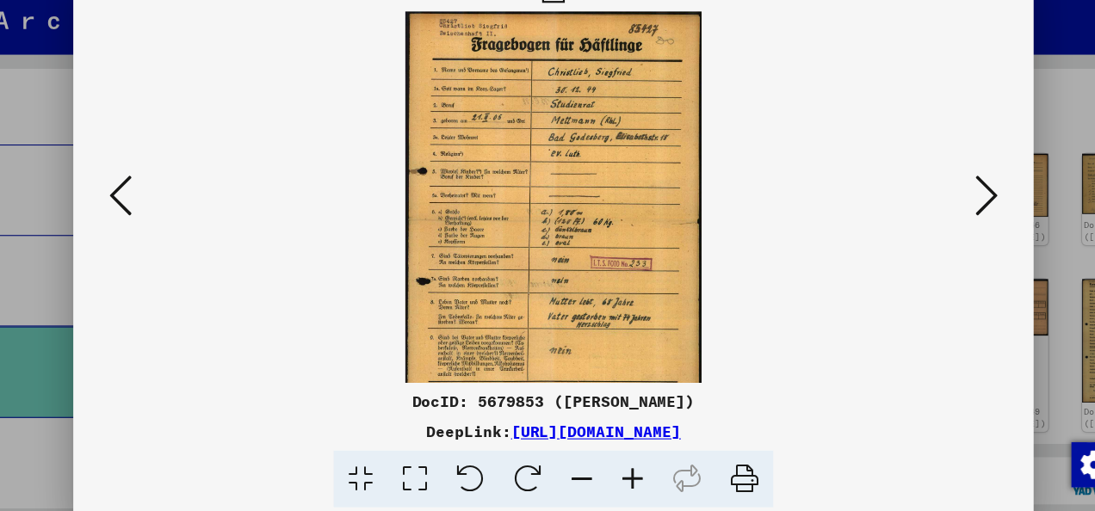
click at [575, 464] on icon at bounding box center [573, 470] width 46 height 53
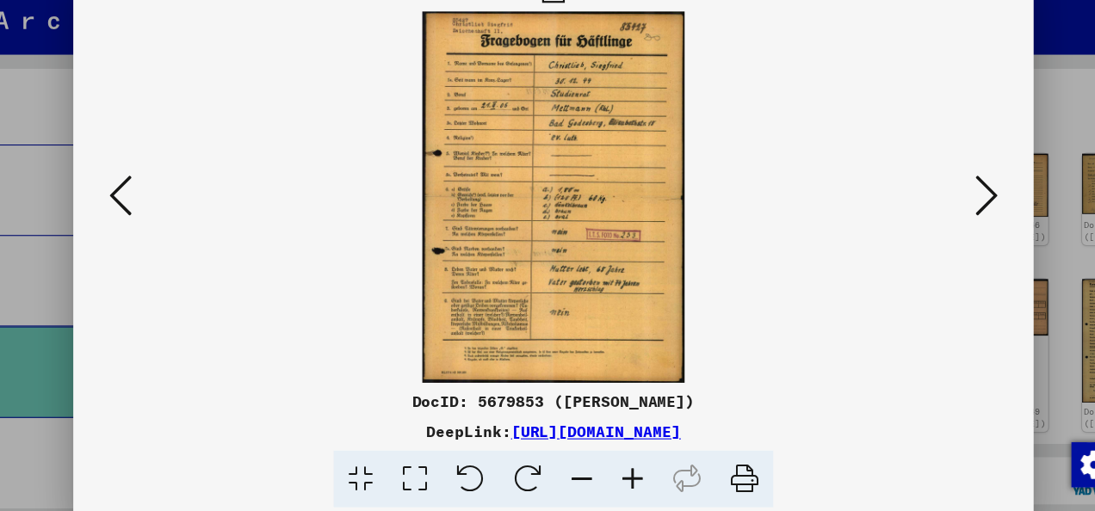
click at [944, 215] on icon at bounding box center [942, 210] width 21 height 41
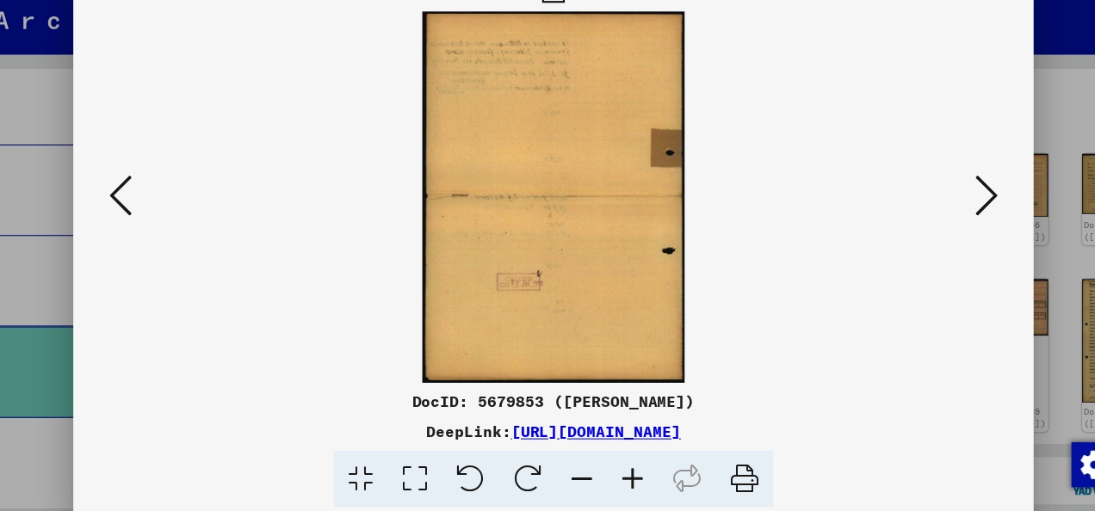
click at [944, 215] on icon at bounding box center [942, 210] width 21 height 41
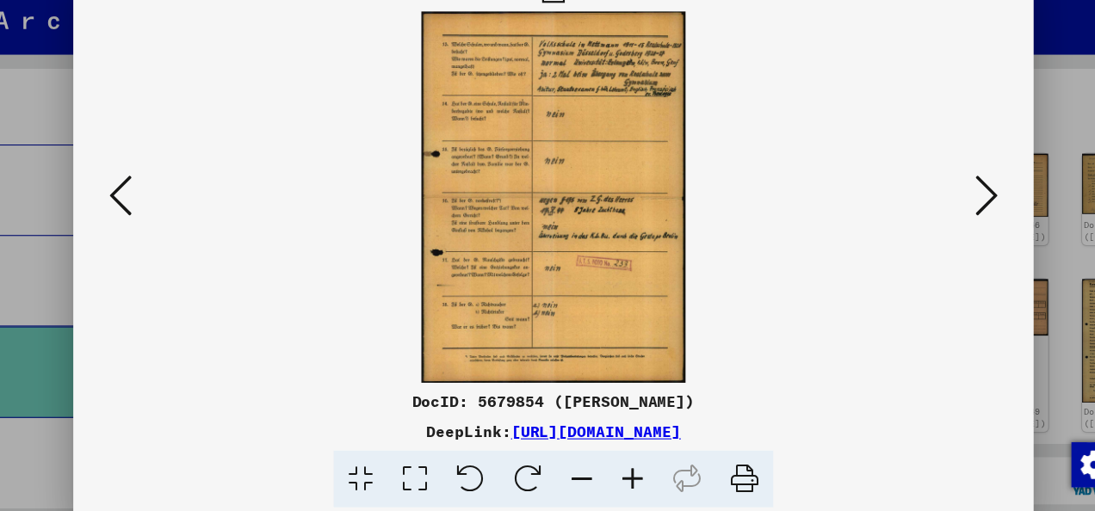
click at [618, 464] on icon at bounding box center [620, 470] width 46 height 53
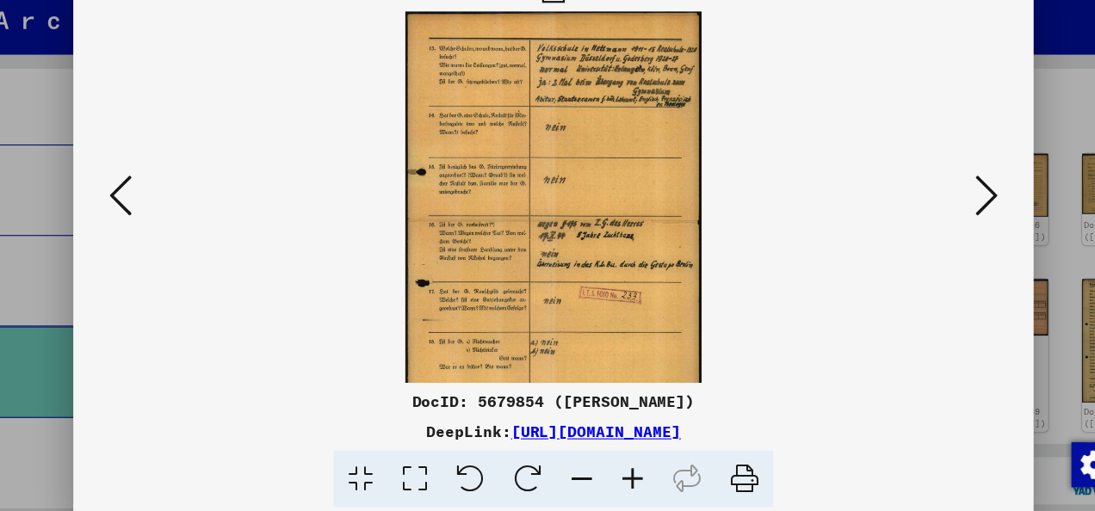
click at [618, 464] on icon at bounding box center [620, 470] width 46 height 53
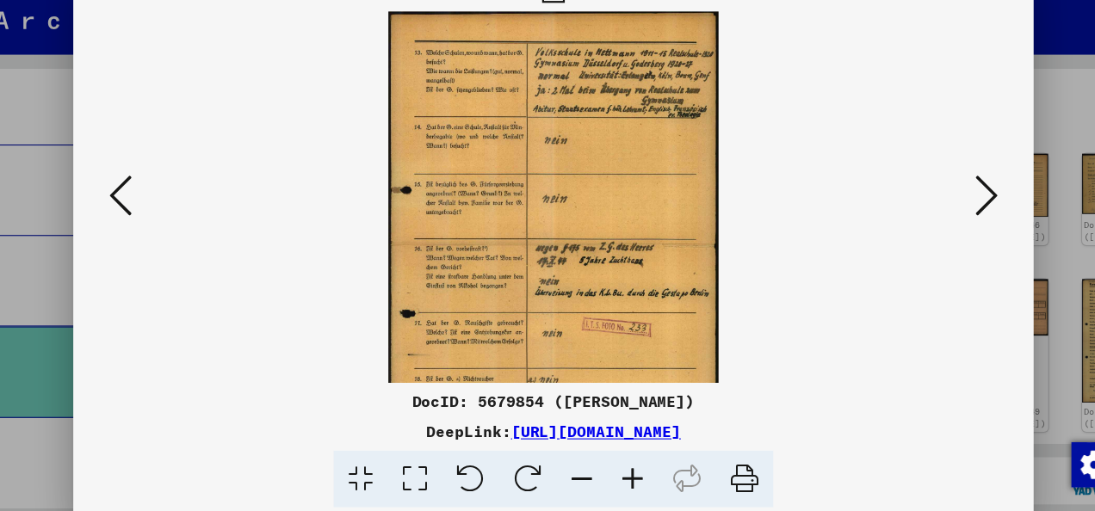
click at [618, 464] on icon at bounding box center [620, 470] width 46 height 53
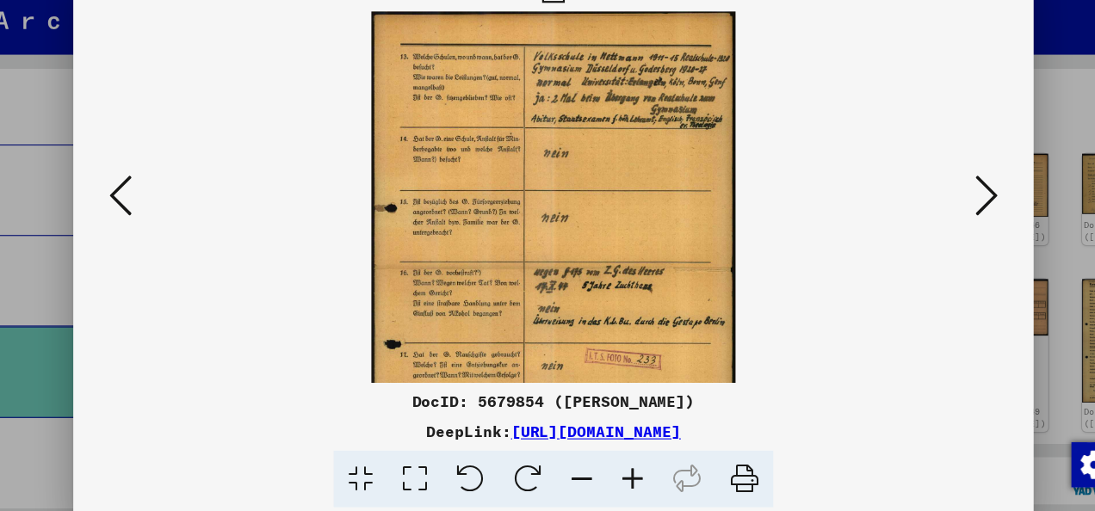
click at [618, 464] on icon at bounding box center [620, 470] width 46 height 53
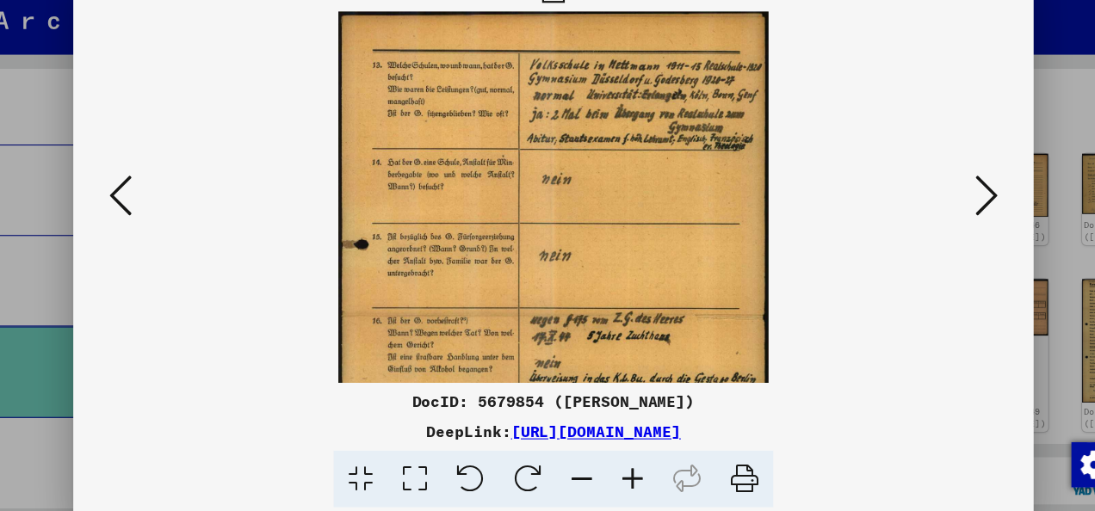
click at [618, 464] on icon at bounding box center [620, 470] width 46 height 53
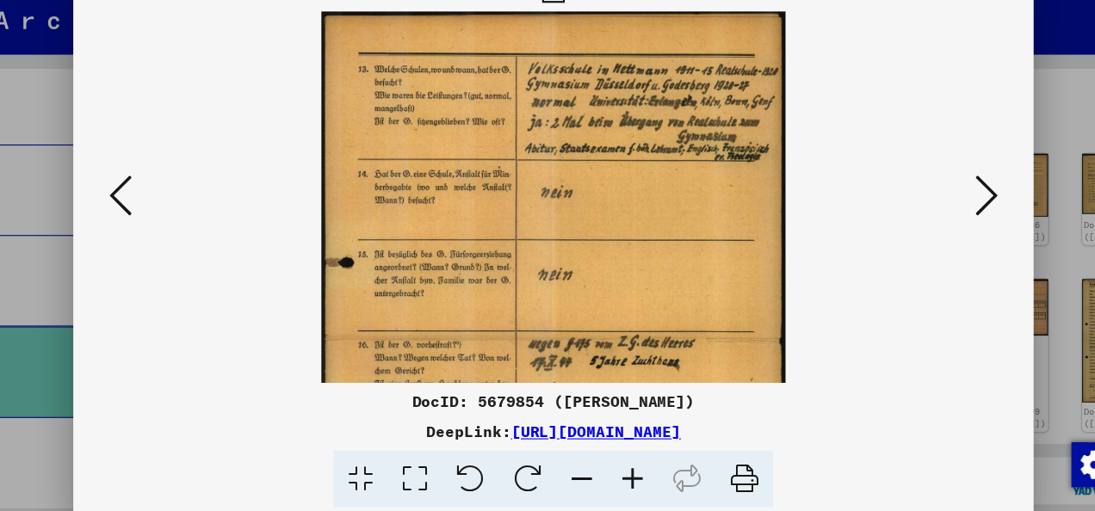
click at [618, 464] on icon at bounding box center [620, 470] width 46 height 53
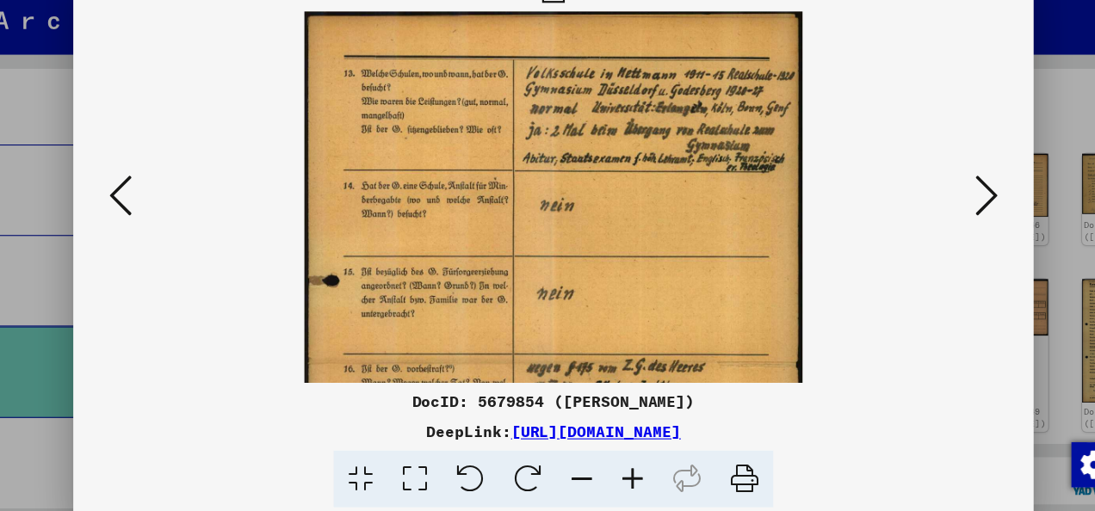
click at [618, 464] on icon at bounding box center [620, 470] width 46 height 53
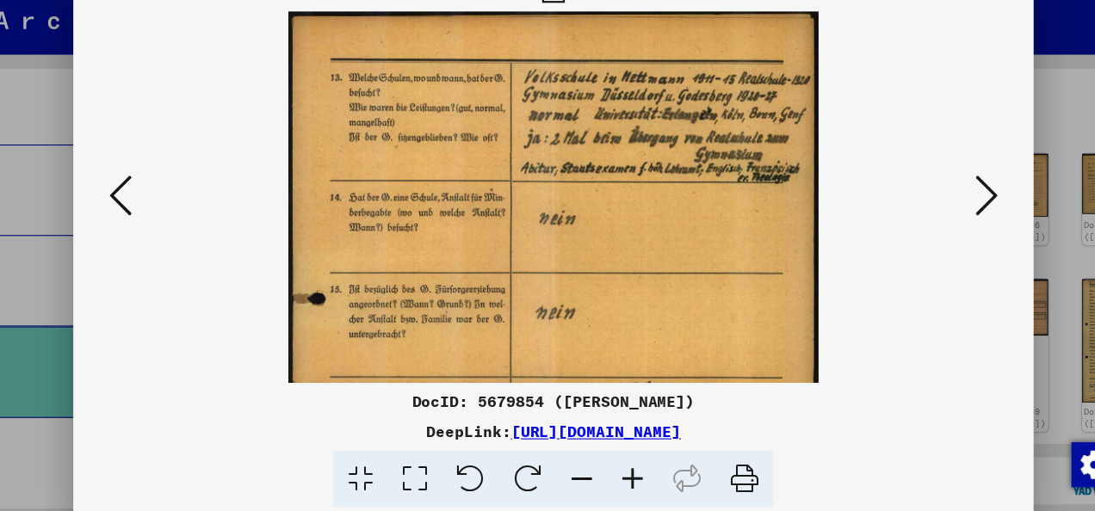
click at [618, 464] on icon at bounding box center [620, 470] width 46 height 53
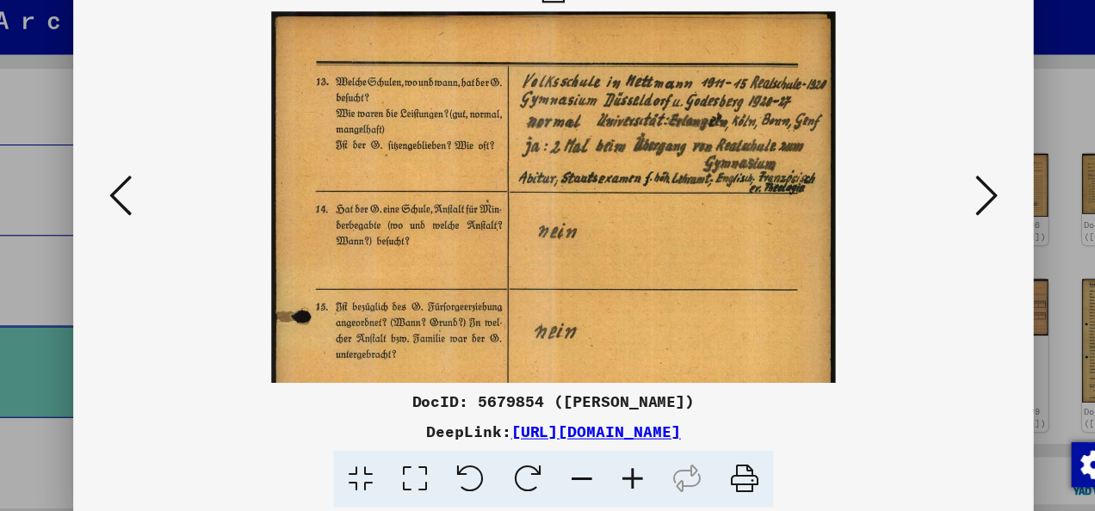
click at [618, 464] on icon at bounding box center [620, 470] width 46 height 53
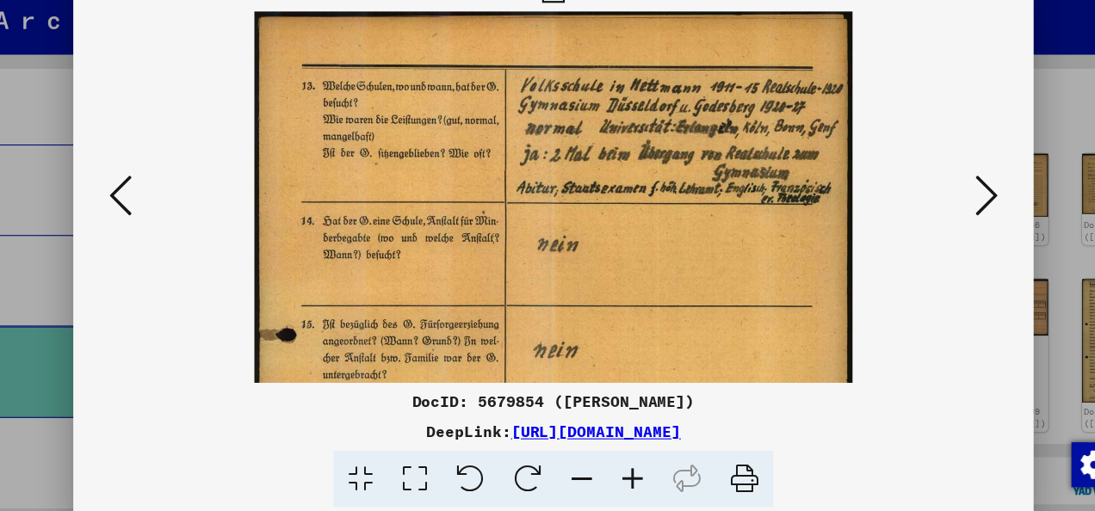
click at [618, 464] on icon at bounding box center [620, 470] width 46 height 53
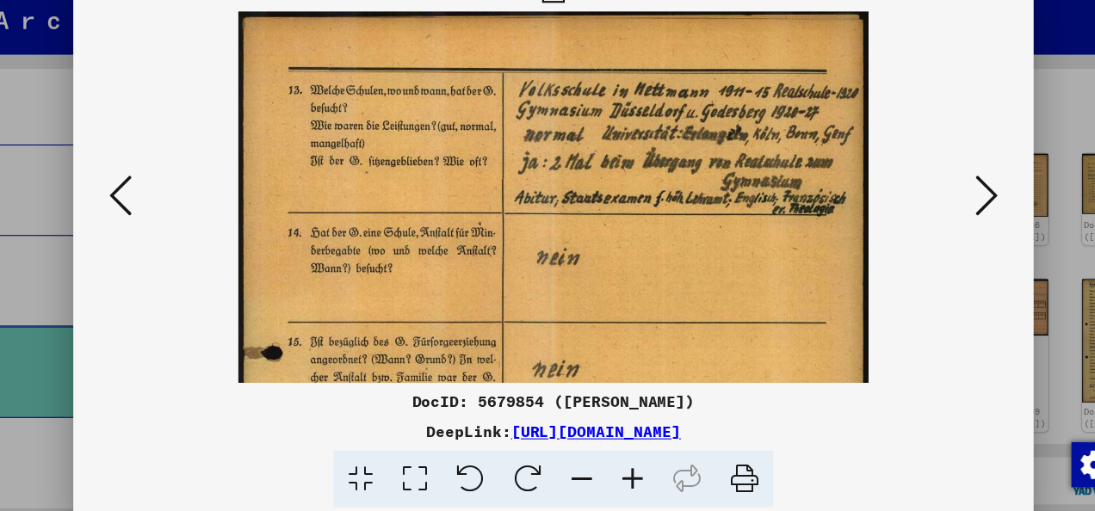
click at [618, 464] on icon at bounding box center [620, 470] width 46 height 53
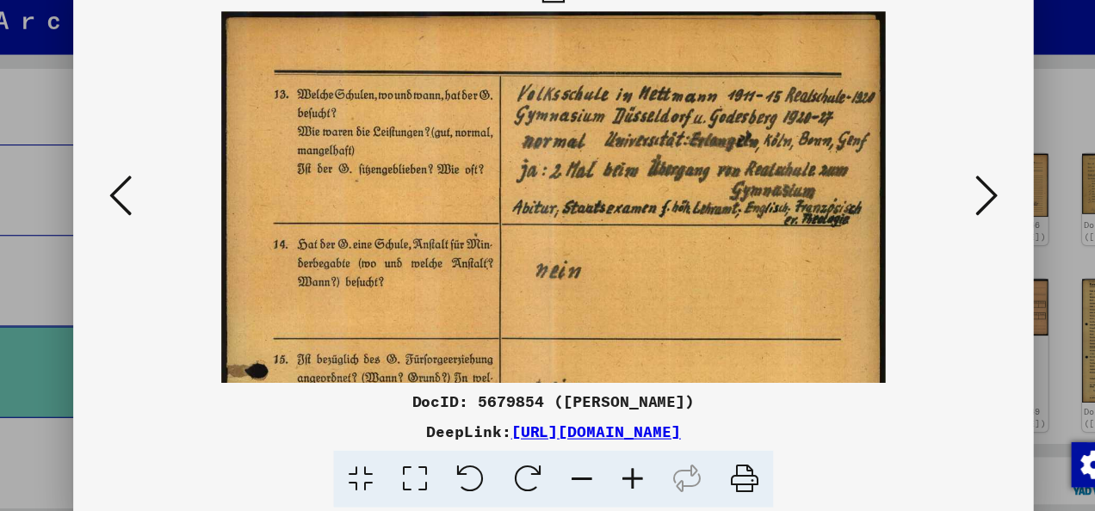
click at [618, 464] on icon at bounding box center [620, 470] width 46 height 53
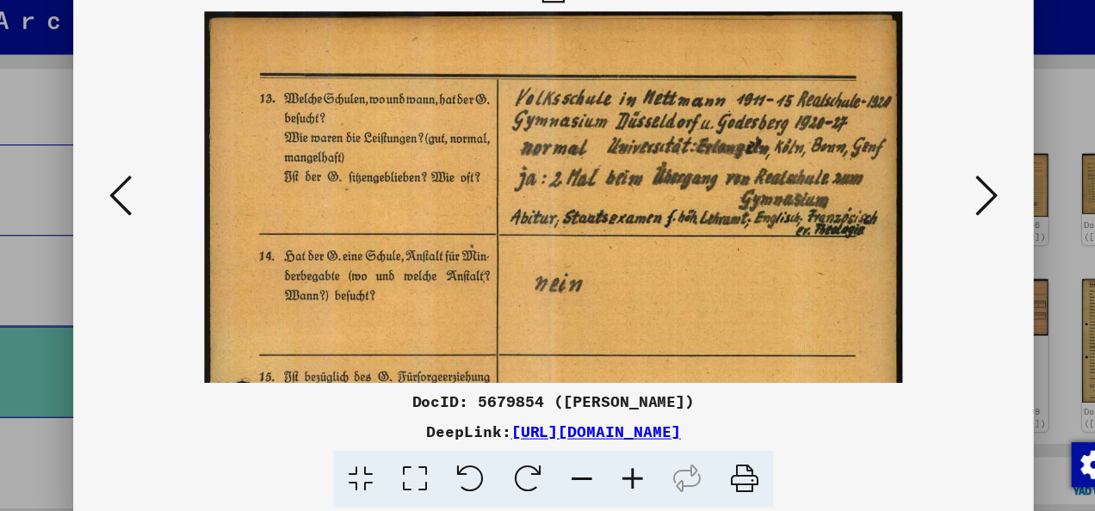
click at [581, 467] on icon at bounding box center [573, 470] width 46 height 53
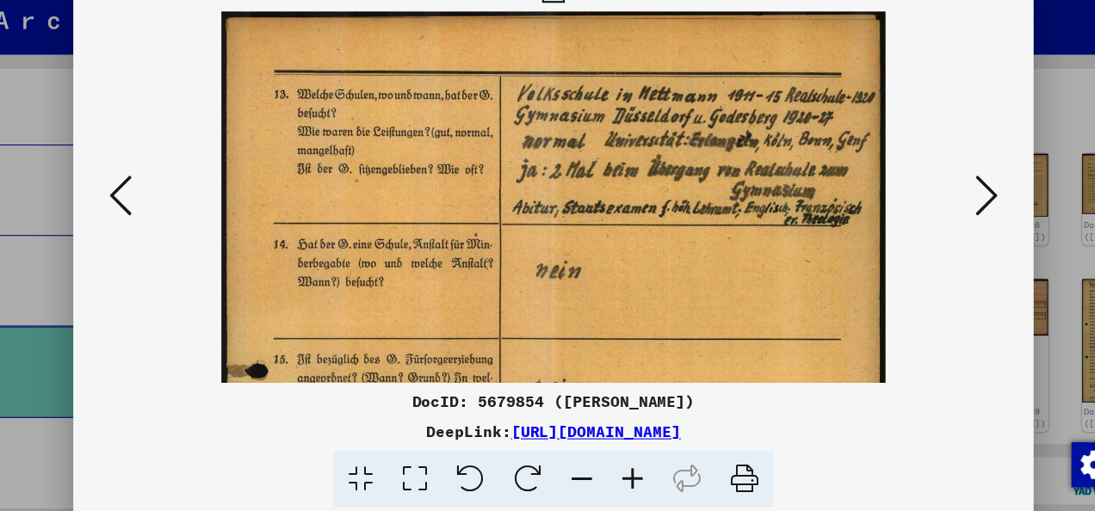
click at [581, 467] on icon at bounding box center [573, 470] width 46 height 53
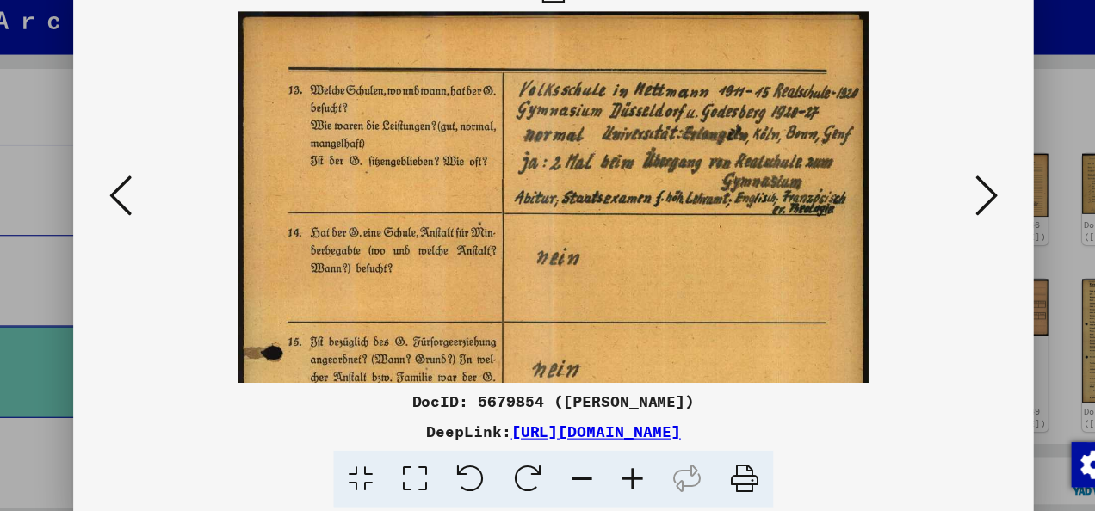
click at [581, 467] on icon at bounding box center [573, 470] width 46 height 53
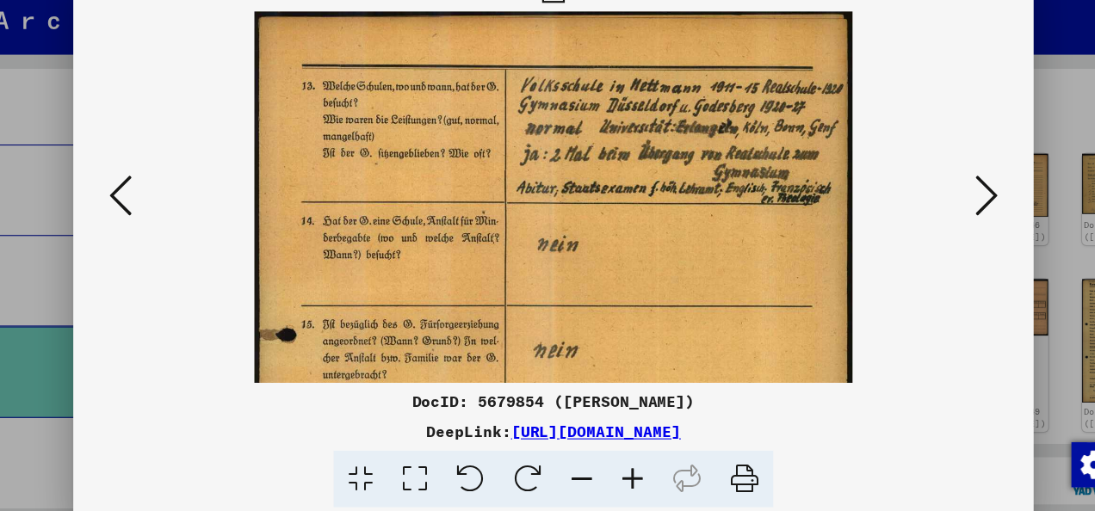
click at [581, 467] on icon at bounding box center [573, 470] width 46 height 53
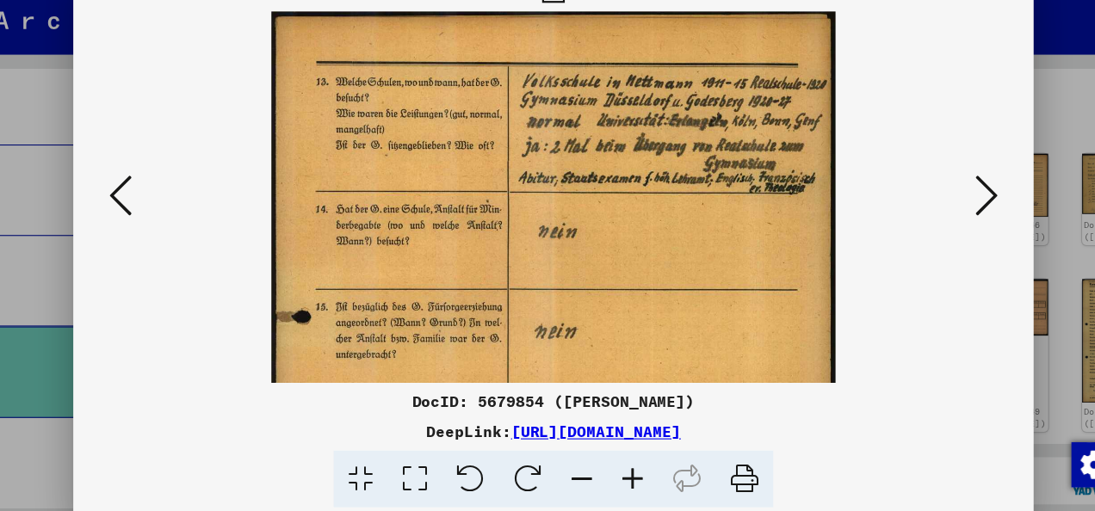
click at [581, 467] on icon at bounding box center [573, 470] width 46 height 53
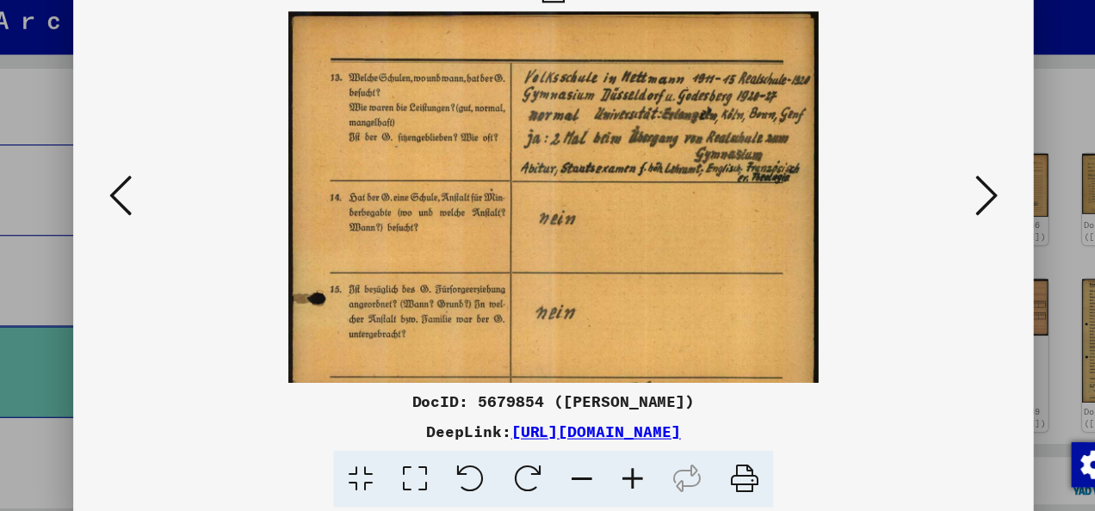
click at [581, 467] on icon at bounding box center [573, 470] width 46 height 53
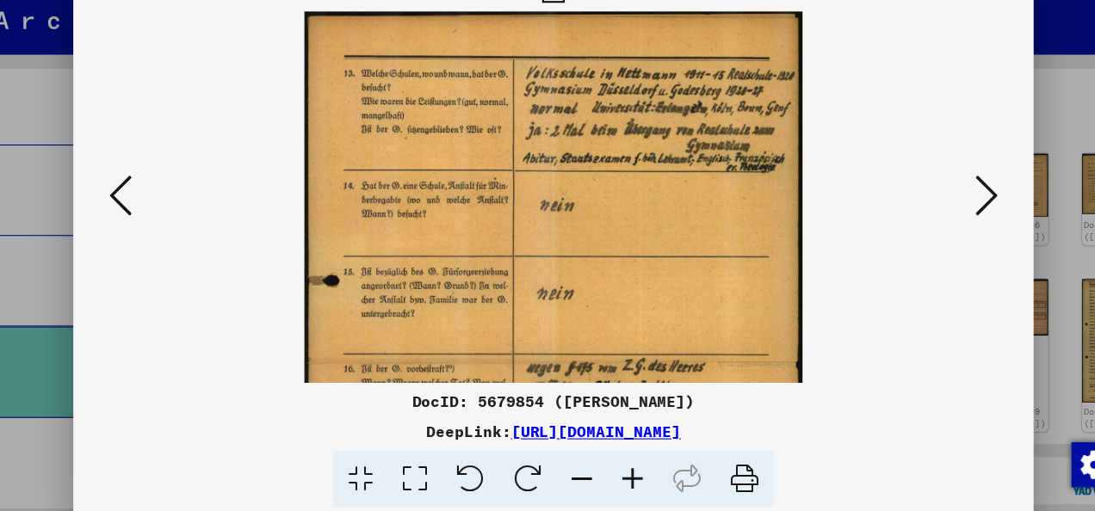
click at [581, 467] on icon at bounding box center [573, 470] width 46 height 53
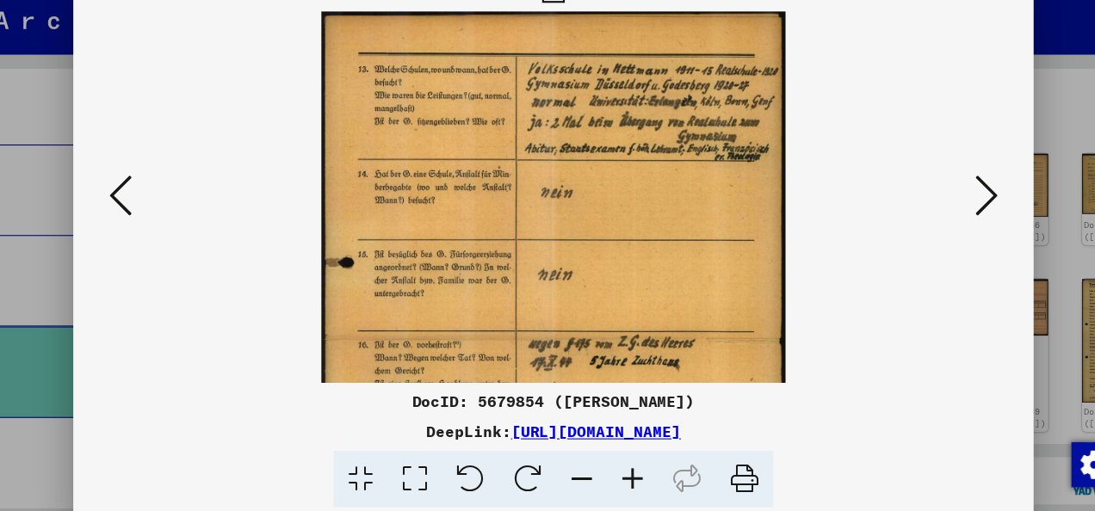
click at [581, 467] on icon at bounding box center [573, 470] width 46 height 53
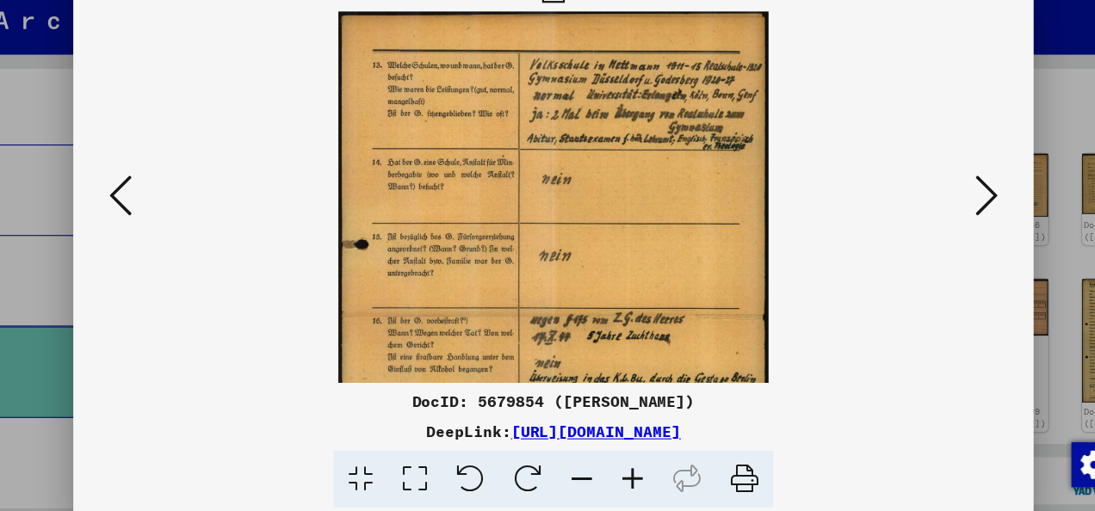
click at [581, 467] on icon at bounding box center [573, 470] width 46 height 53
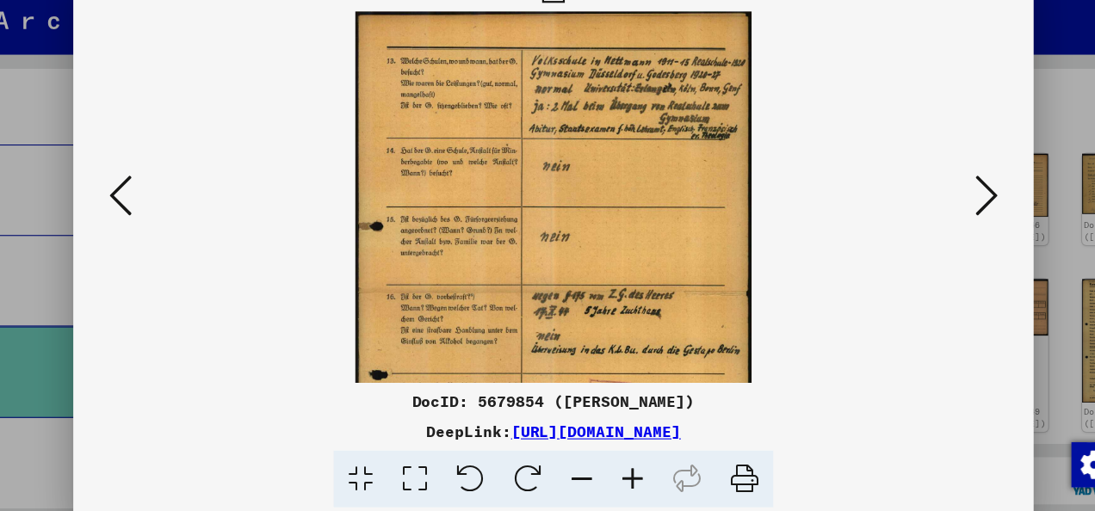
click at [771, 325] on viewer-one-image at bounding box center [547, 212] width 759 height 339
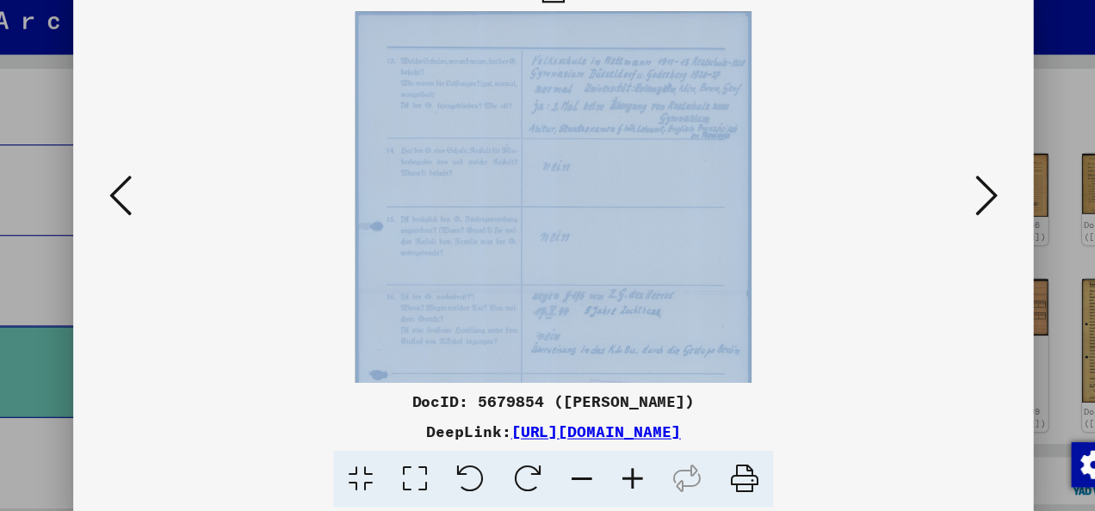
click at [771, 325] on viewer-one-image at bounding box center [547, 212] width 759 height 339
drag, startPoint x: 771, startPoint y: 325, endPoint x: 762, endPoint y: 337, distance: 15.3
click at [762, 337] on viewer-one-image at bounding box center [547, 212] width 759 height 339
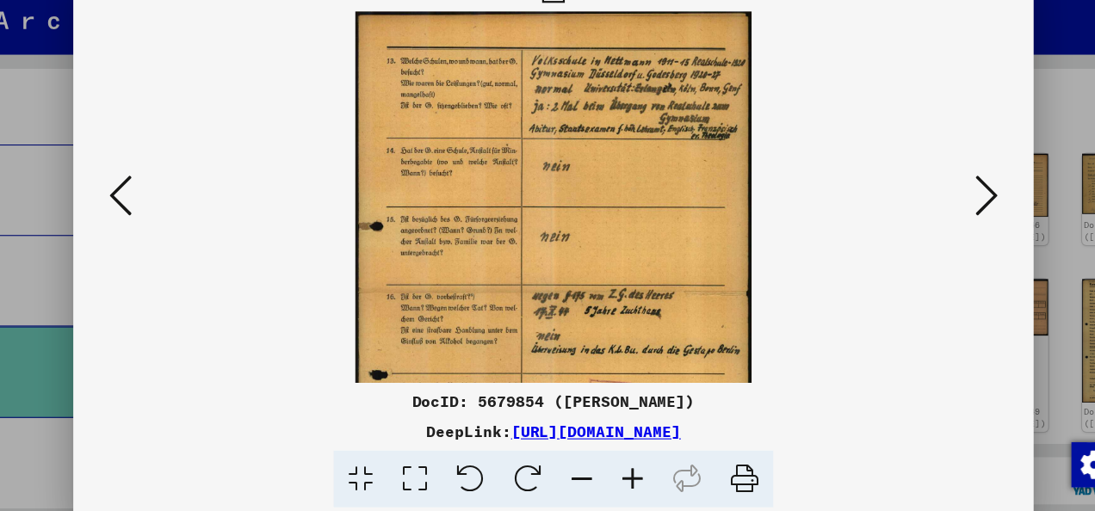
click at [622, 337] on img at bounding box center [548, 298] width 362 height 511
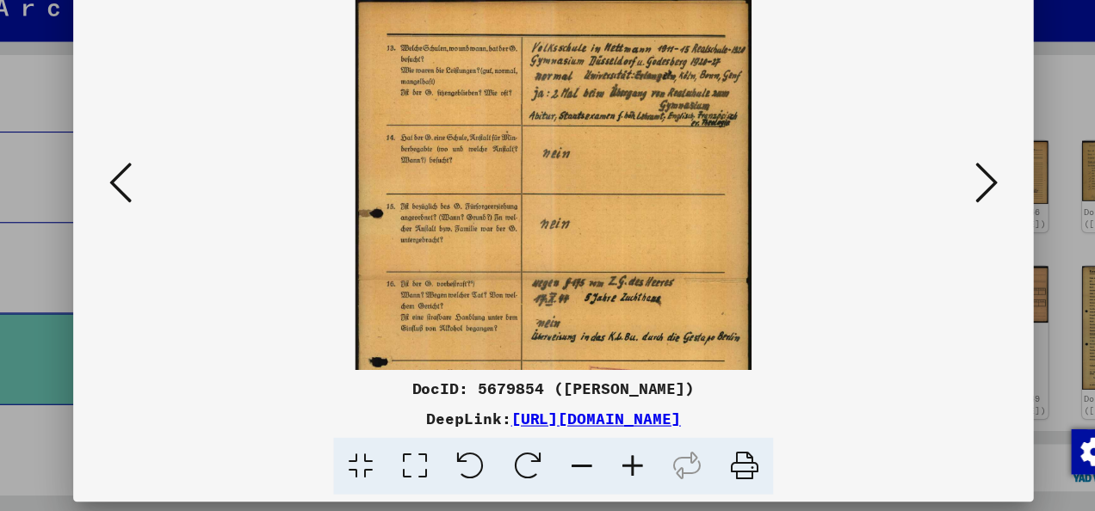
scroll to position [0, 0]
drag, startPoint x: 569, startPoint y: 470, endPoint x: 290, endPoint y: 326, distance: 313.8
click at [290, 326] on viewer-one-image at bounding box center [547, 212] width 759 height 339
click at [573, 466] on icon at bounding box center [573, 470] width 46 height 53
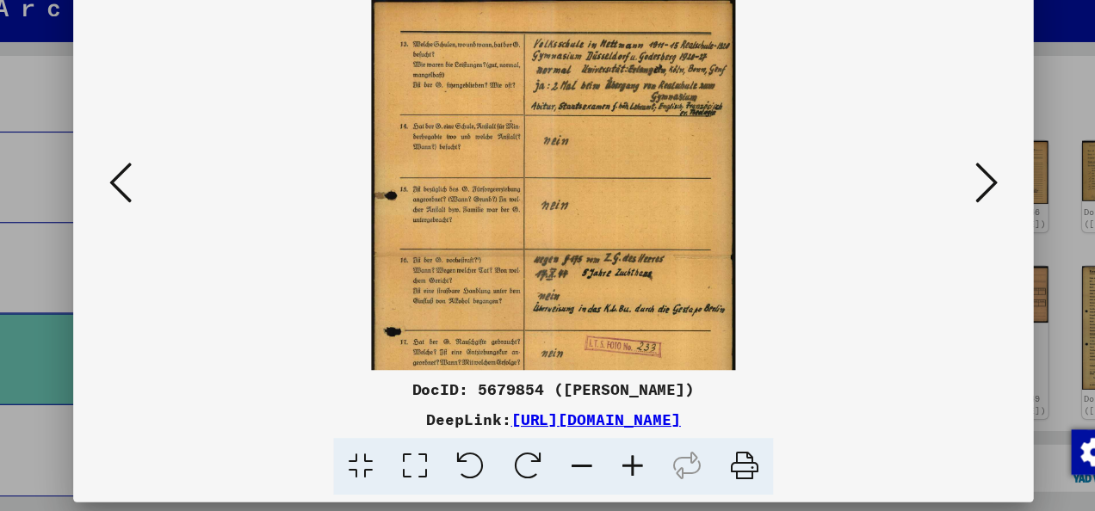
click at [577, 466] on icon at bounding box center [573, 470] width 46 height 53
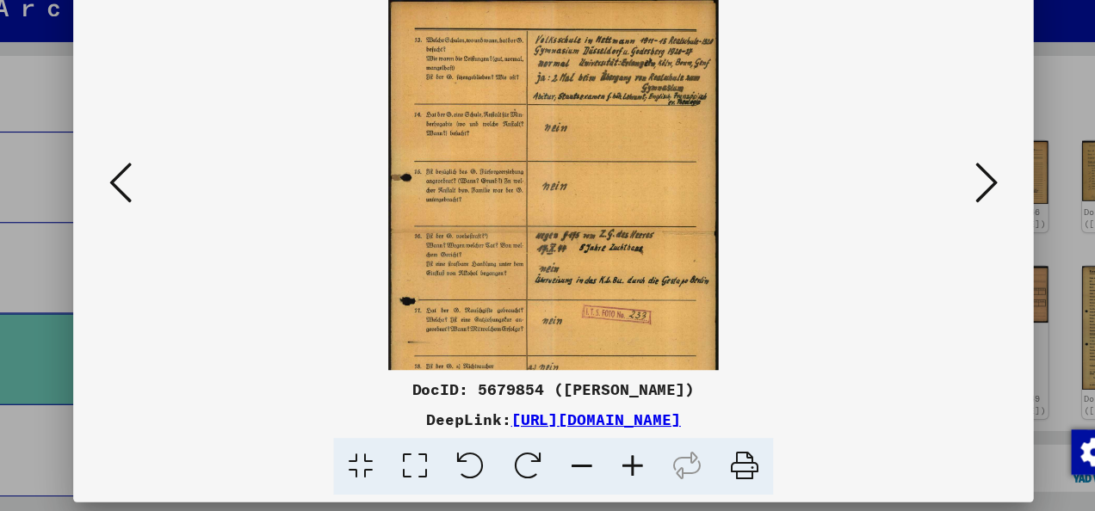
click at [577, 466] on icon at bounding box center [573, 470] width 46 height 53
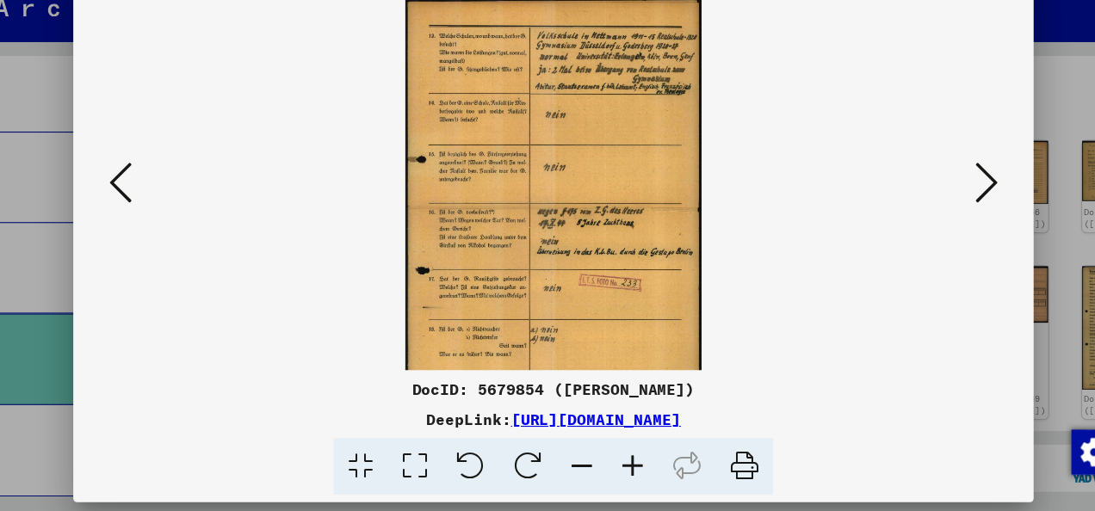
click at [577, 466] on icon at bounding box center [573, 470] width 46 height 53
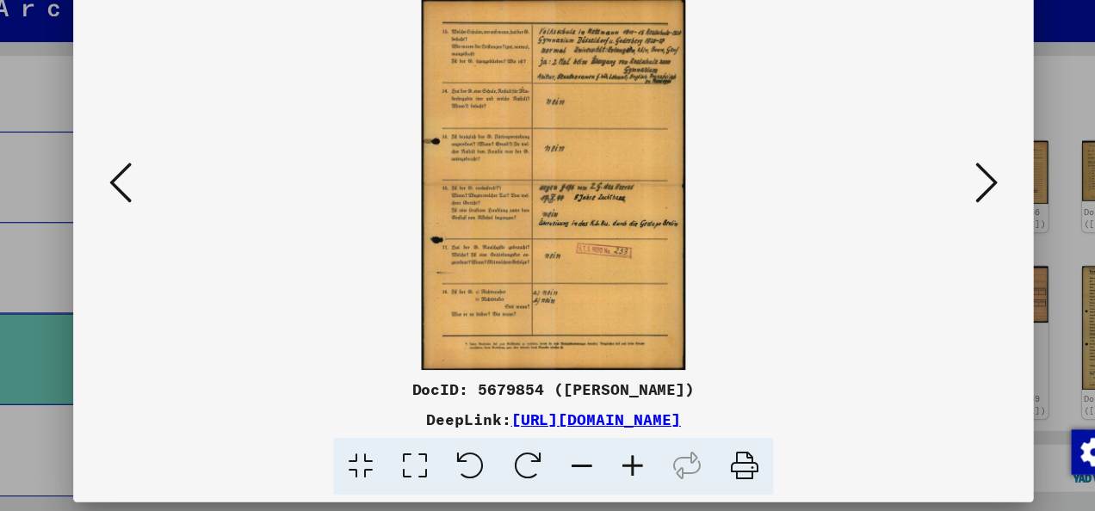
click at [947, 208] on icon at bounding box center [942, 210] width 21 height 41
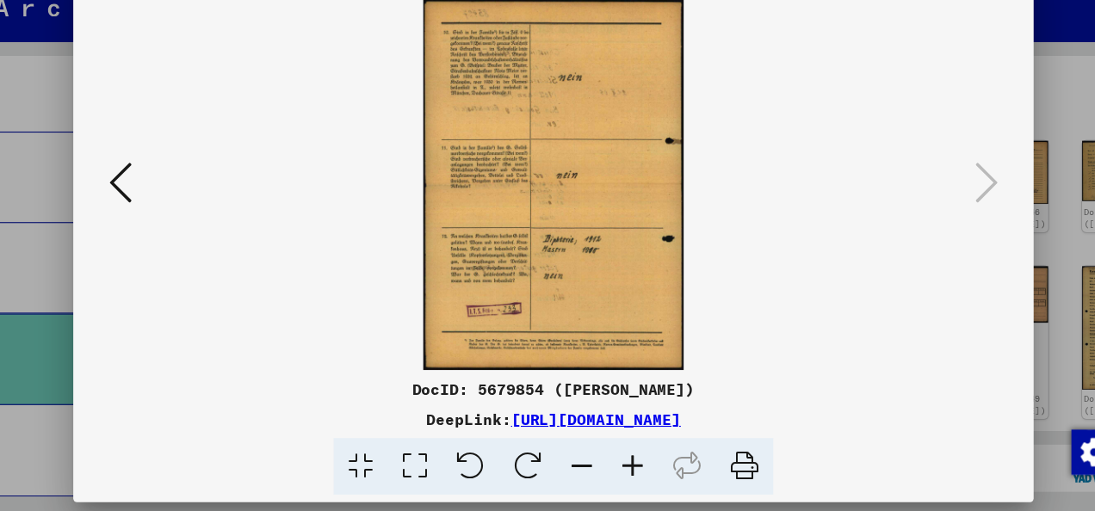
click at [621, 461] on icon at bounding box center [620, 470] width 46 height 53
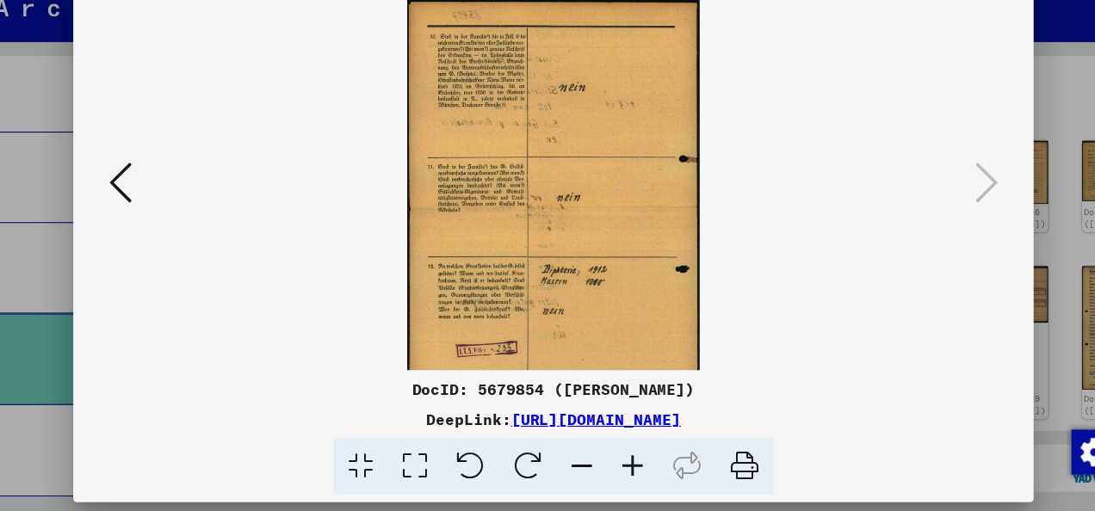
click at [621, 461] on icon at bounding box center [620, 470] width 46 height 53
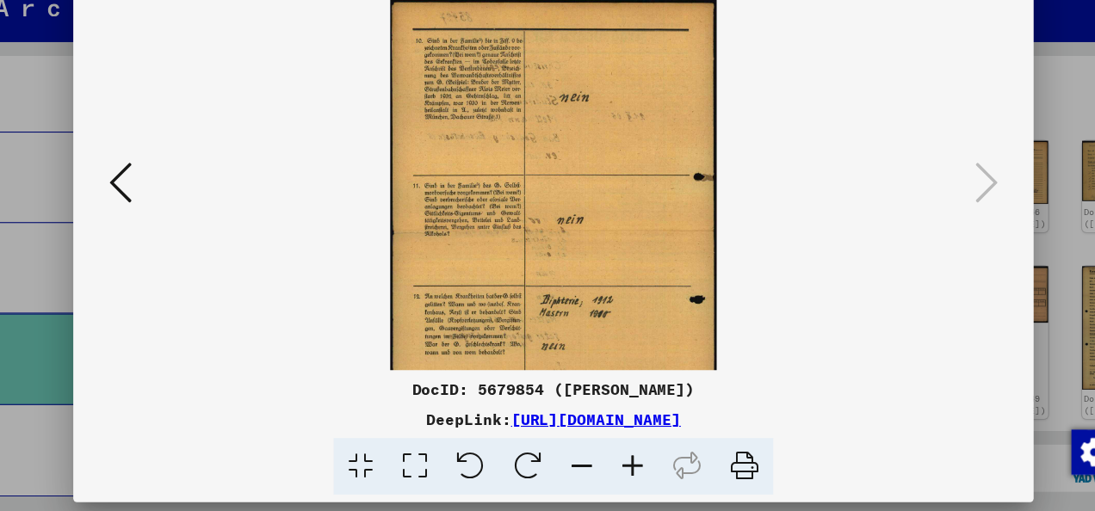
click at [621, 461] on icon at bounding box center [620, 470] width 46 height 53
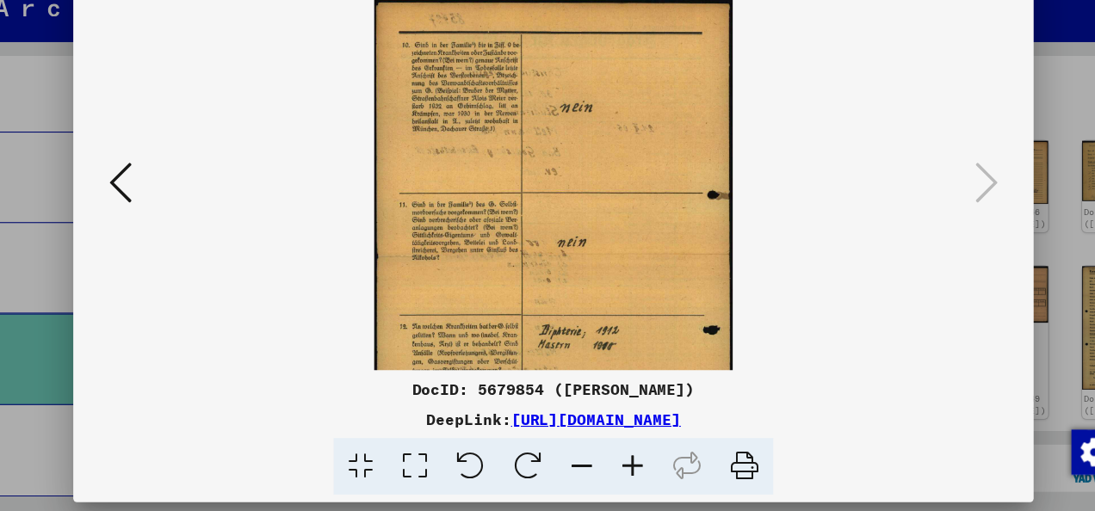
click at [610, 427] on link "[URL][DOMAIN_NAME]" at bounding box center [586, 426] width 155 height 17
